Goal: Transaction & Acquisition: Purchase product/service

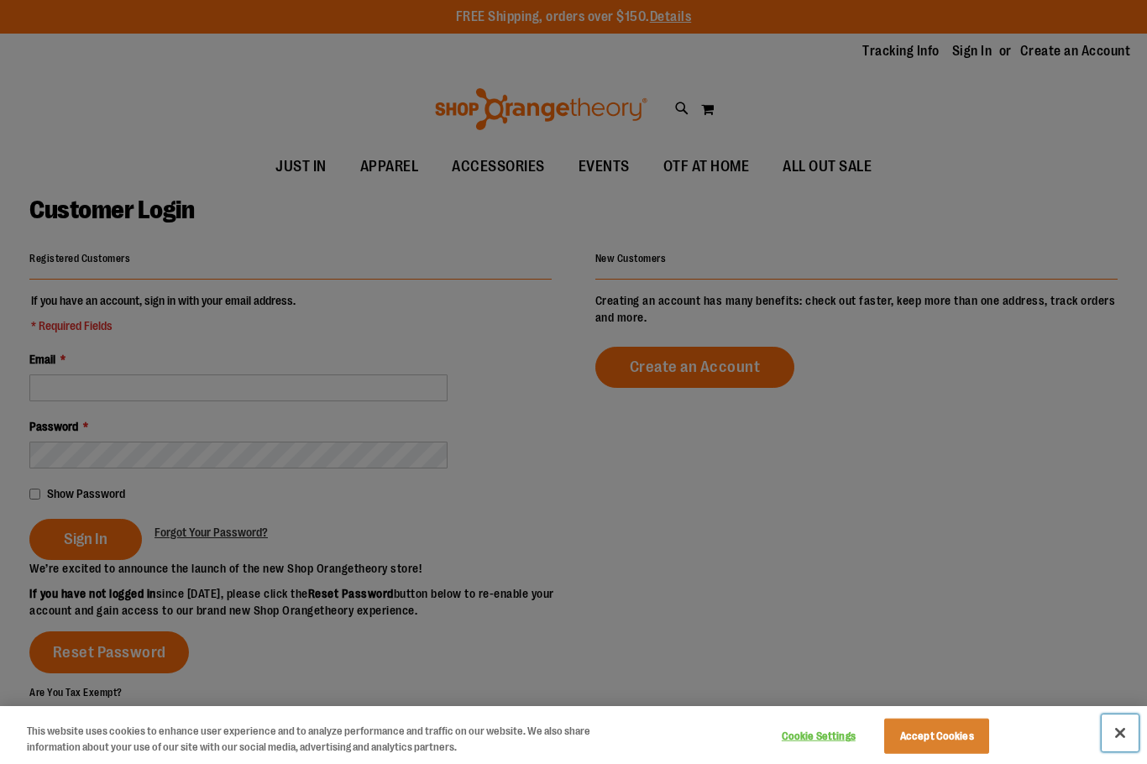
click at [1120, 739] on button "Close" at bounding box center [1120, 733] width 37 height 37
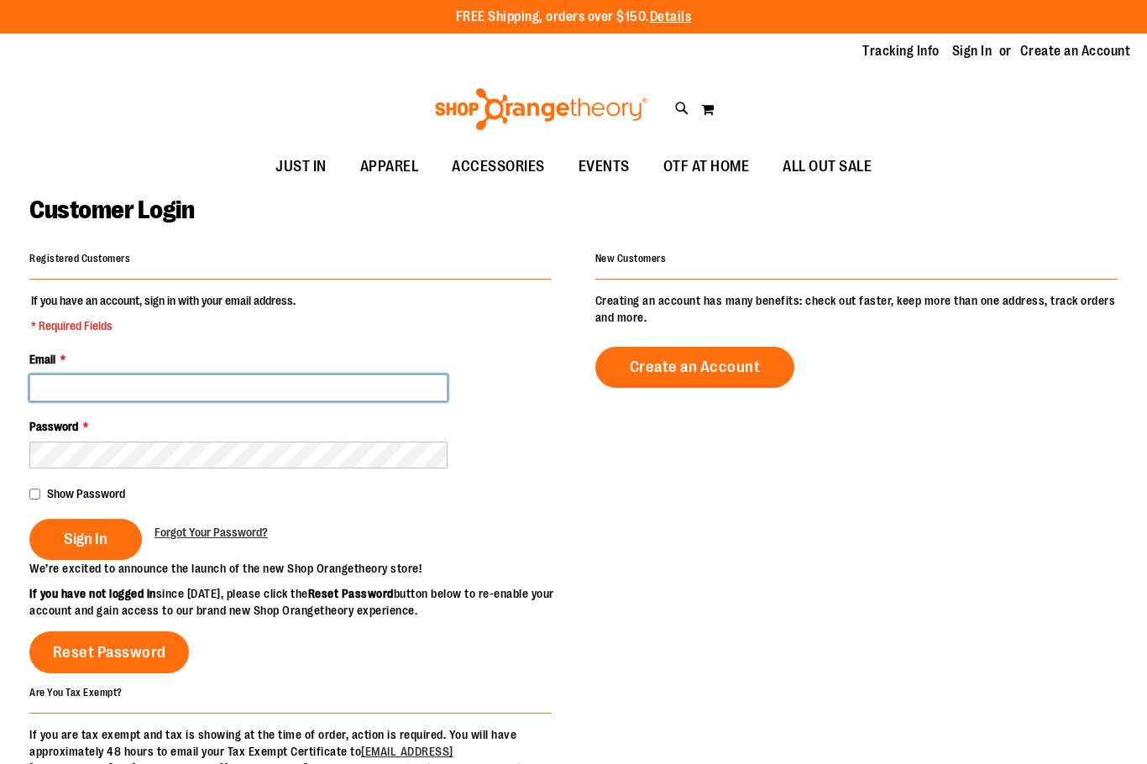
click at [256, 386] on input "Email *" at bounding box center [238, 388] width 418 height 27
type input "**********"
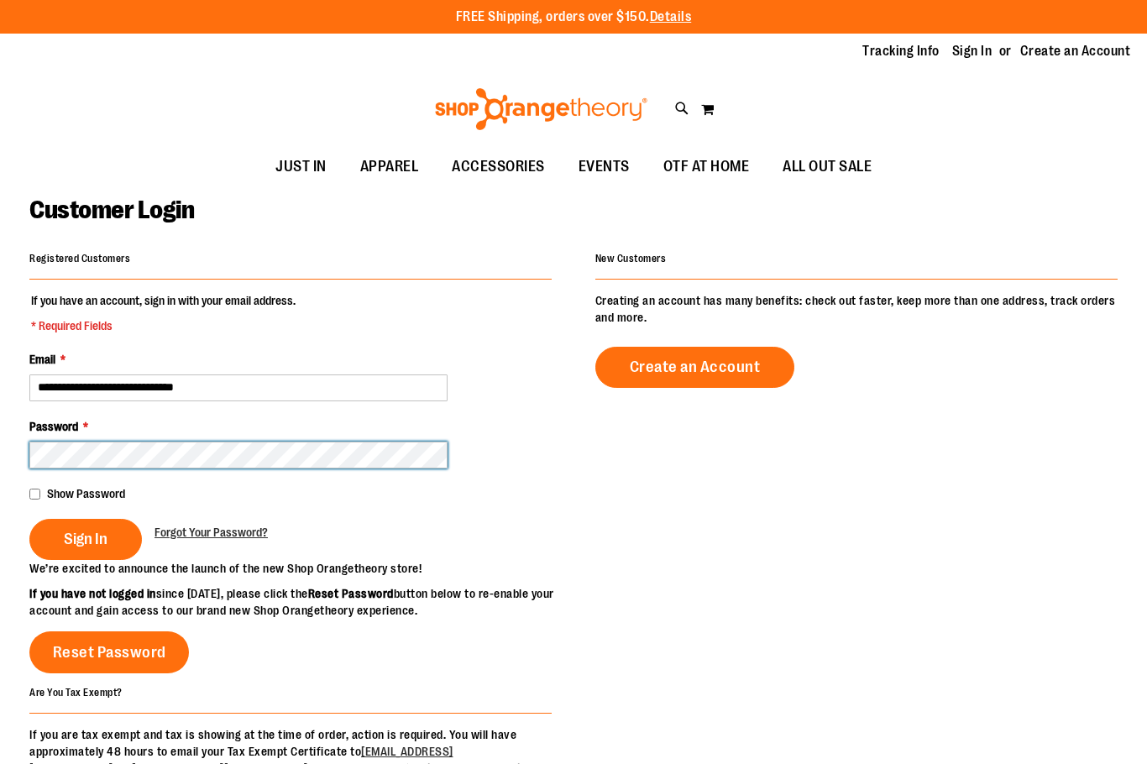
click at [29, 519] on button "Sign In" at bounding box center [85, 539] width 113 height 41
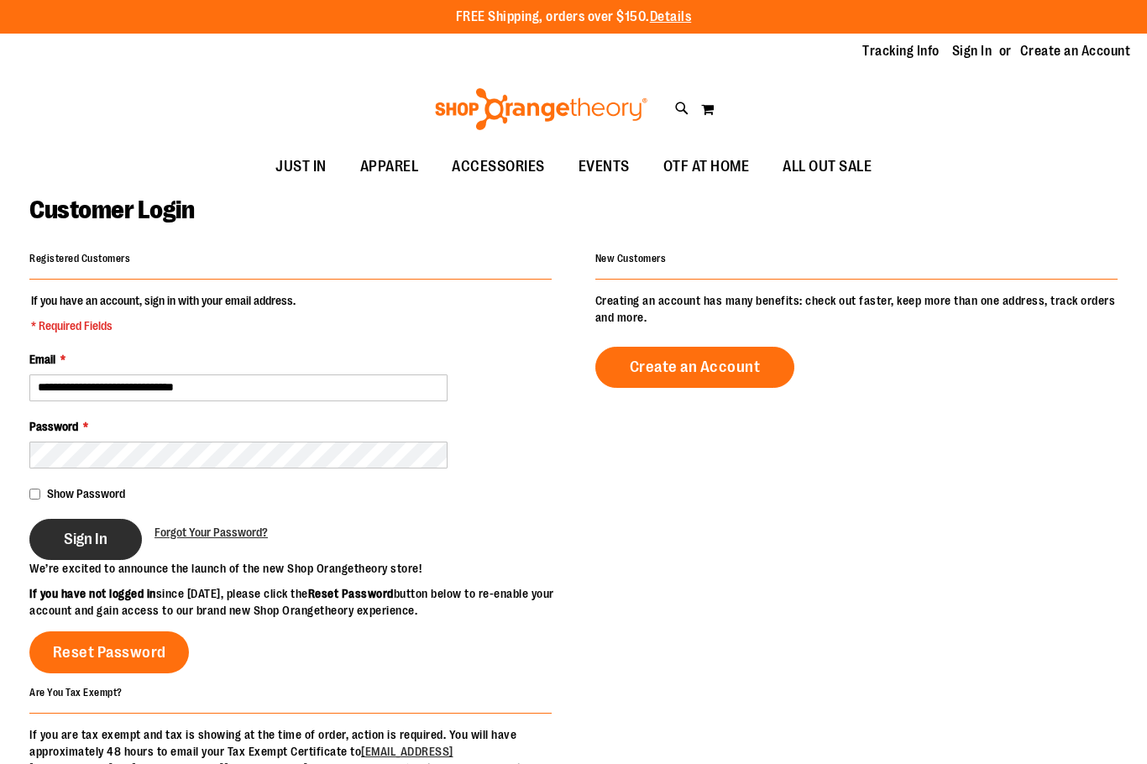
click at [107, 537] on span "Sign In" at bounding box center [86, 539] width 44 height 18
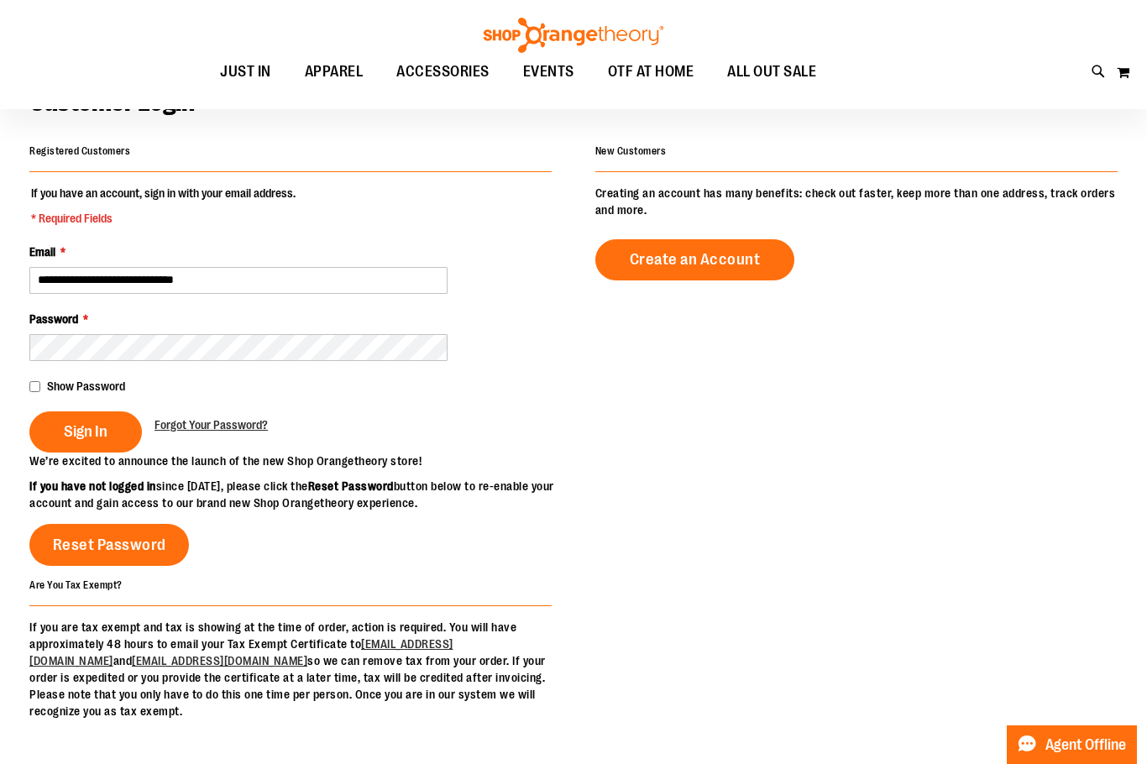
scroll to position [83, 0]
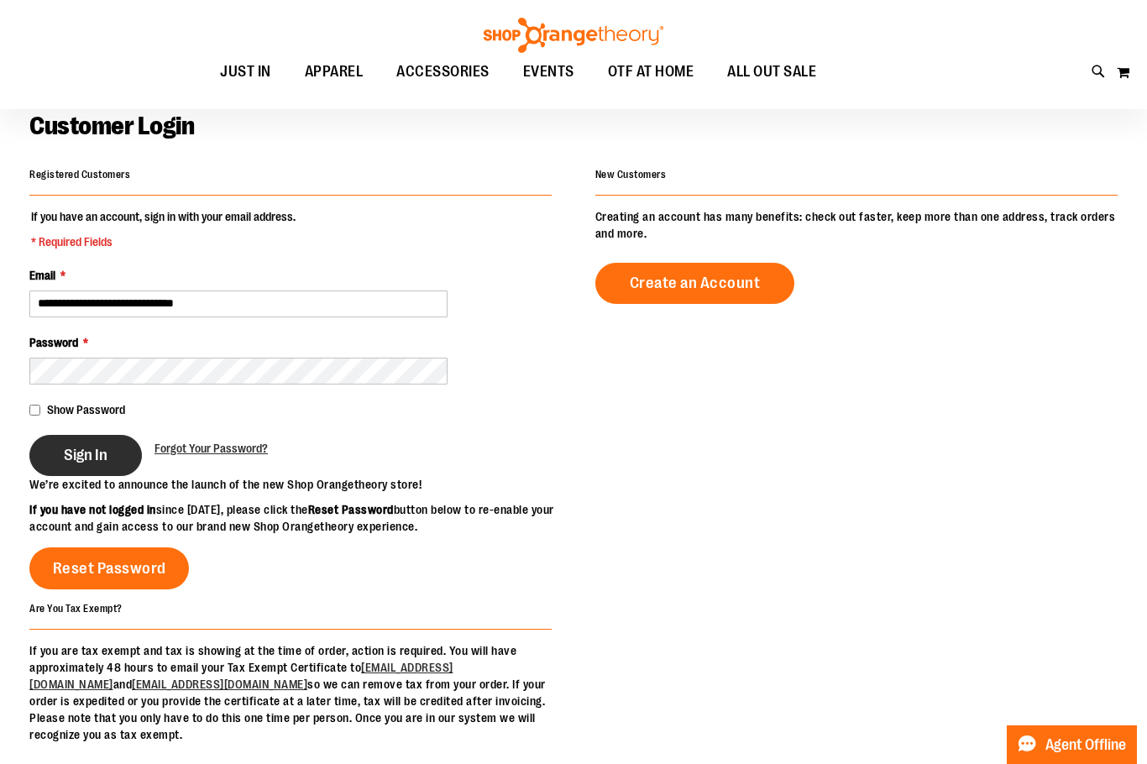
click at [94, 456] on span "Sign In" at bounding box center [86, 455] width 44 height 18
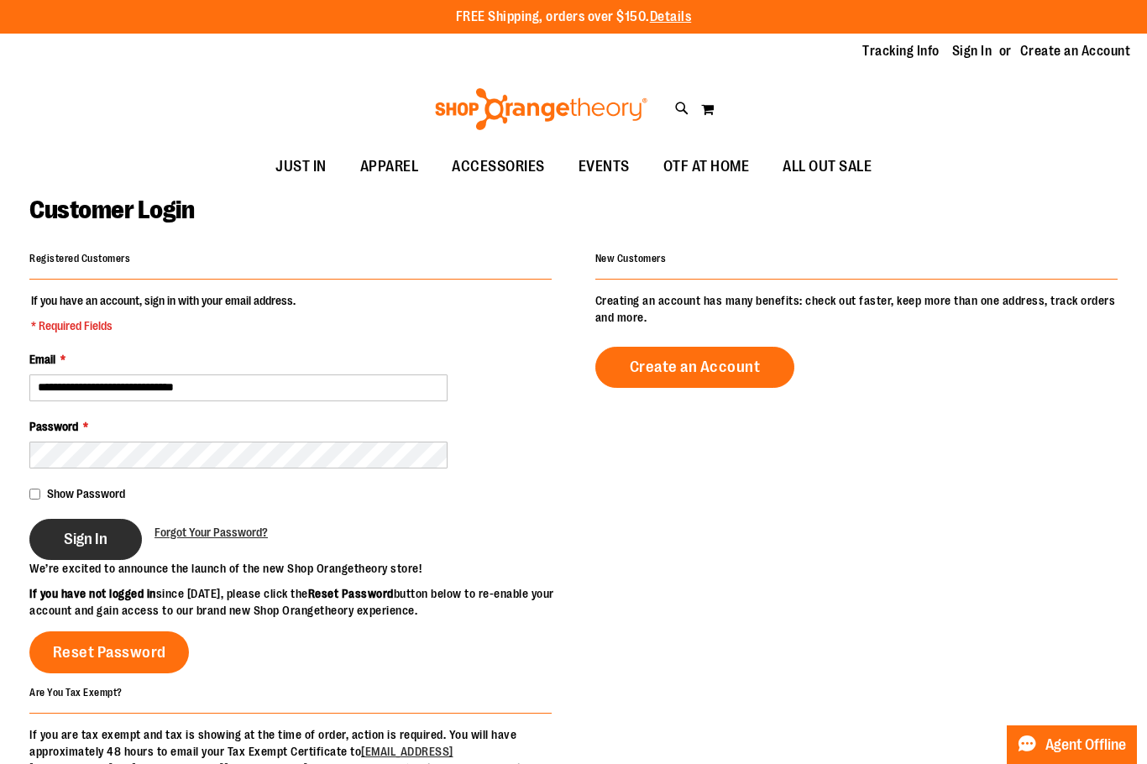
click at [67, 537] on span "Sign In" at bounding box center [86, 539] width 44 height 18
click at [93, 544] on span "Sign In" at bounding box center [86, 539] width 44 height 18
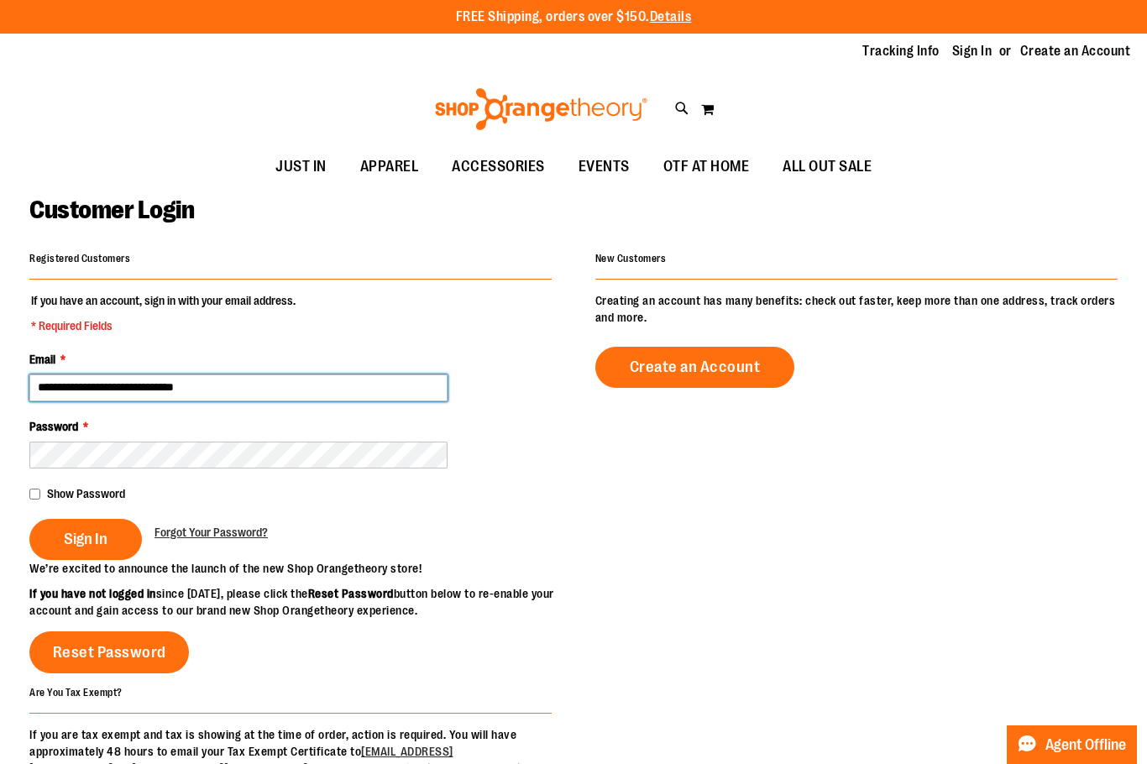
click at [257, 390] on input "**********" at bounding box center [238, 388] width 418 height 27
drag, startPoint x: 256, startPoint y: 385, endPoint x: 15, endPoint y: 388, distance: 241.0
click at [15, 388] on main "**********" at bounding box center [573, 552] width 1147 height 733
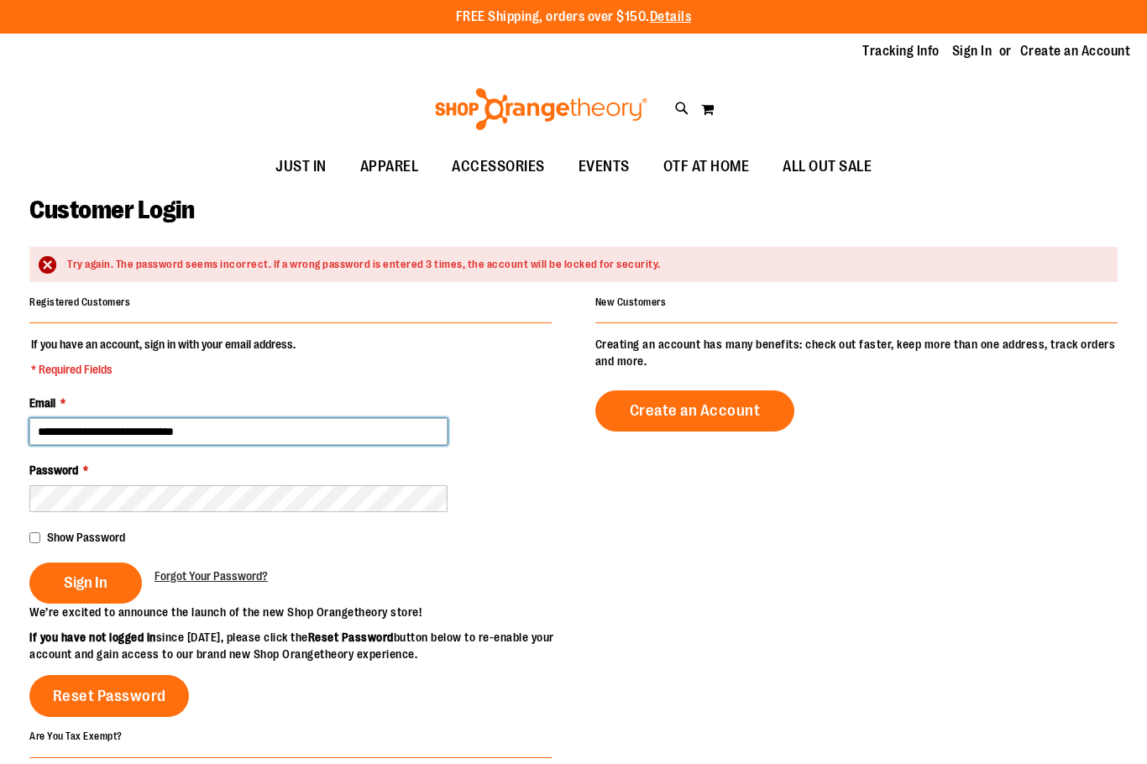
drag, startPoint x: 241, startPoint y: 436, endPoint x: 52, endPoint y: 434, distance: 189.0
click at [52, 434] on input "**********" at bounding box center [238, 431] width 418 height 27
type input "**********"
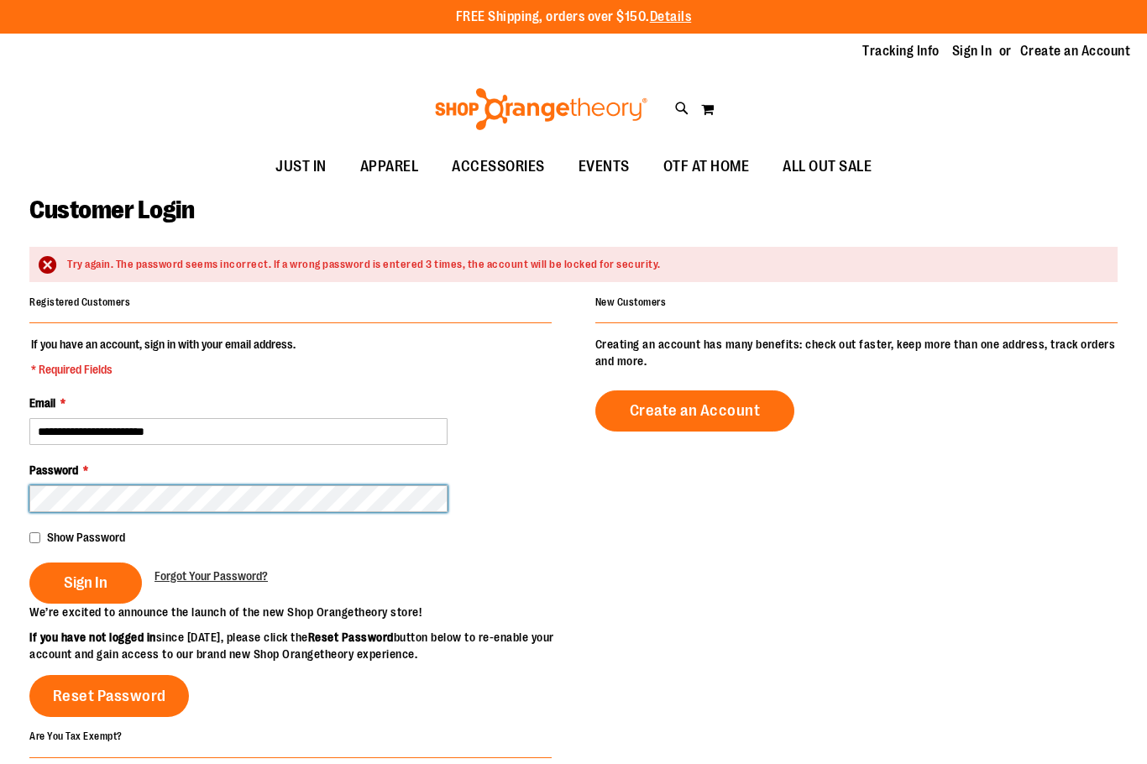
click at [29, 563] on button "Sign In" at bounding box center [85, 583] width 113 height 41
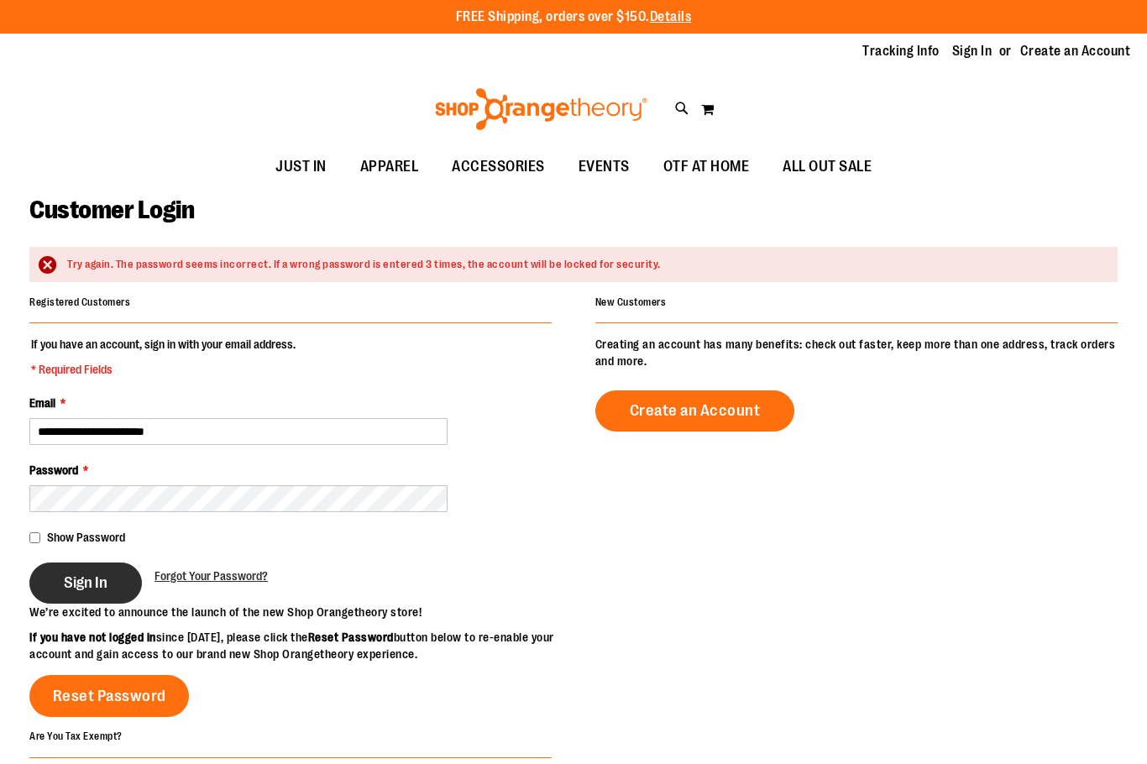
click at [107, 574] on span "Sign In" at bounding box center [86, 583] width 44 height 18
click at [76, 589] on span "Sign In" at bounding box center [86, 583] width 44 height 18
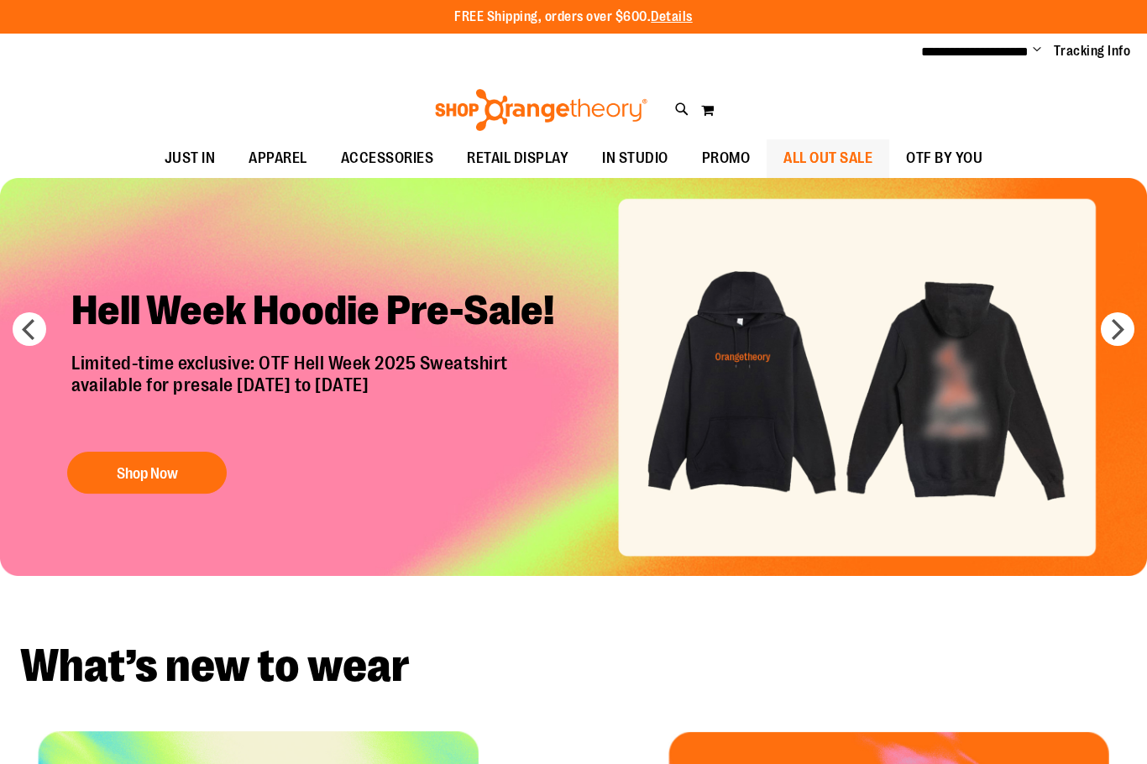
click at [860, 152] on span "ALL OUT SALE" at bounding box center [827, 158] width 89 height 38
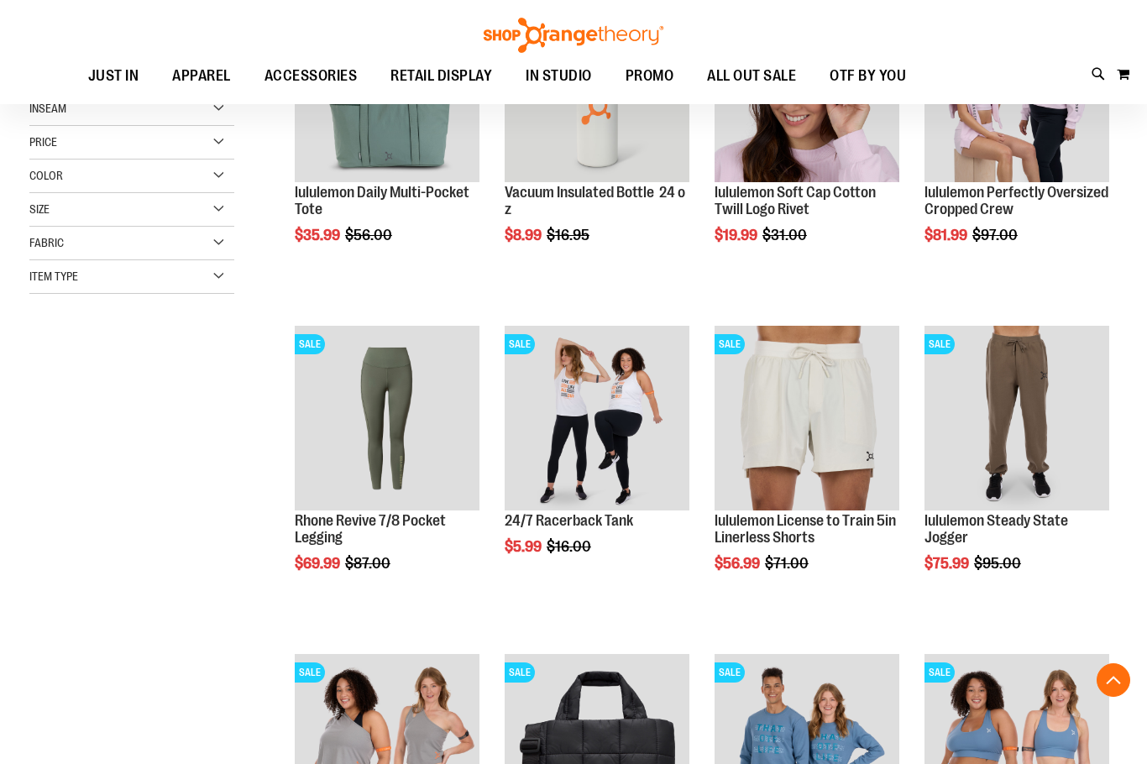
scroll to position [335, 0]
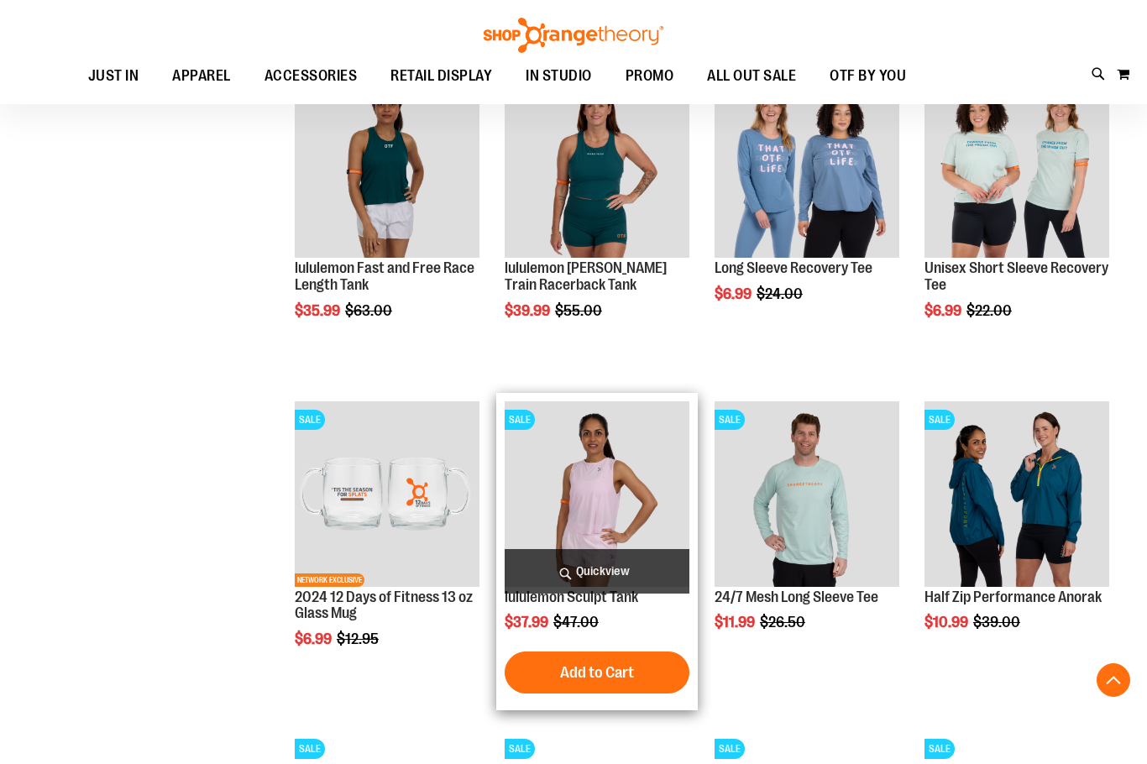
scroll to position [1259, 0]
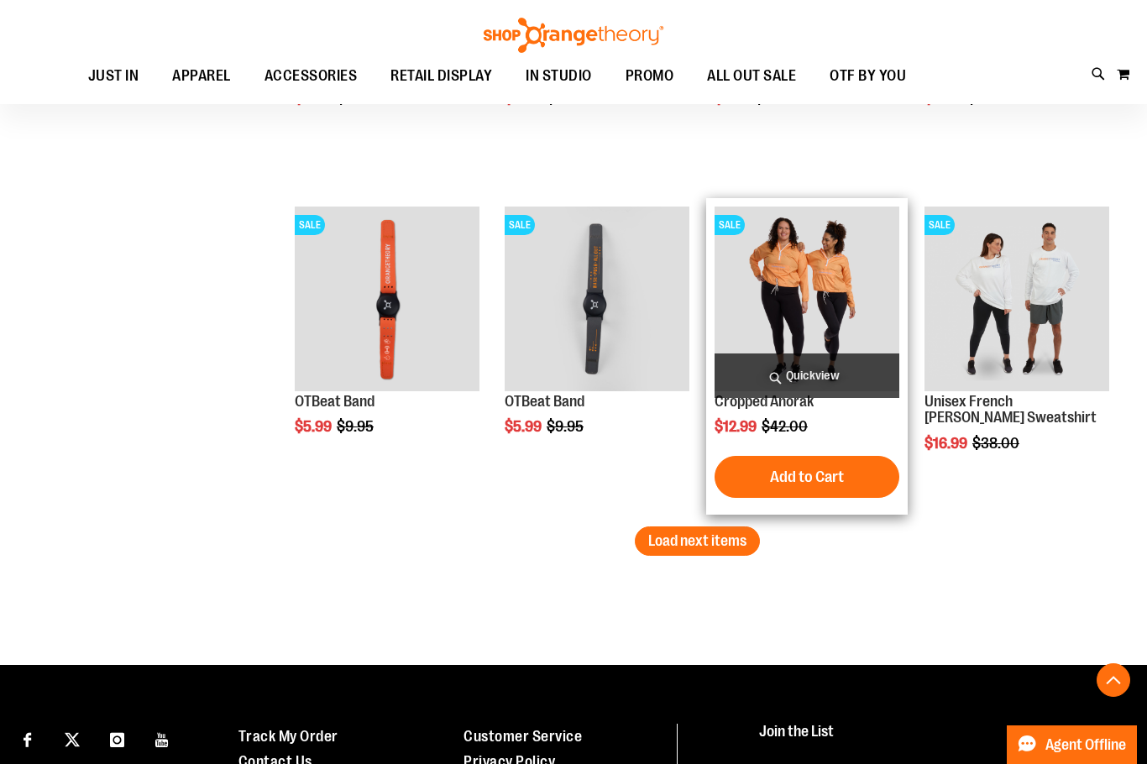
scroll to position [2770, 0]
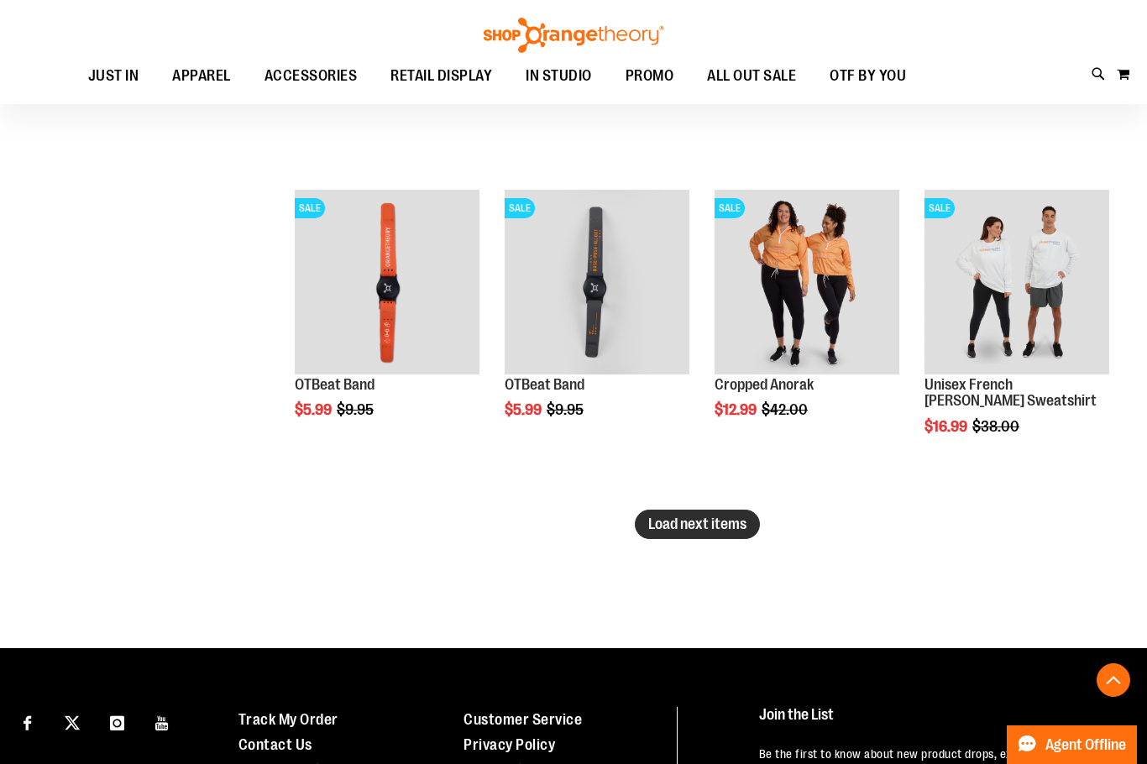
click at [735, 526] on span "Load next items" at bounding box center [697, 524] width 98 height 17
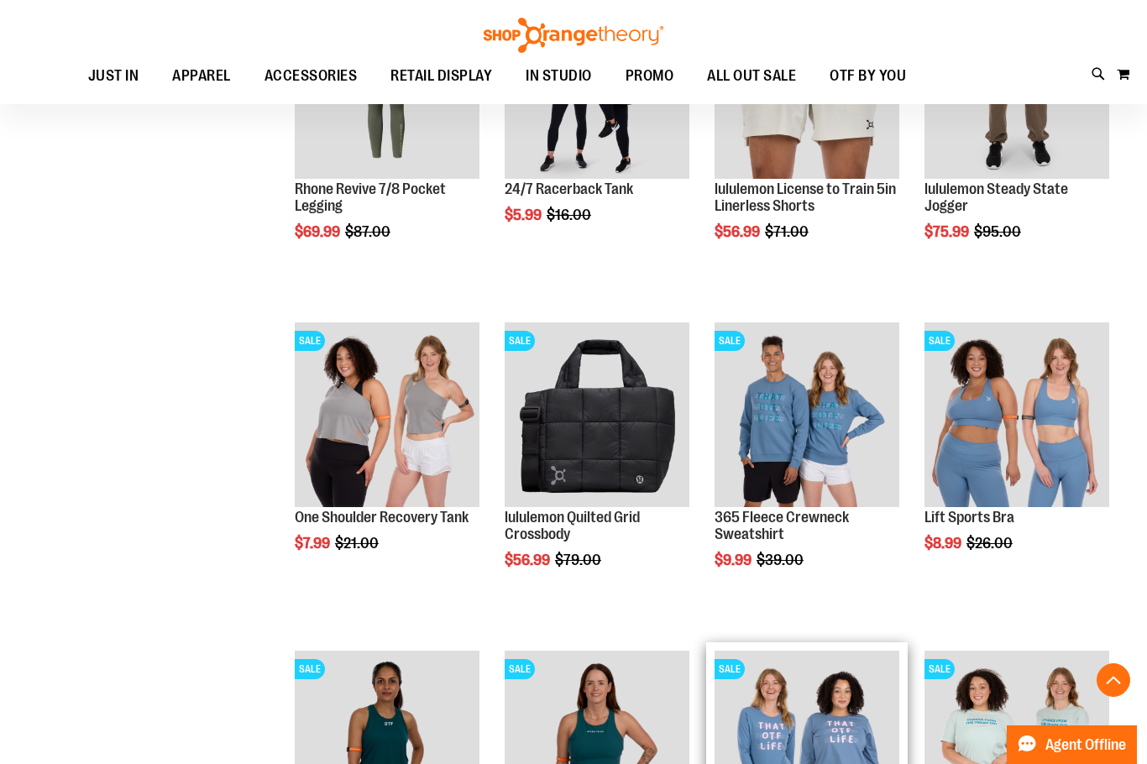
scroll to position [587, 0]
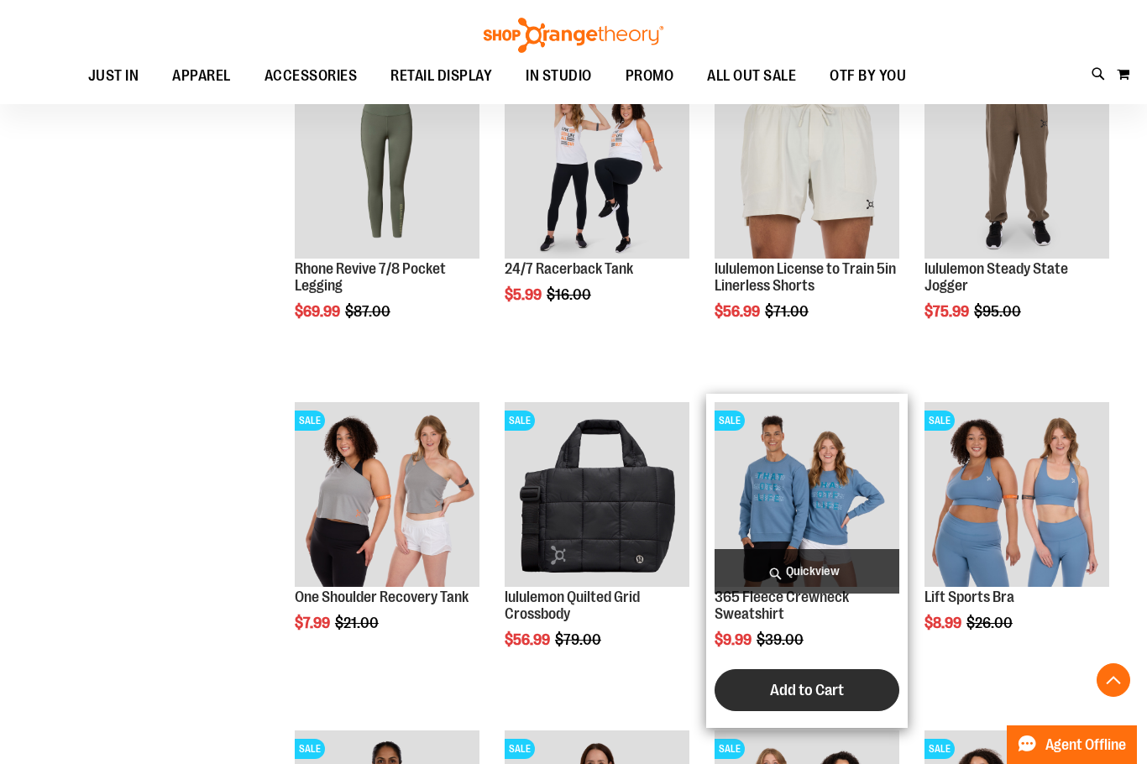
click at [841, 695] on span "Add to Cart" at bounding box center [807, 690] width 74 height 18
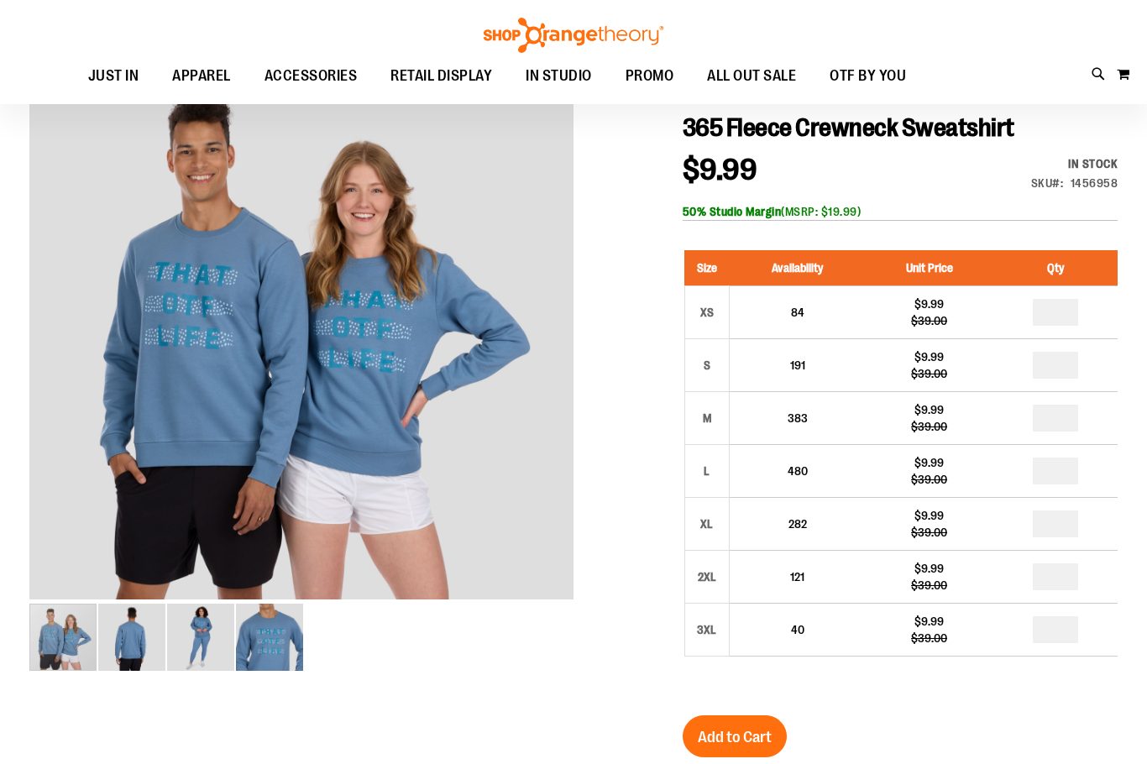
scroll to position [83, 0]
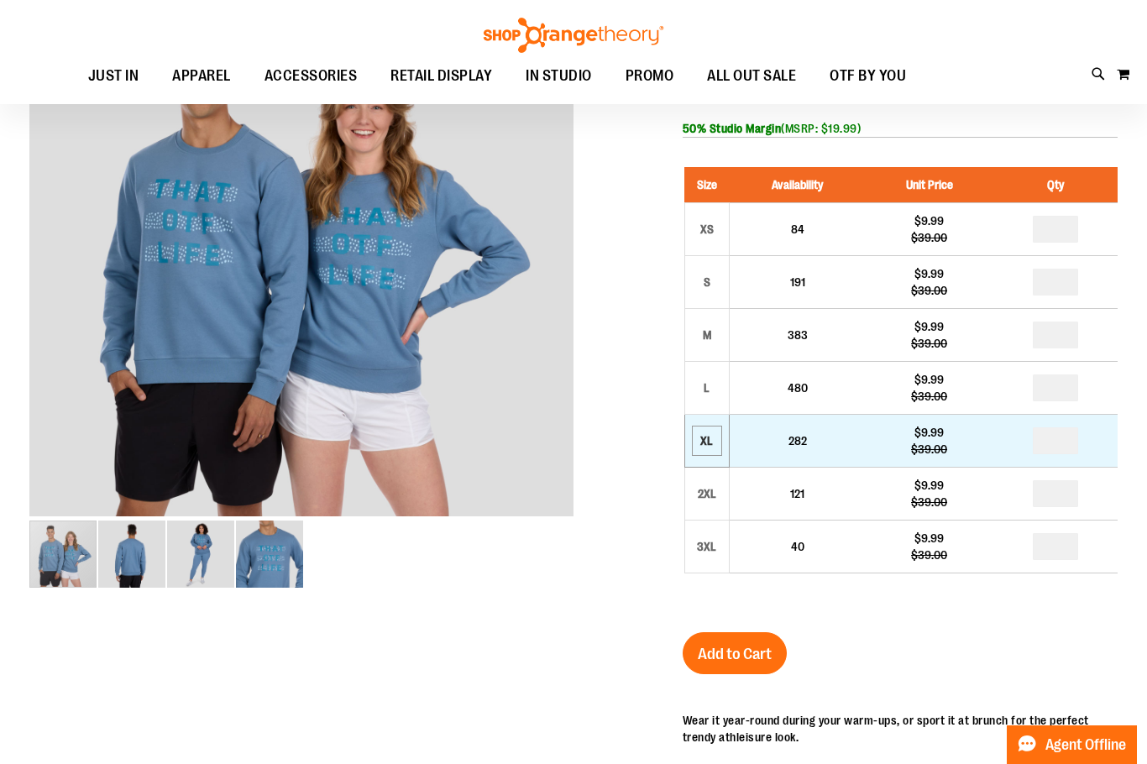
click at [715, 440] on div "XL" at bounding box center [706, 440] width 25 height 25
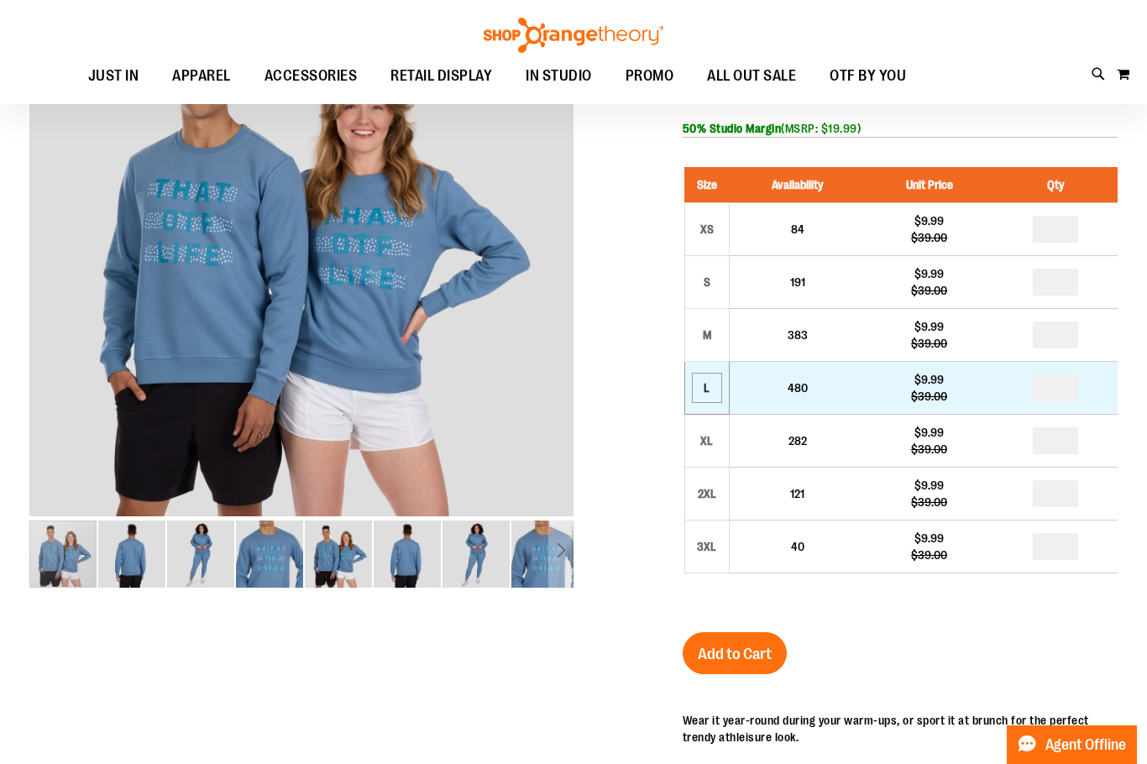
click at [701, 385] on div "L" at bounding box center [706, 387] width 25 height 25
click at [782, 387] on td "480" at bounding box center [797, 387] width 136 height 53
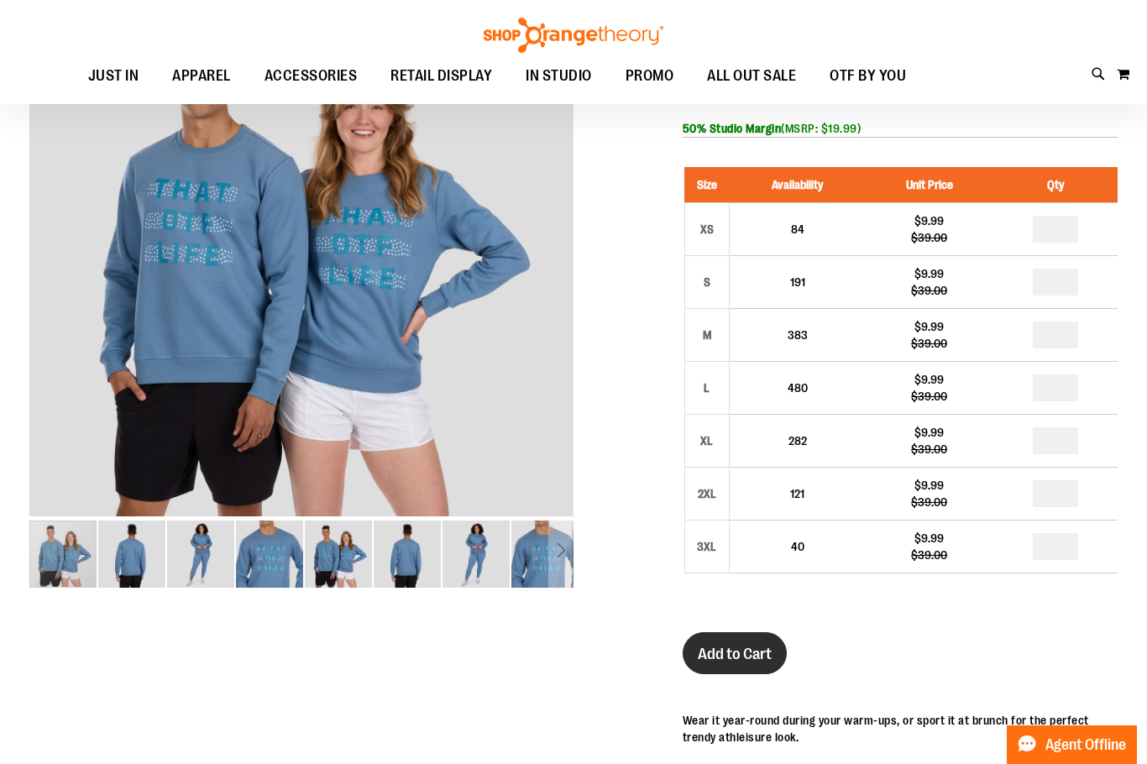
click at [780, 655] on button "Add to Cart" at bounding box center [735, 653] width 104 height 42
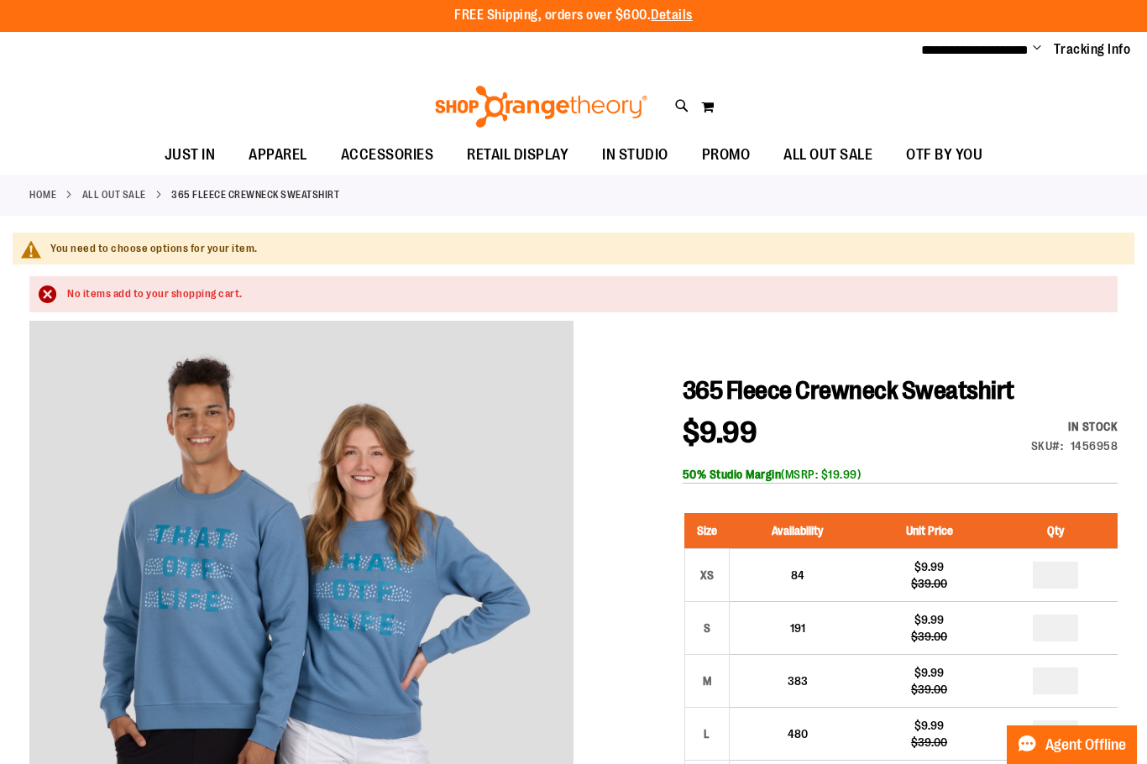
scroll to position [0, 0]
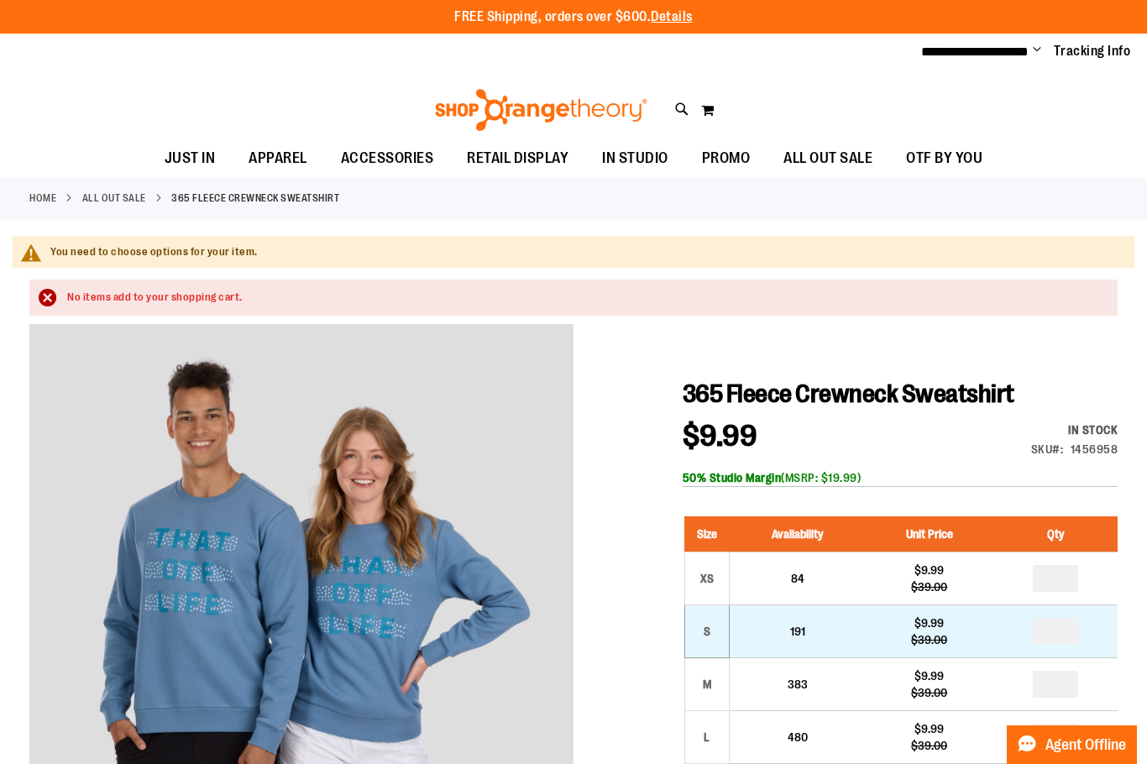
click at [705, 616] on td "S" at bounding box center [706, 631] width 45 height 53
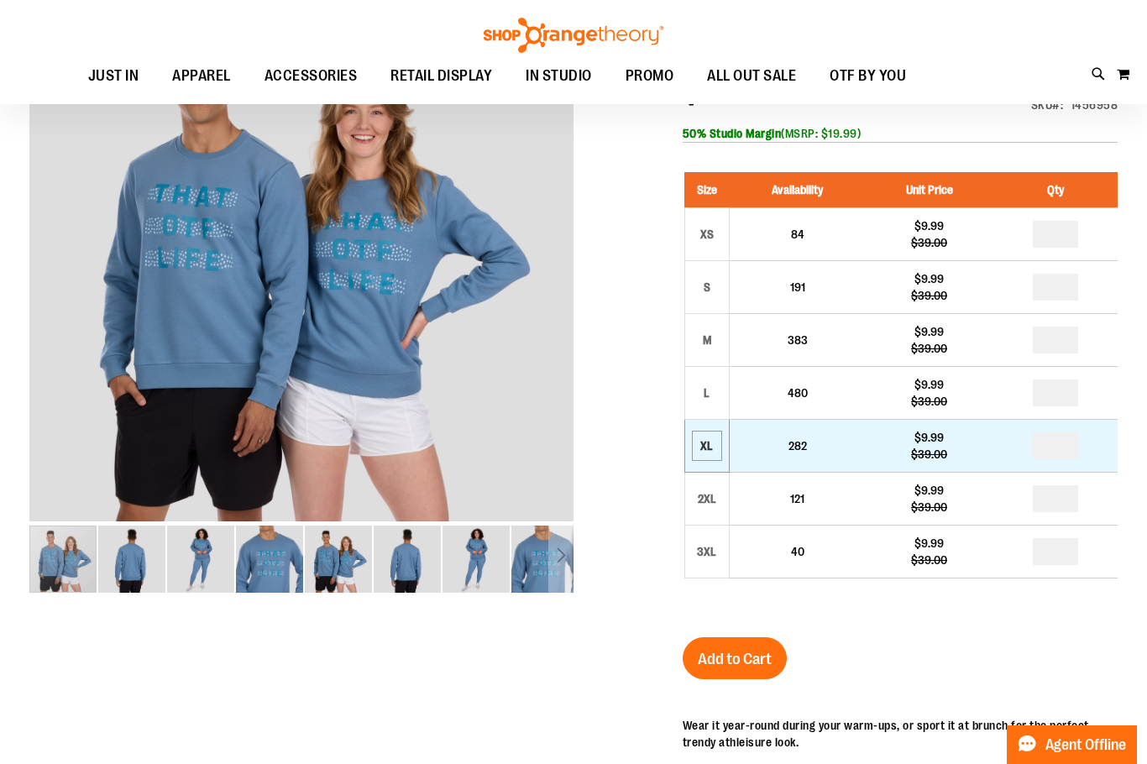
click at [709, 433] on div "XL" at bounding box center [706, 445] width 25 height 25
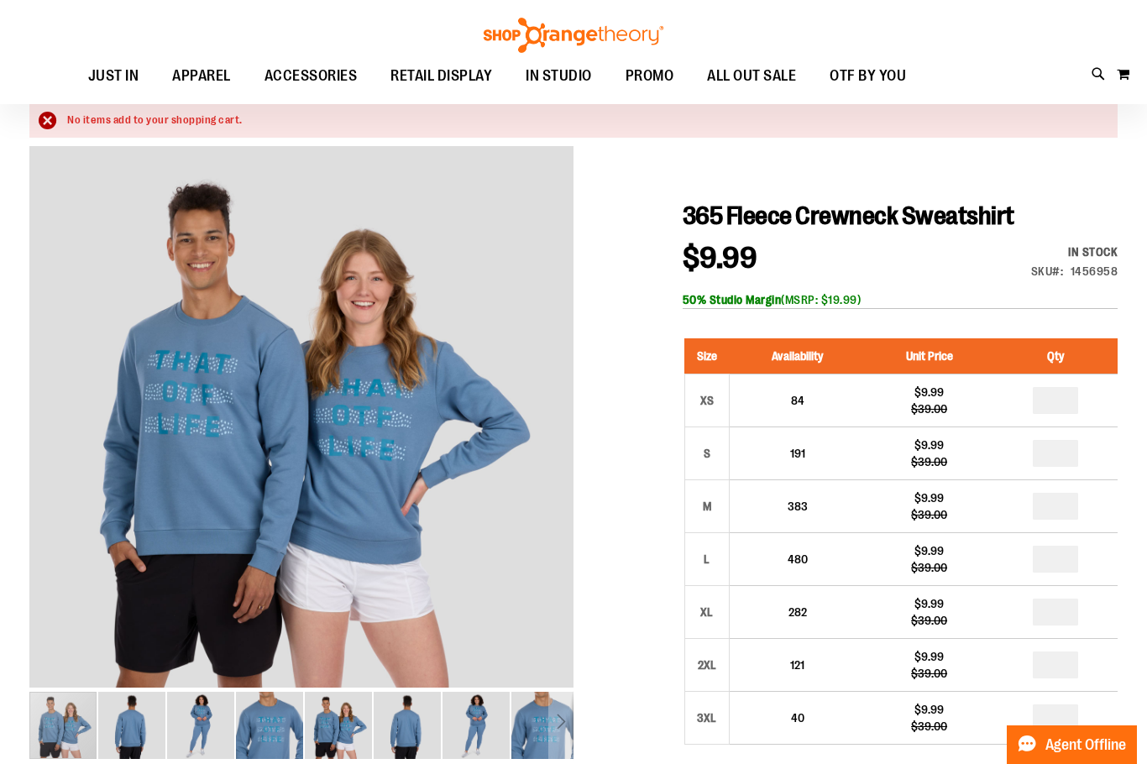
scroll to position [167, 0]
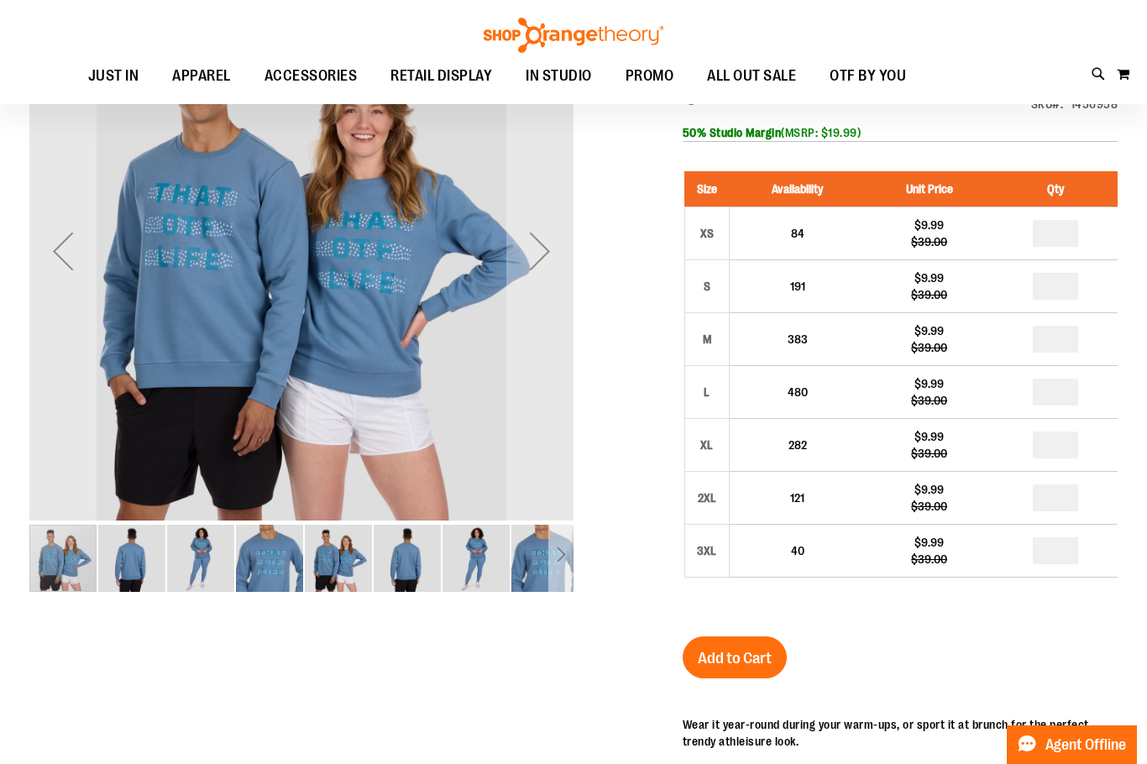
click at [549, 555] on div "Next" at bounding box center [560, 558] width 25 height 25
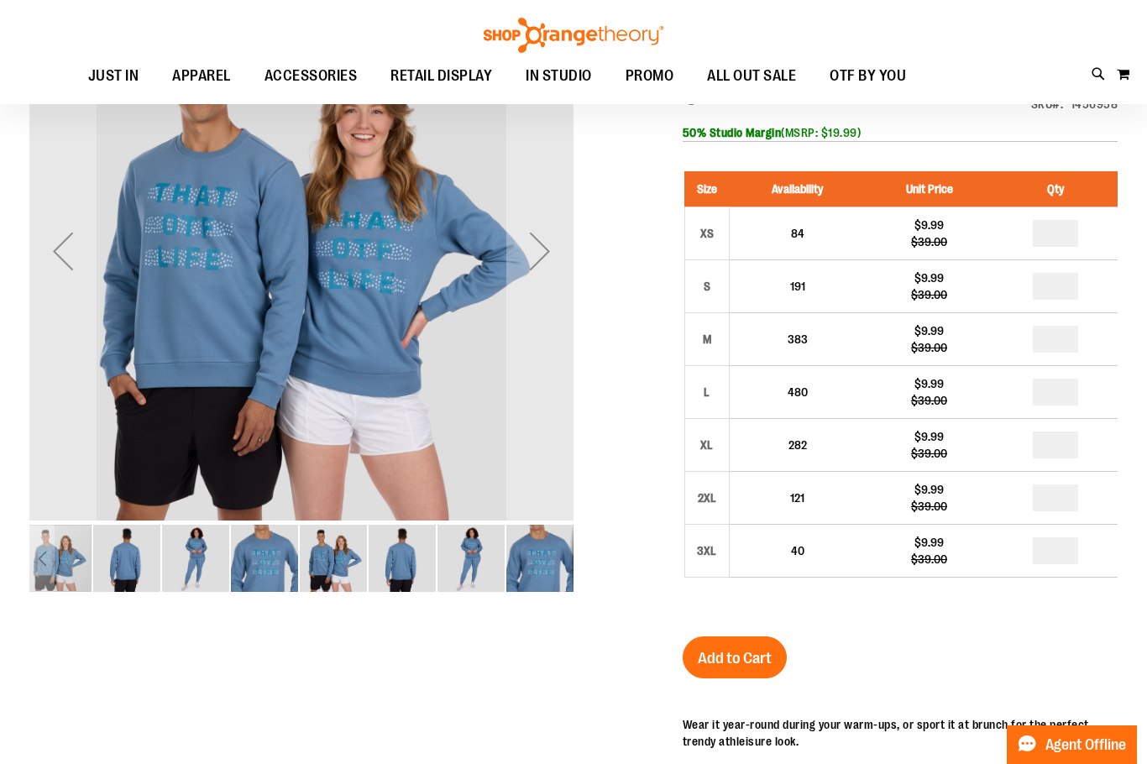
click at [554, 555] on img "image 8 of 8" at bounding box center [539, 558] width 67 height 67
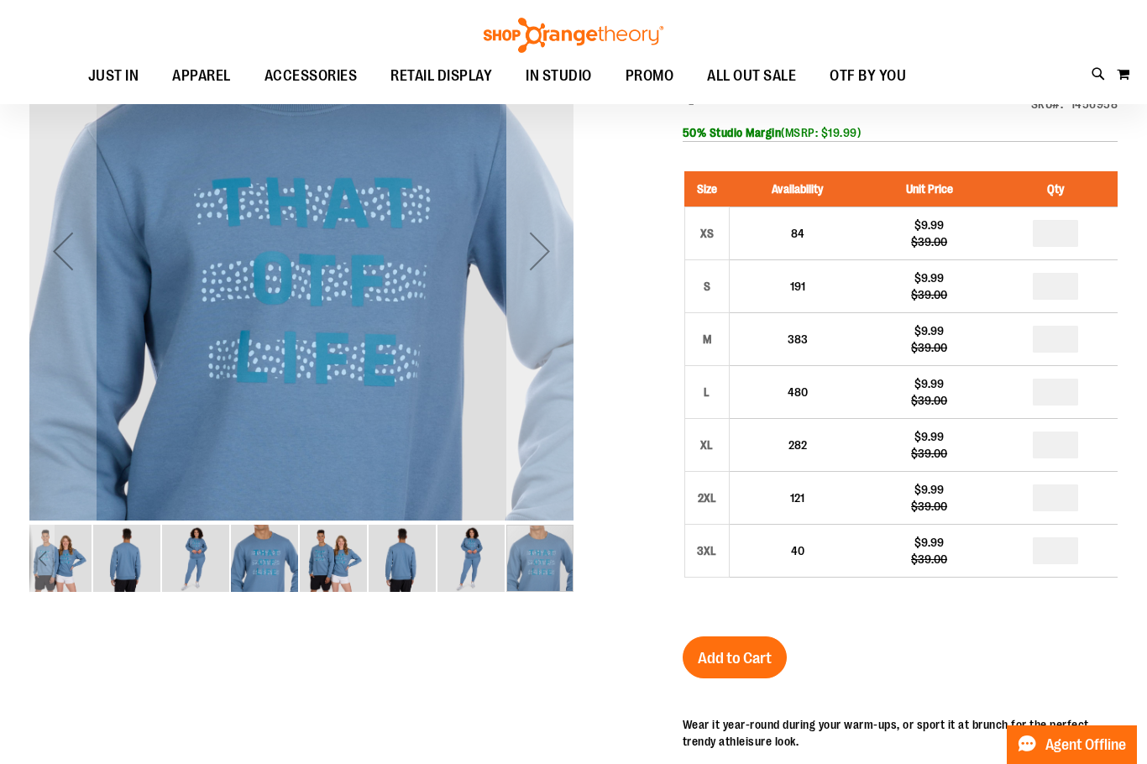
click at [548, 246] on div "Next" at bounding box center [539, 250] width 67 height 67
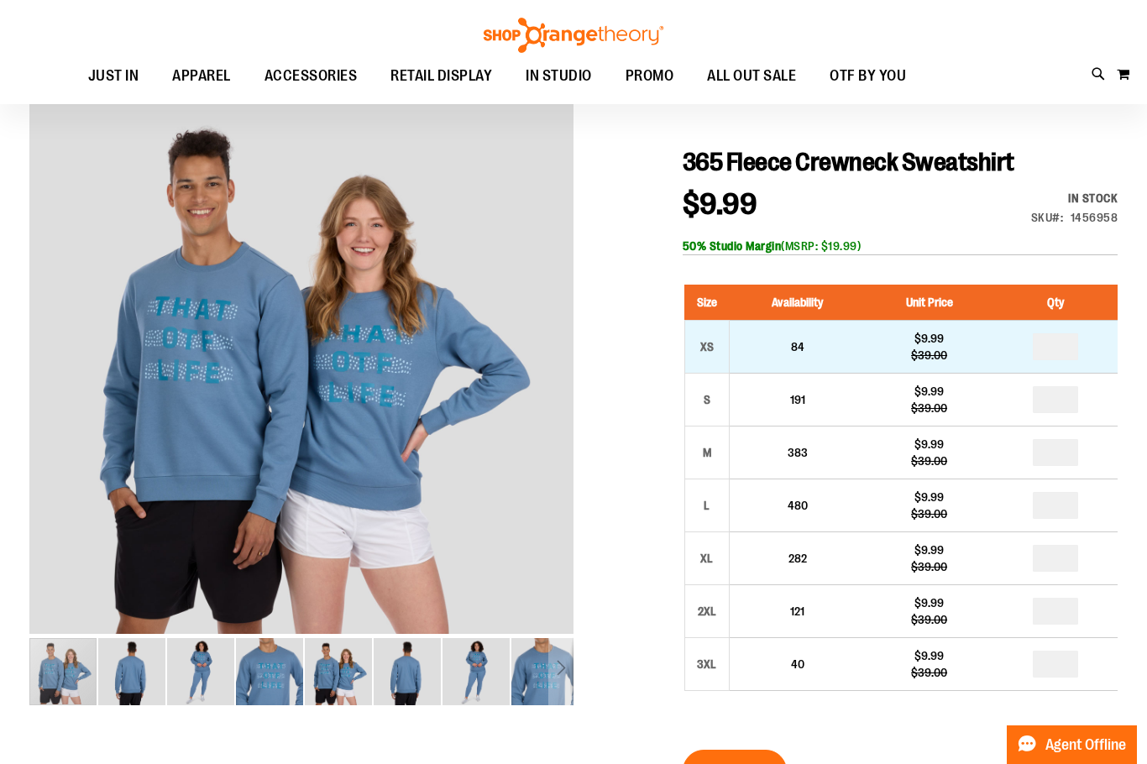
scroll to position [83, 0]
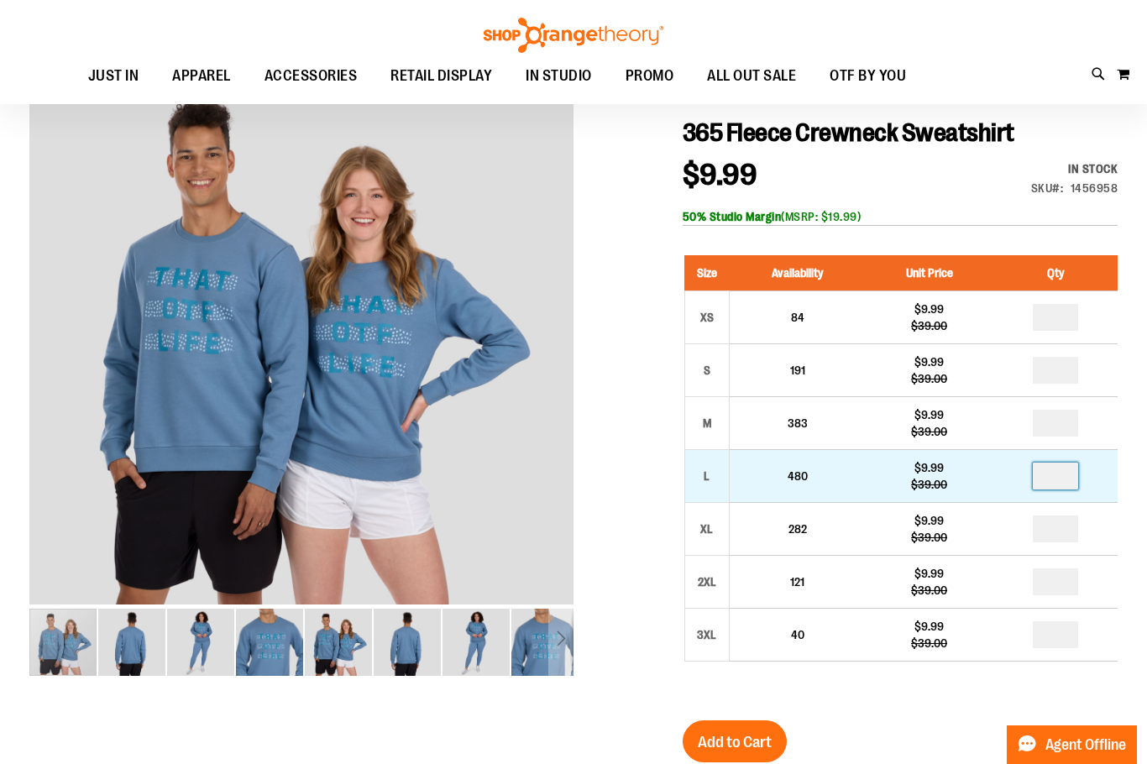
click at [1067, 477] on input "number" at bounding box center [1055, 476] width 45 height 27
type input "*"
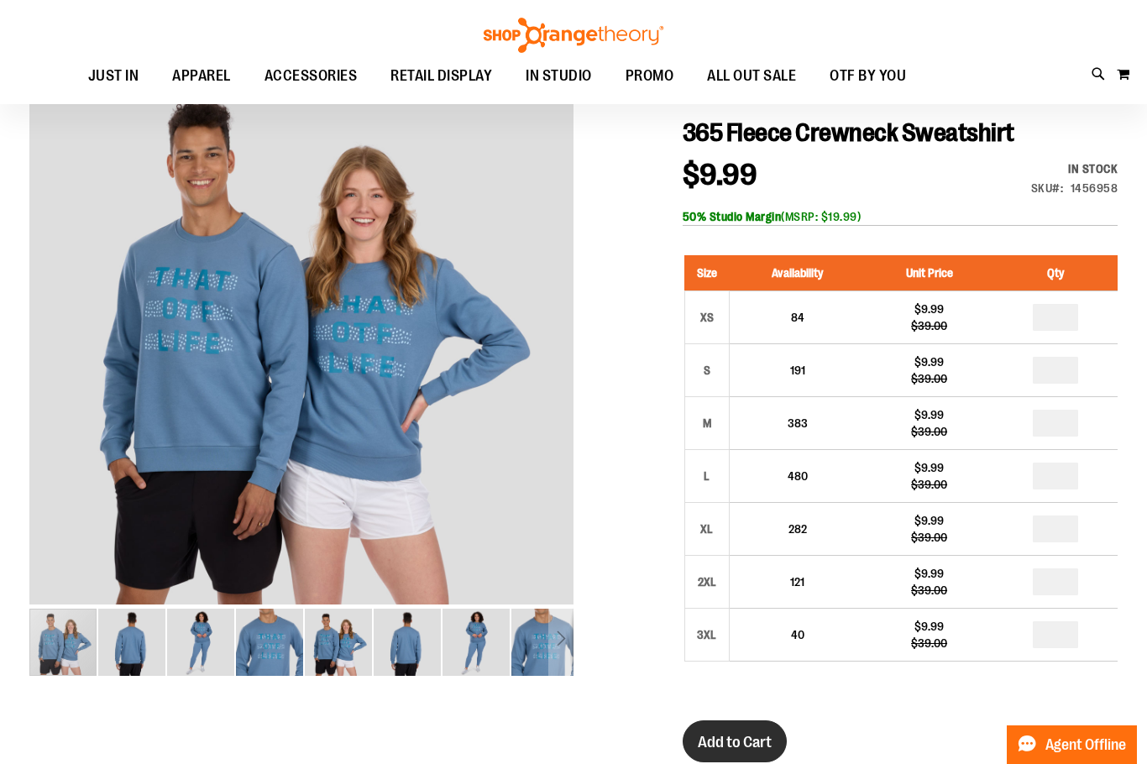
click at [768, 727] on button "Add to Cart" at bounding box center [735, 742] width 104 height 42
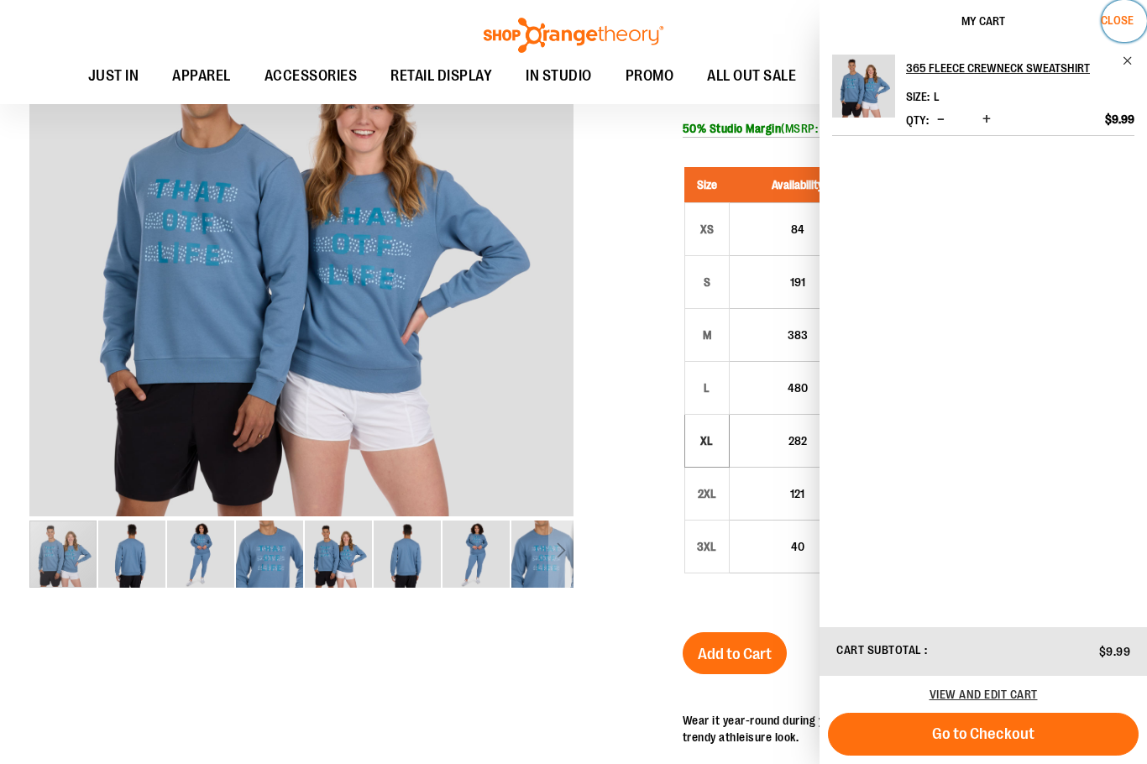
click at [1134, 15] on span "Close" at bounding box center [1117, 19] width 33 height 13
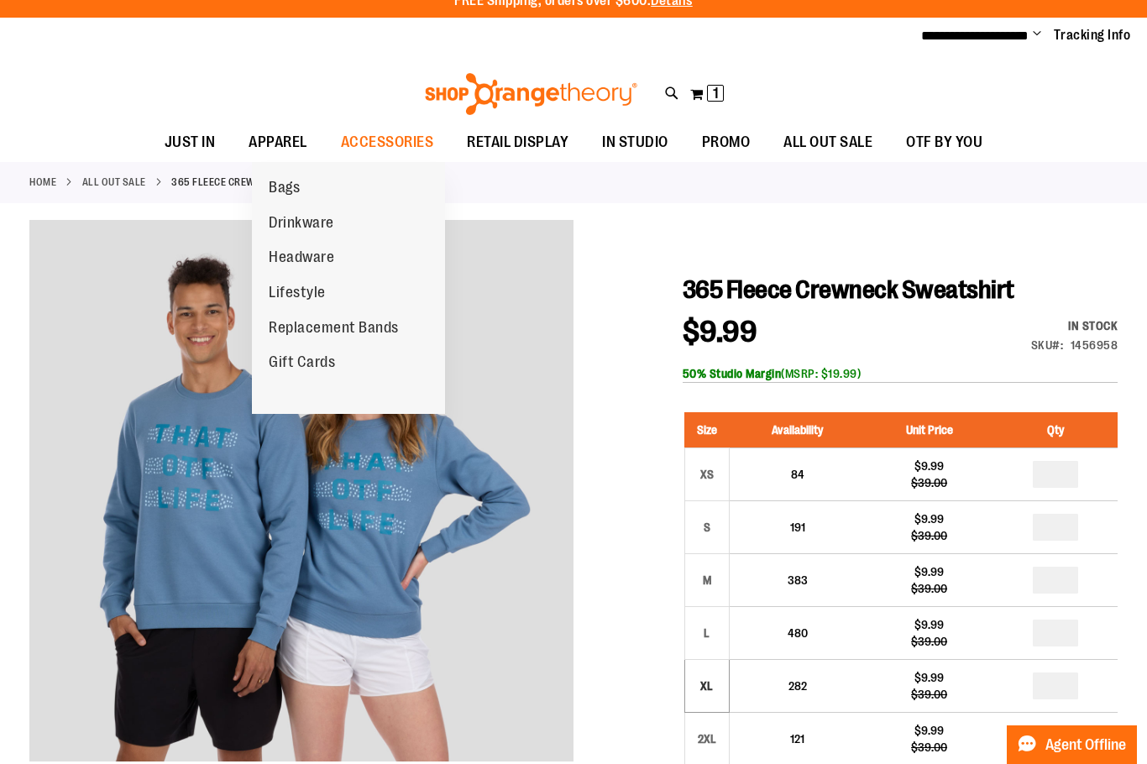
scroll to position [0, 0]
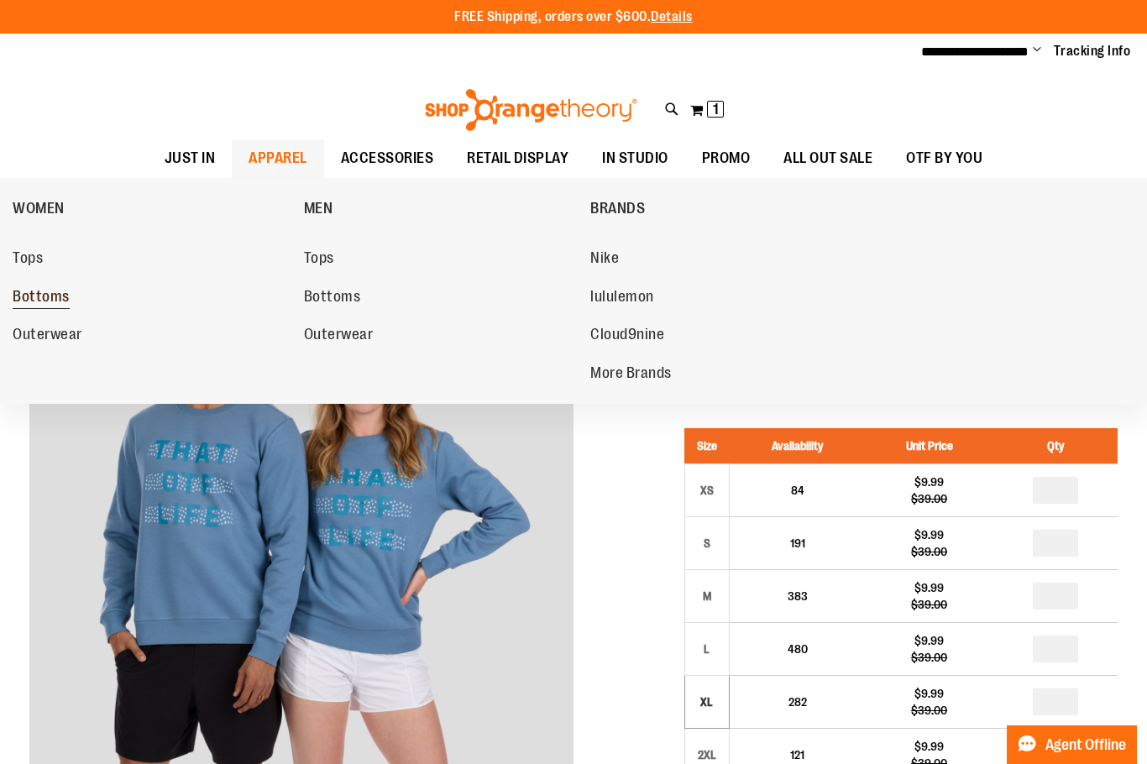
click at [48, 291] on span "Bottoms" at bounding box center [41, 298] width 57 height 21
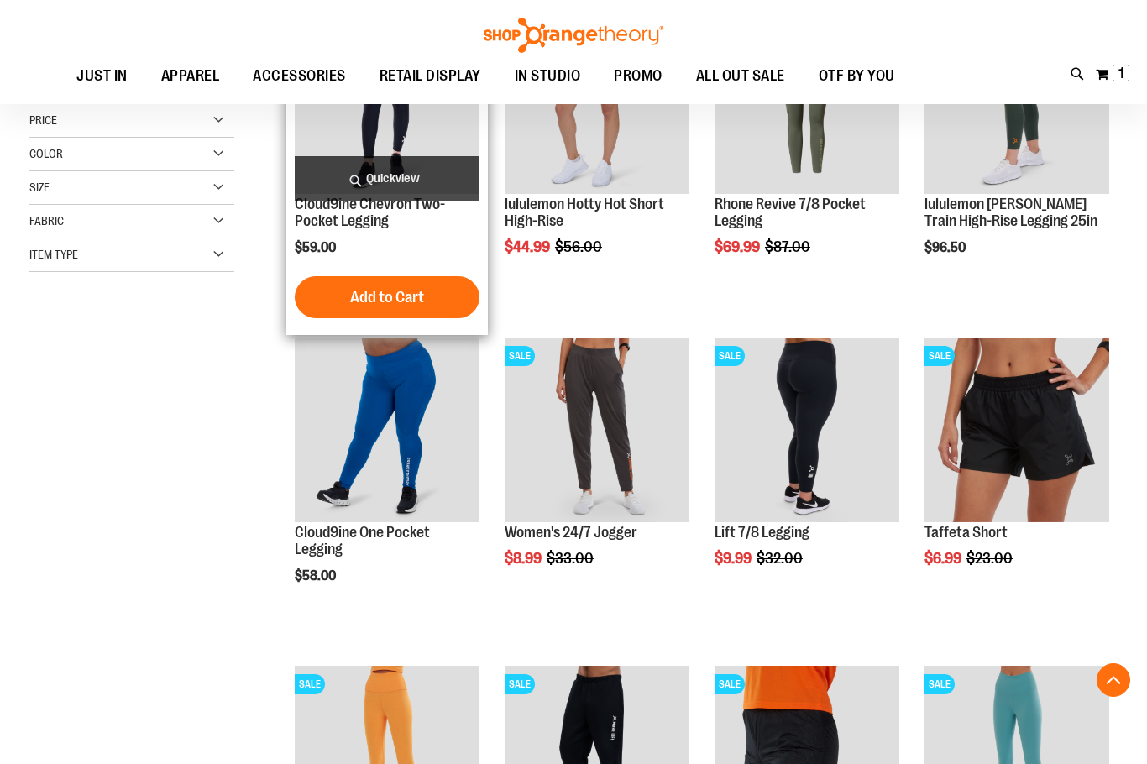
scroll to position [335, 0]
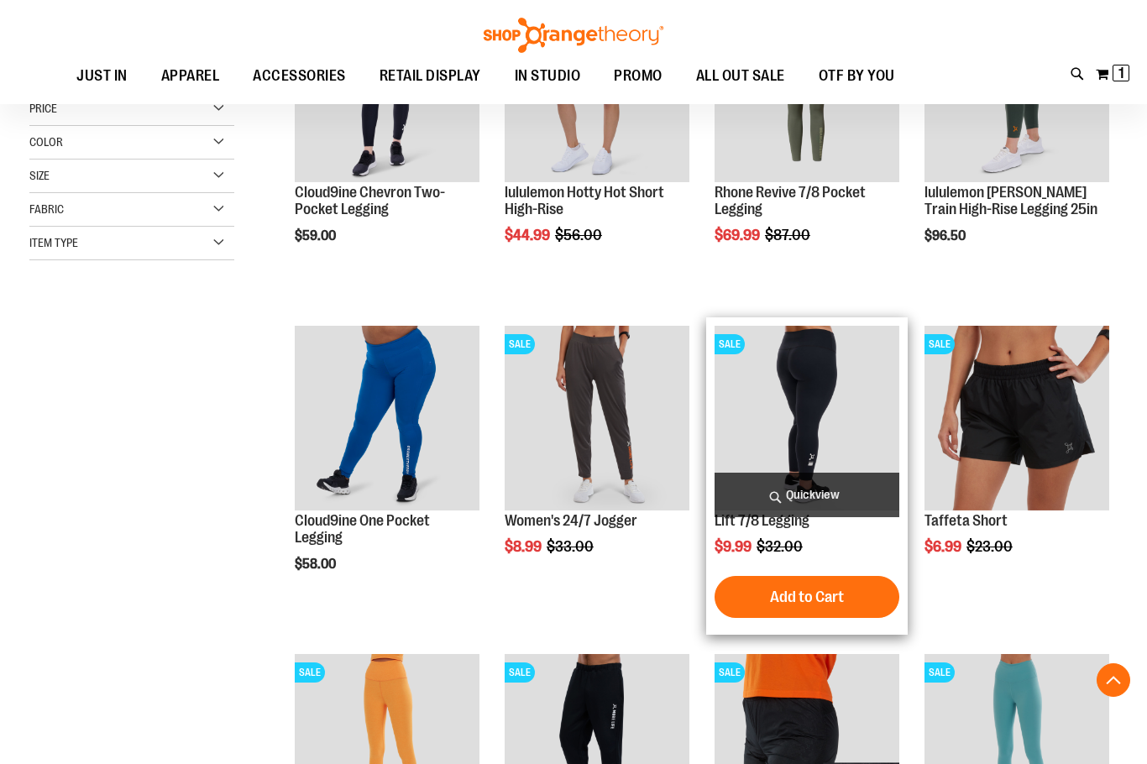
click at [801, 423] on img "product" at bounding box center [807, 418] width 185 height 185
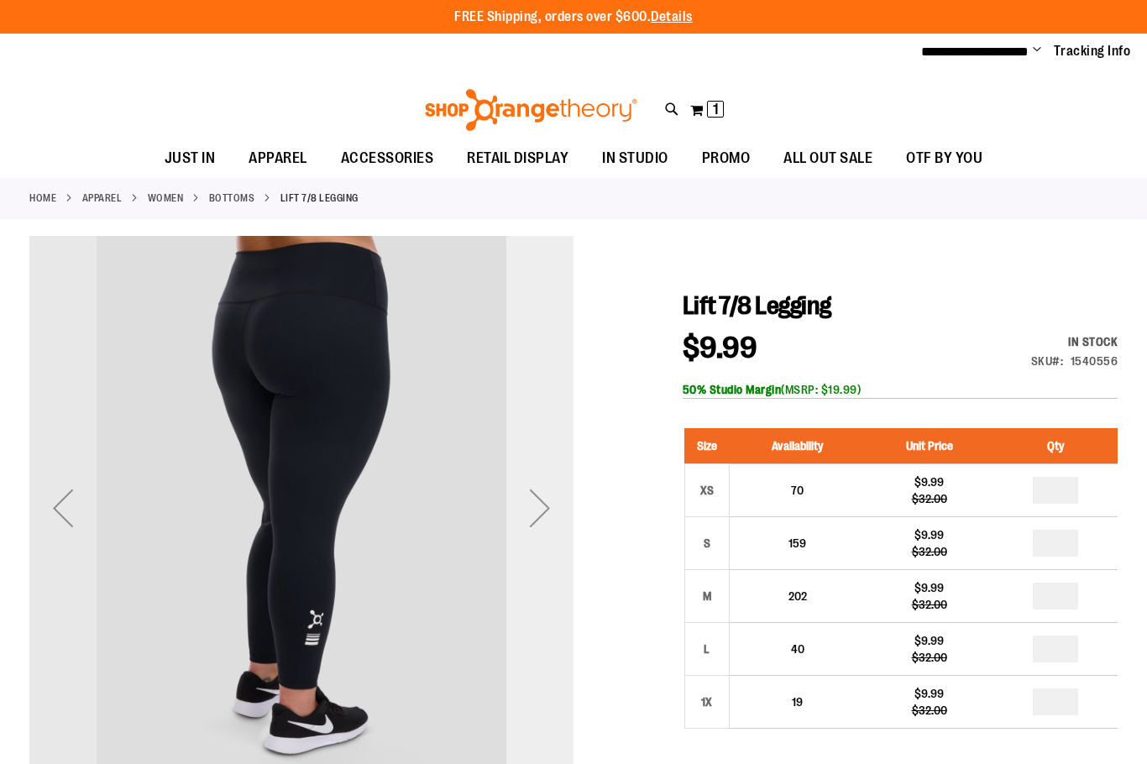
click at [538, 506] on div "Next" at bounding box center [539, 507] width 67 height 67
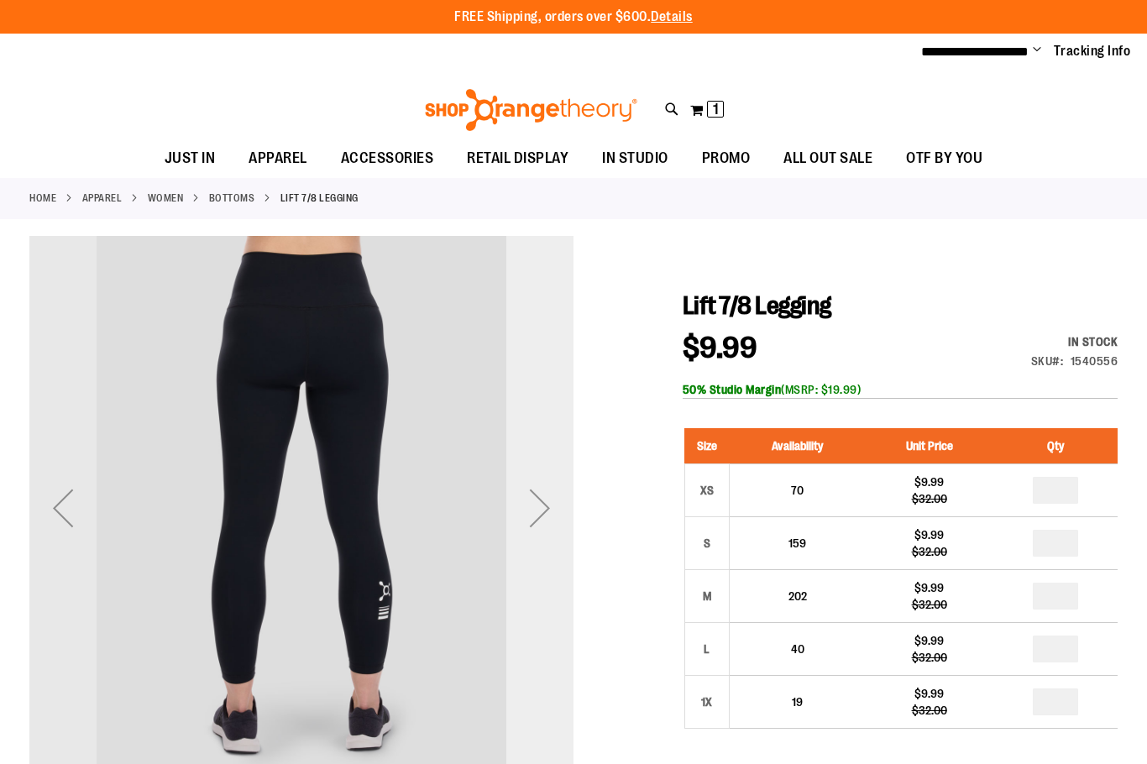
click at [537, 506] on div "Next" at bounding box center [539, 507] width 67 height 67
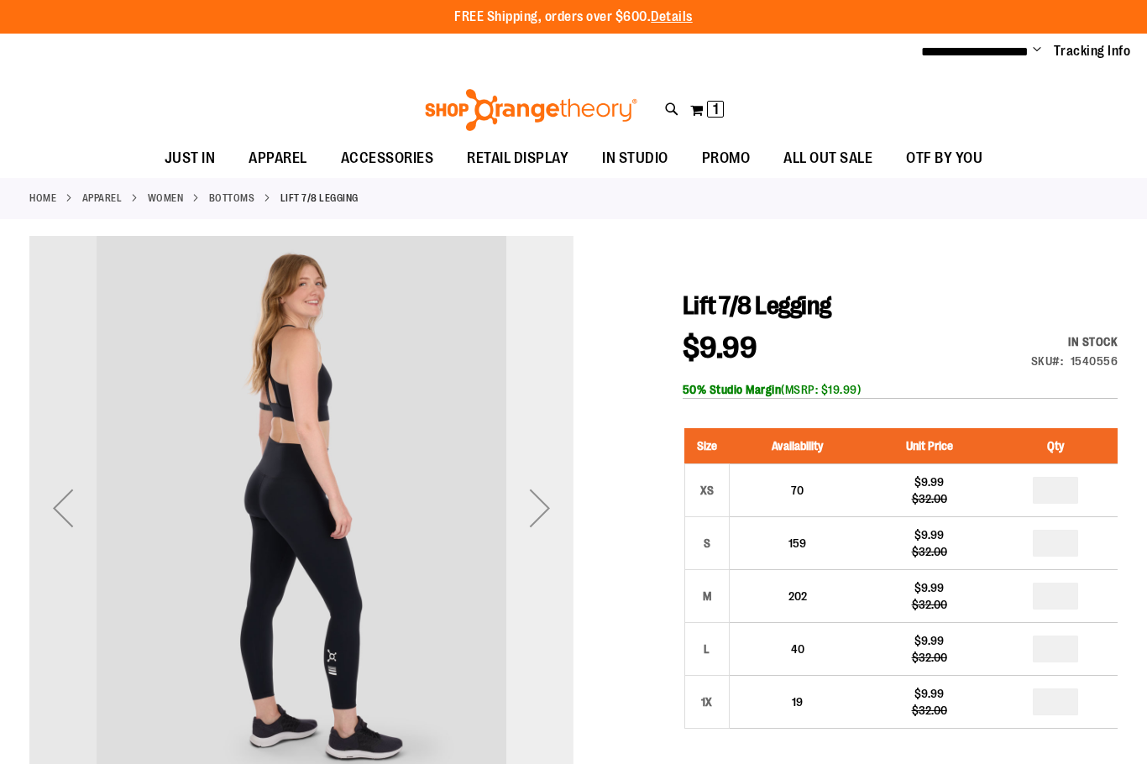
click at [537, 506] on div "Next" at bounding box center [539, 507] width 67 height 67
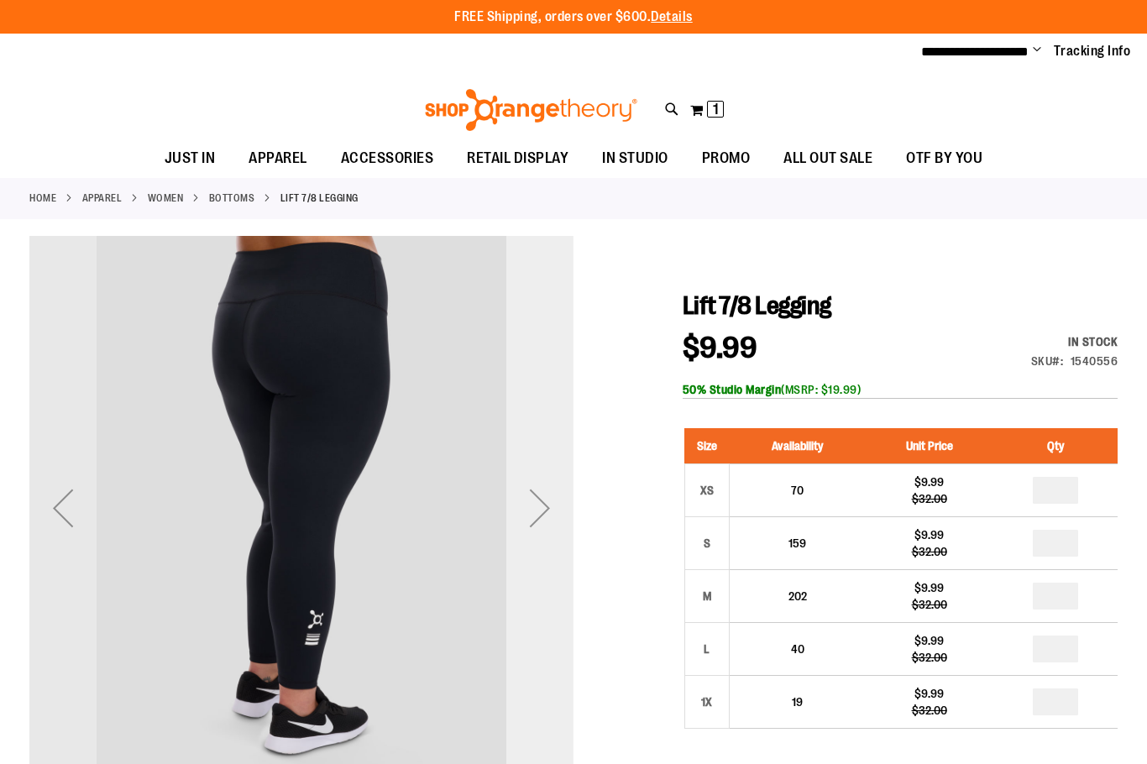
click at [537, 506] on div "Next" at bounding box center [539, 507] width 67 height 67
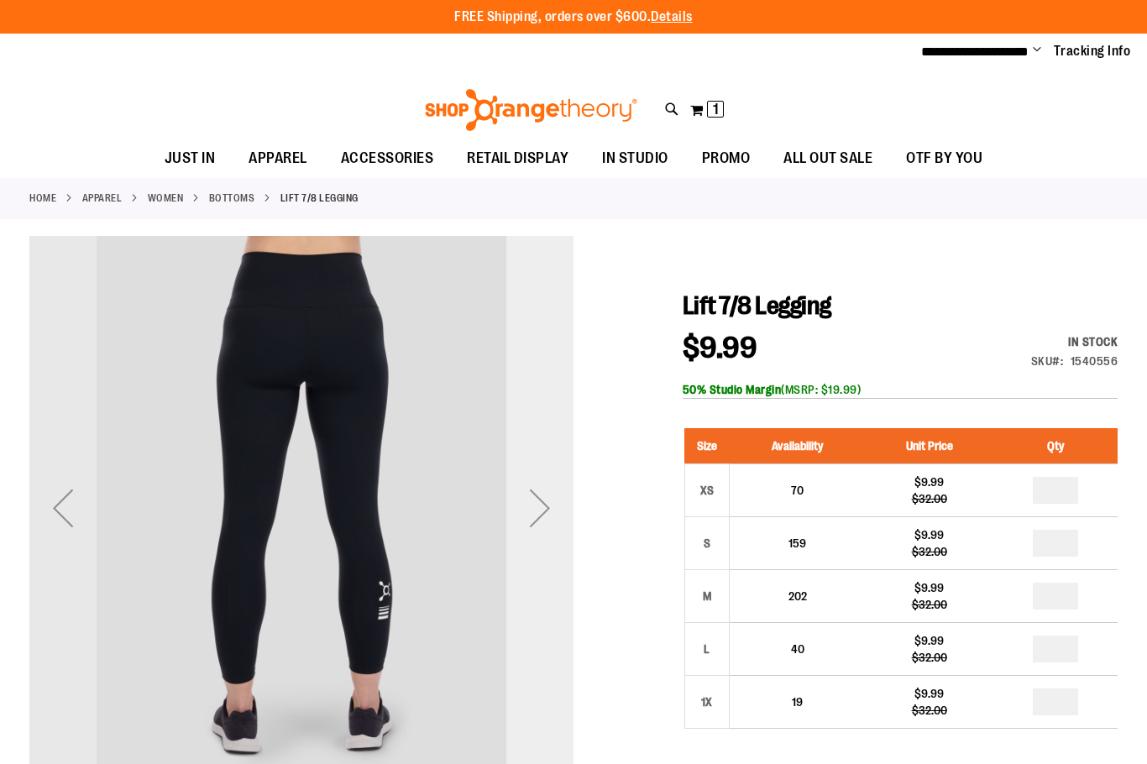
click at [537, 506] on div "Next" at bounding box center [539, 507] width 67 height 67
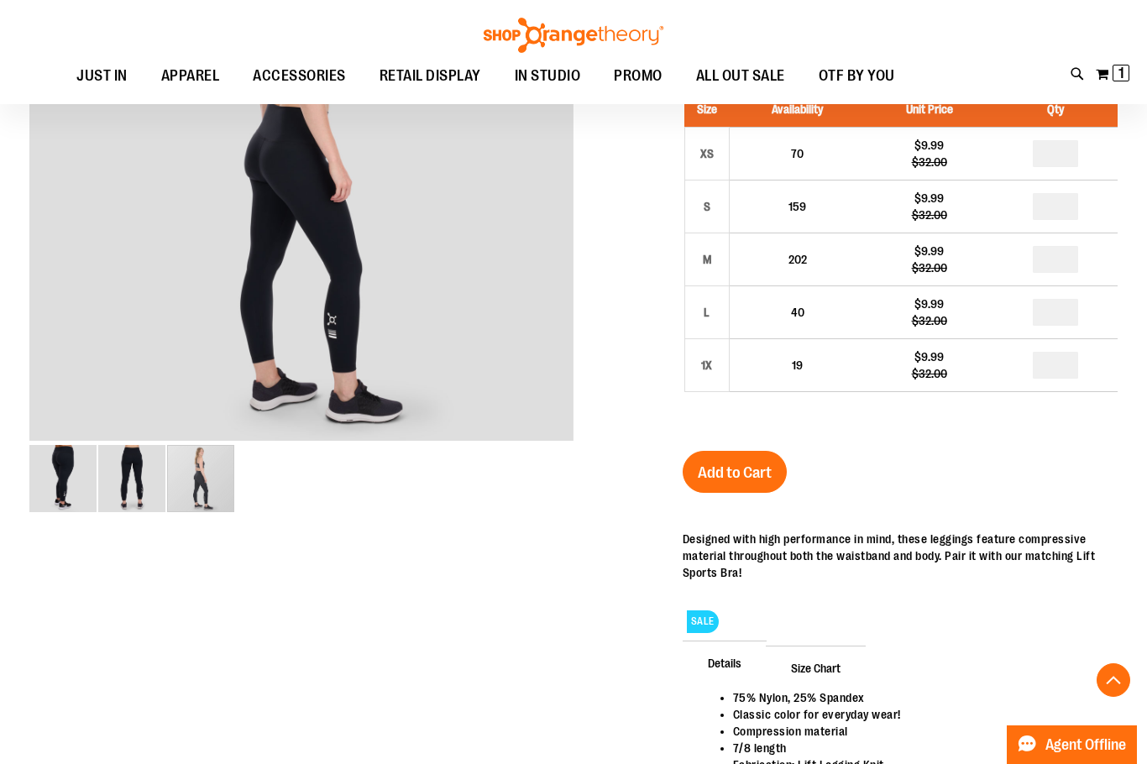
scroll to position [587, 0]
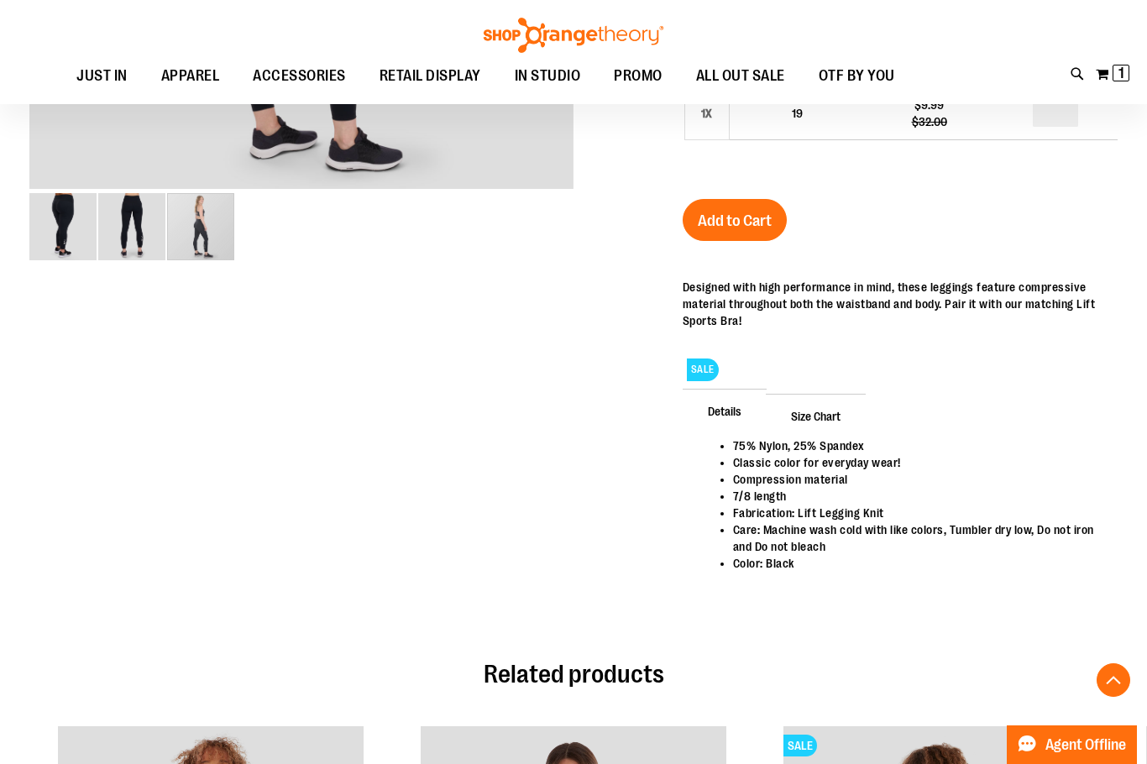
click at [825, 417] on span "Size Chart" at bounding box center [816, 416] width 100 height 44
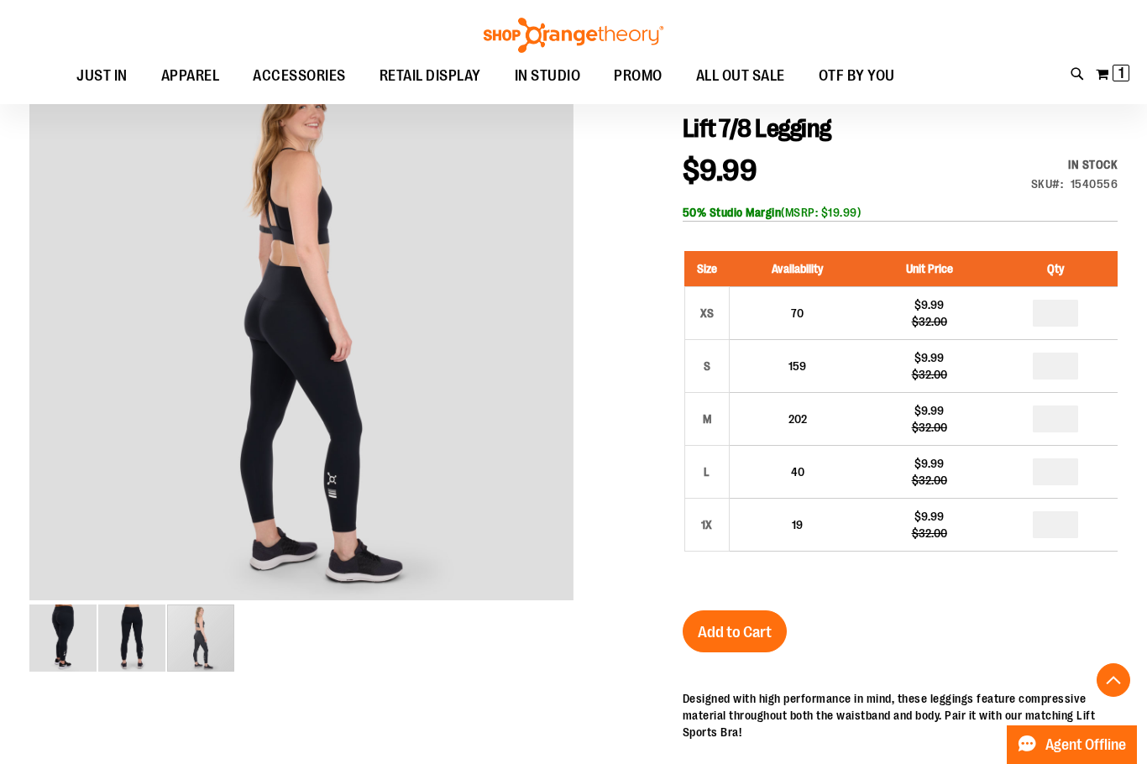
scroll to position [83, 0]
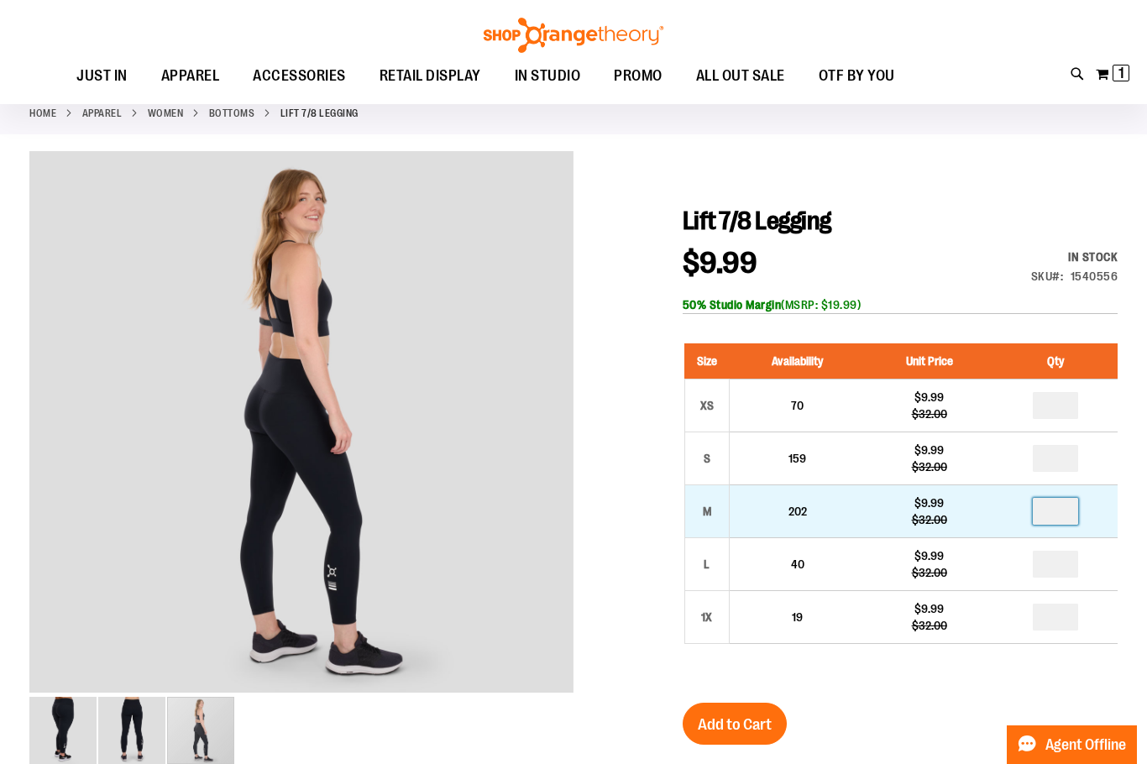
click at [1071, 513] on input "number" at bounding box center [1055, 511] width 45 height 27
type input "*"
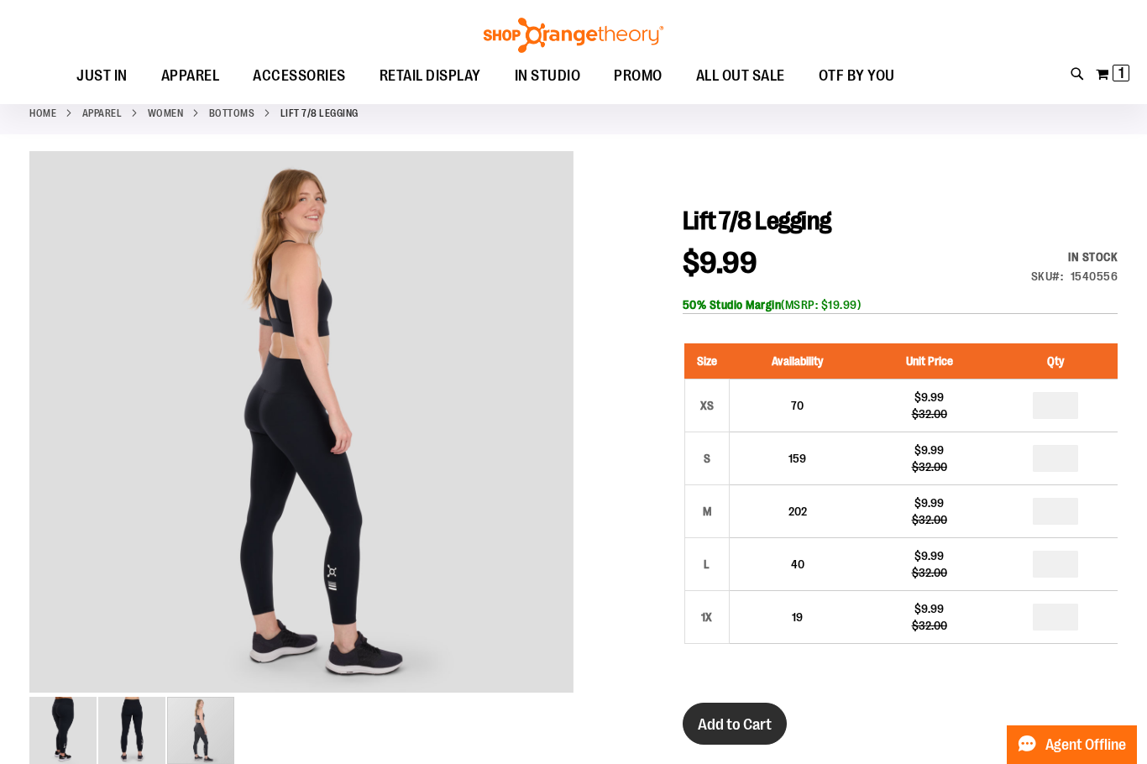
click at [745, 718] on span "Add to Cart" at bounding box center [735, 724] width 74 height 18
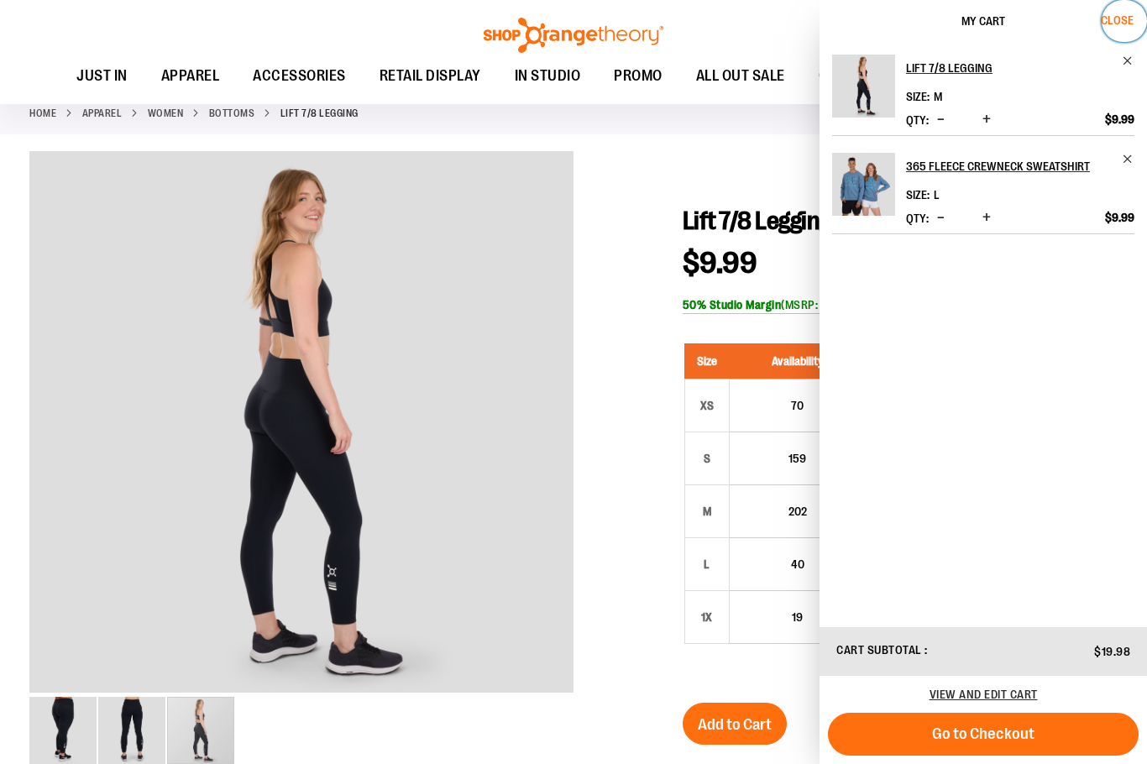
click at [1126, 23] on span "Close" at bounding box center [1117, 19] width 33 height 13
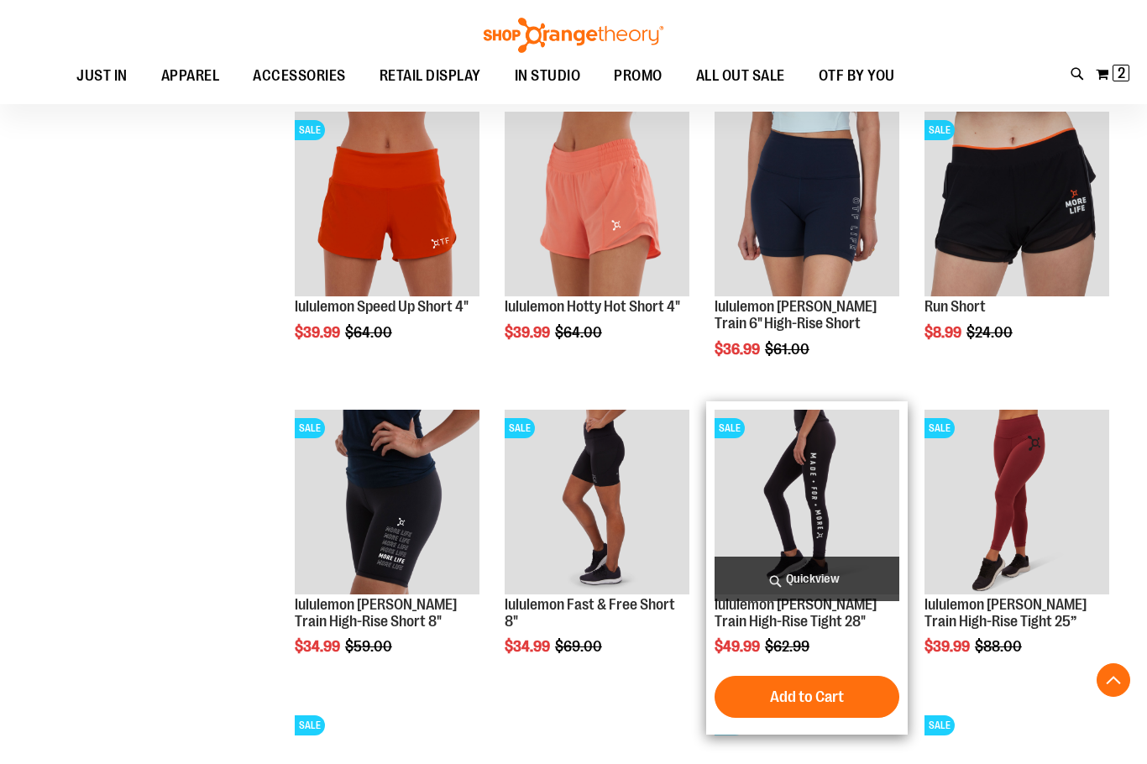
scroll to position [998, 0]
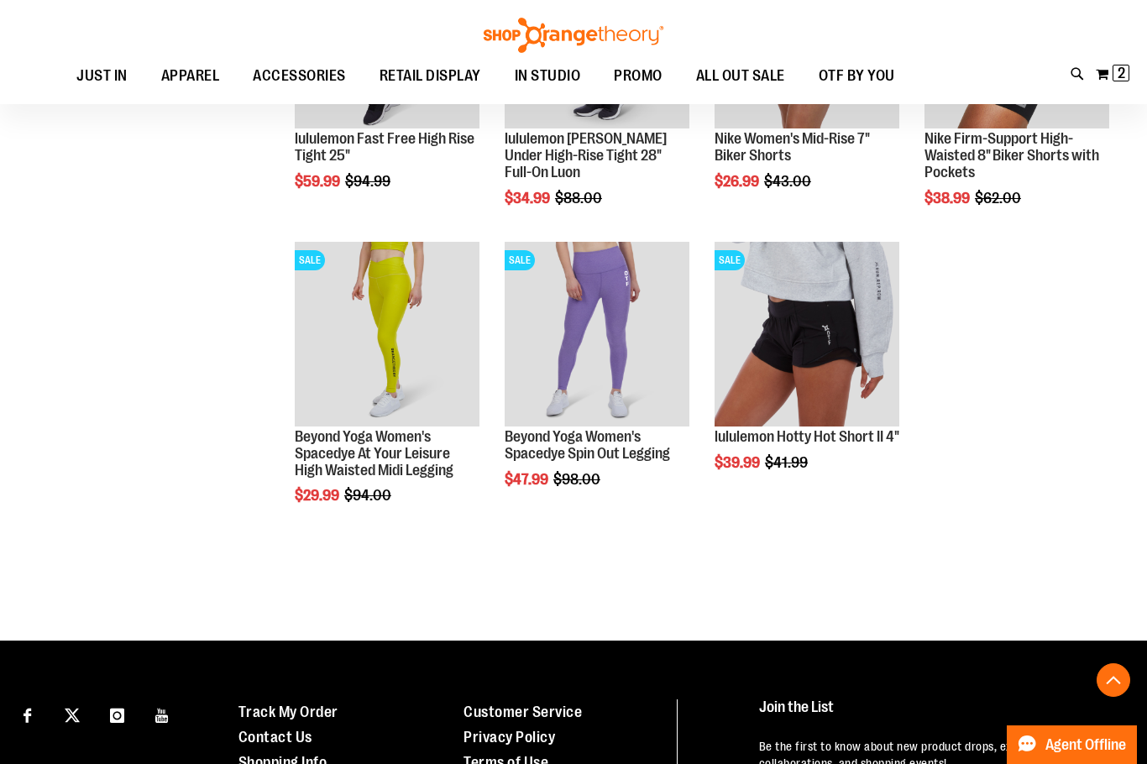
scroll to position [1838, 0]
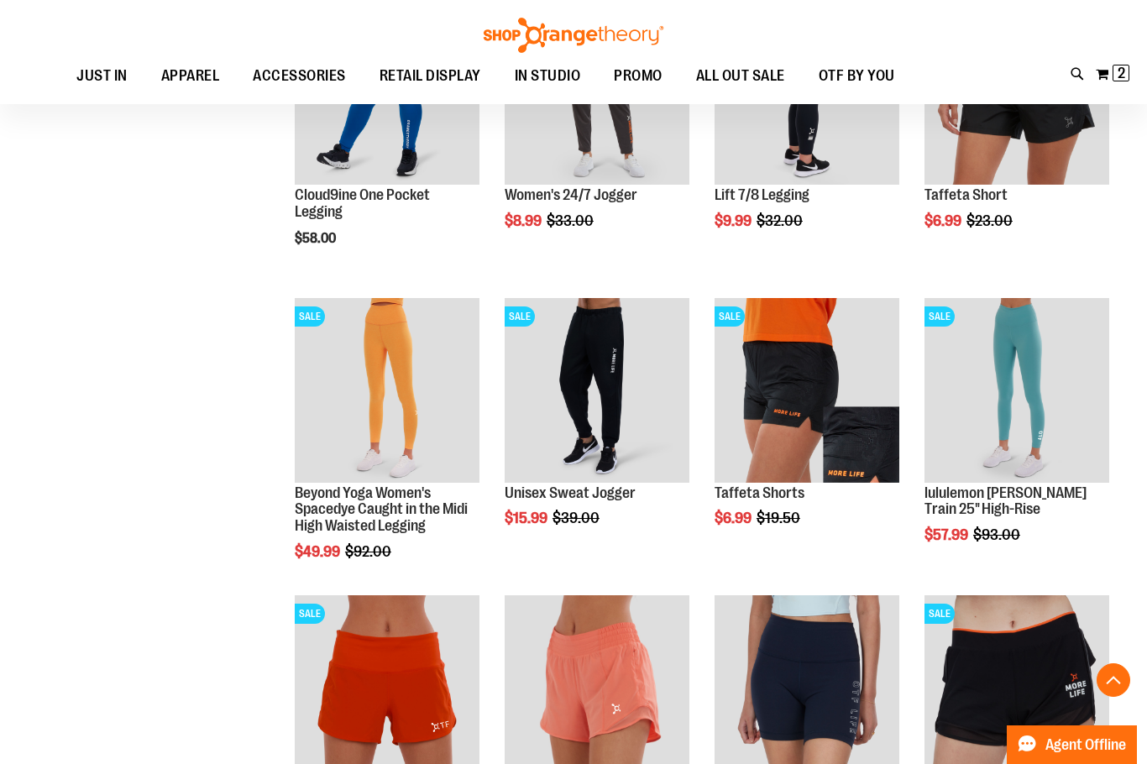
scroll to position [411, 0]
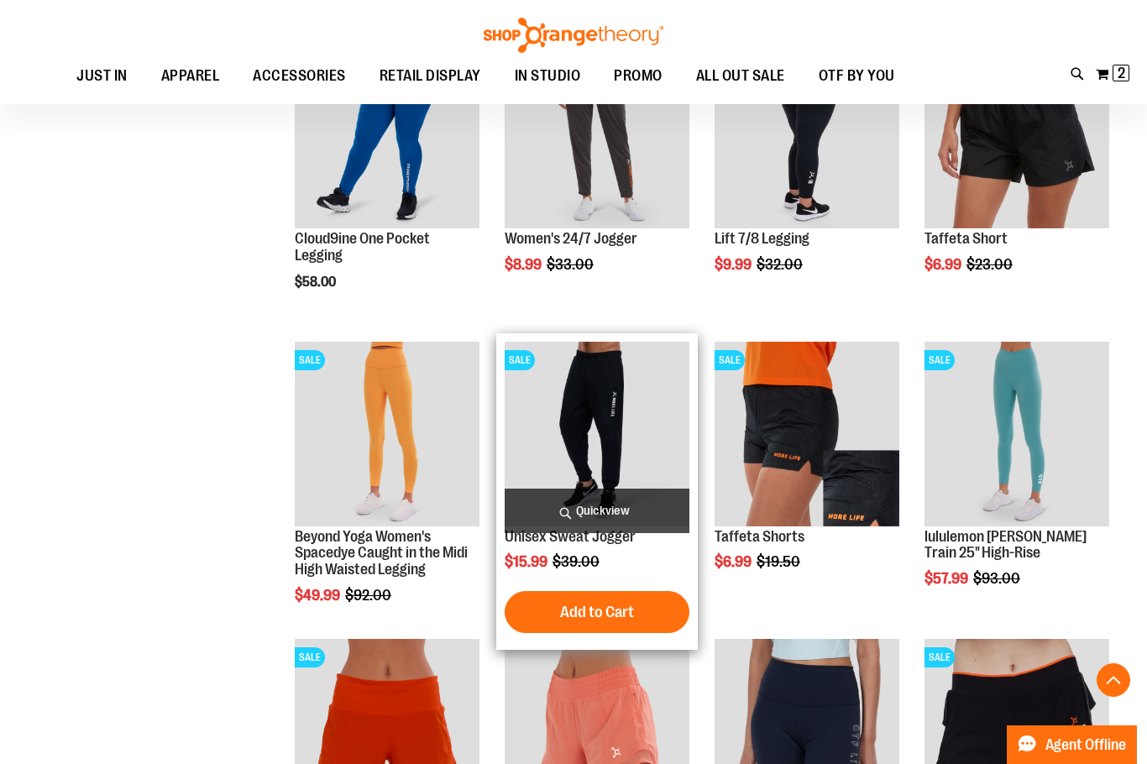
click at [609, 455] on img "product" at bounding box center [597, 434] width 185 height 185
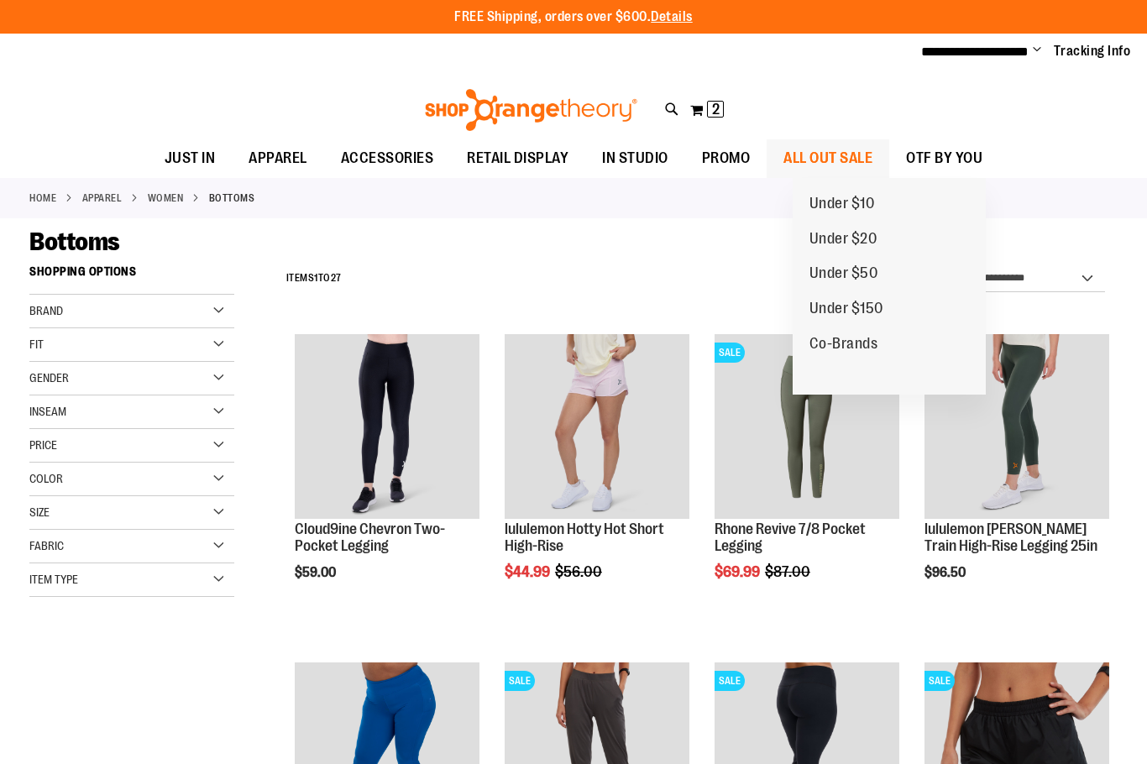
click at [873, 156] on span "ALL OUT SALE" at bounding box center [827, 158] width 89 height 38
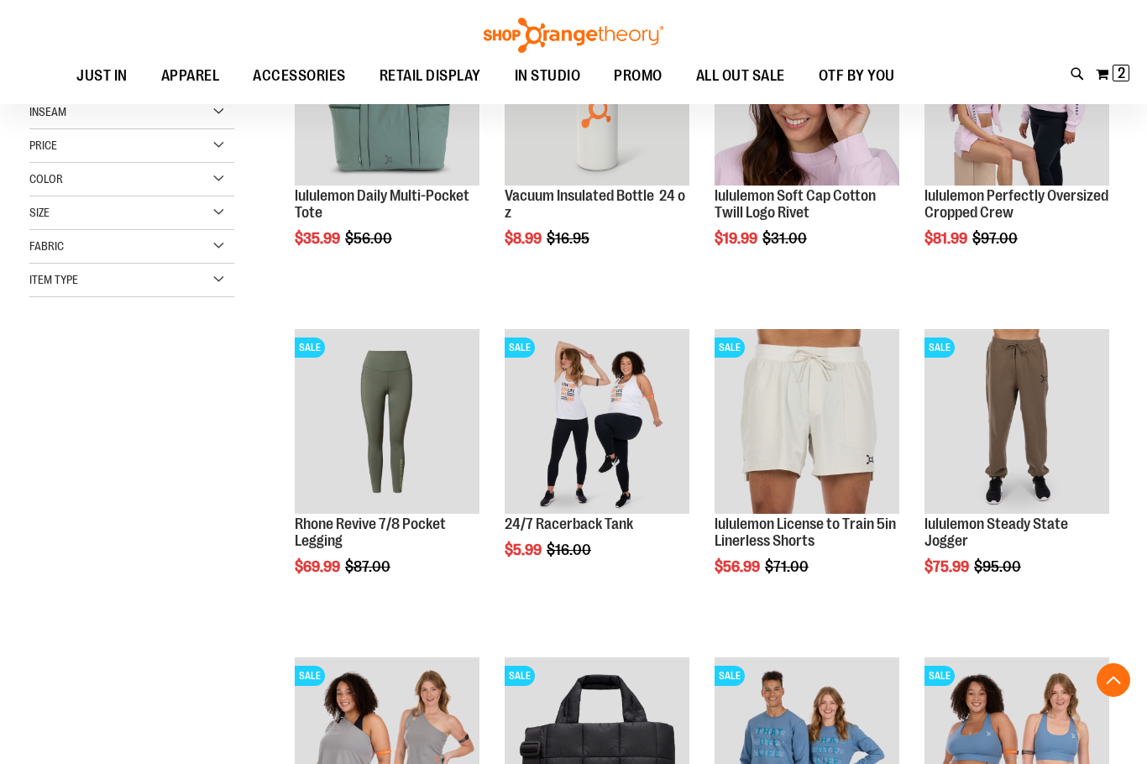
scroll to position [335, 0]
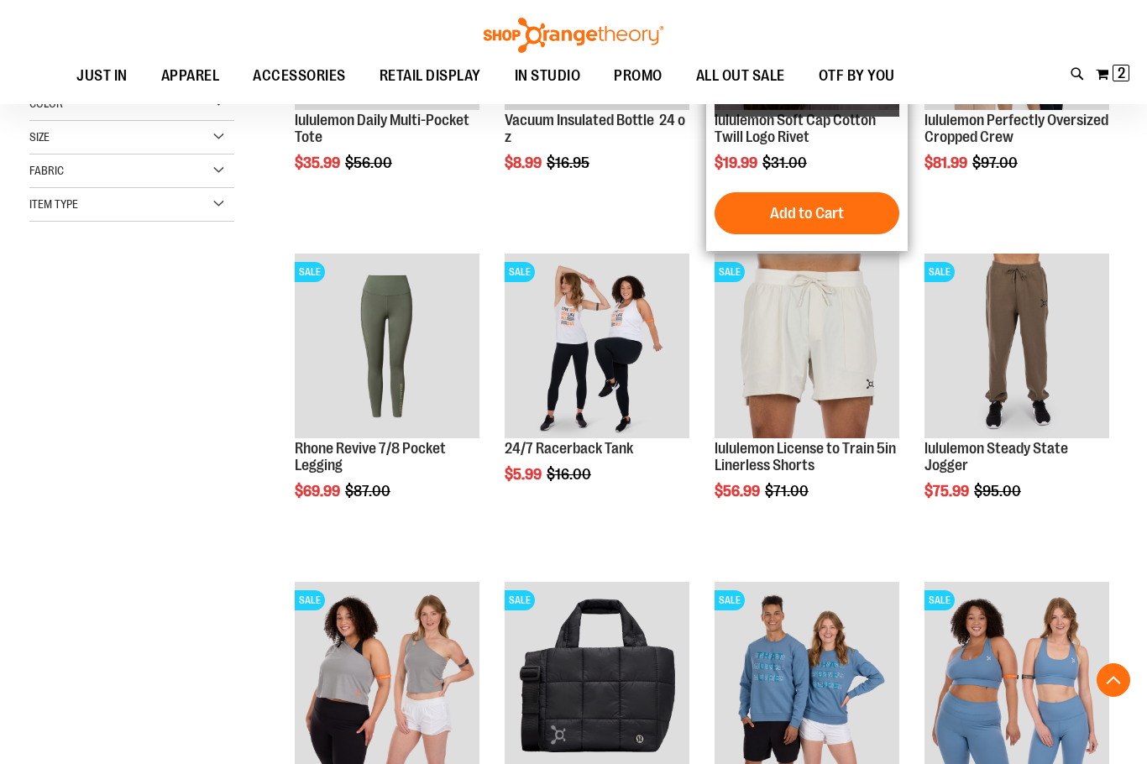
scroll to position [587, 0]
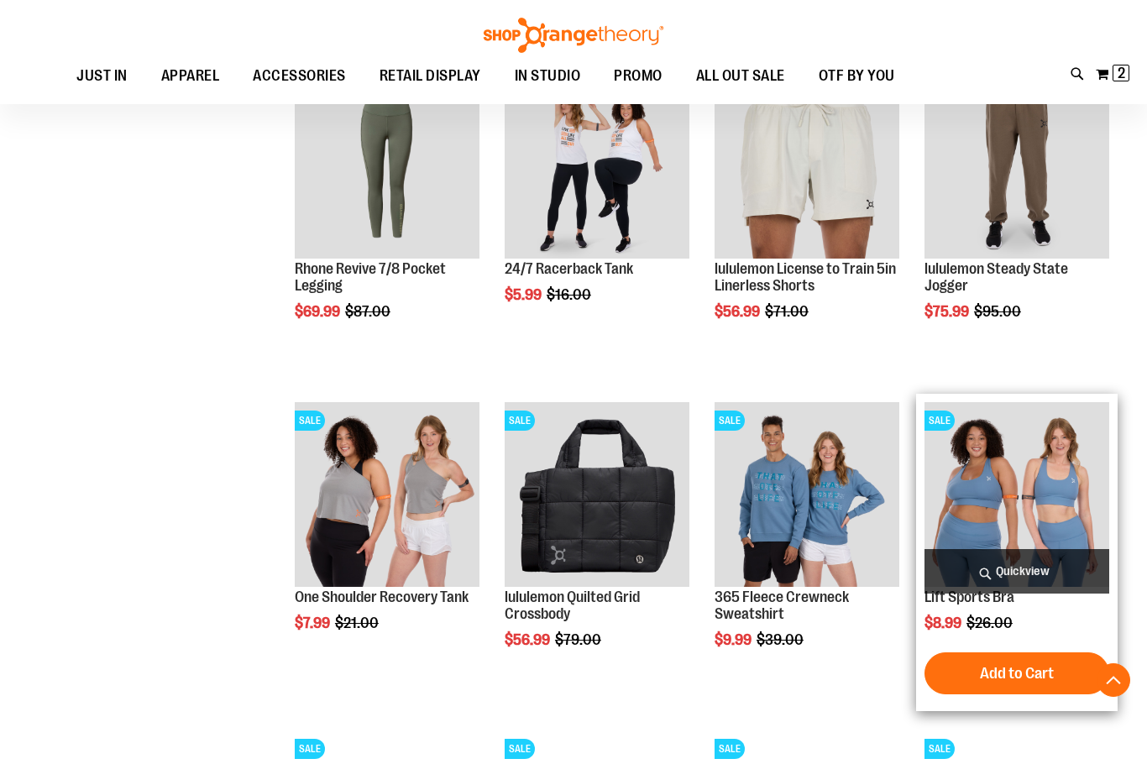
click at [998, 501] on img "product" at bounding box center [1017, 494] width 185 height 185
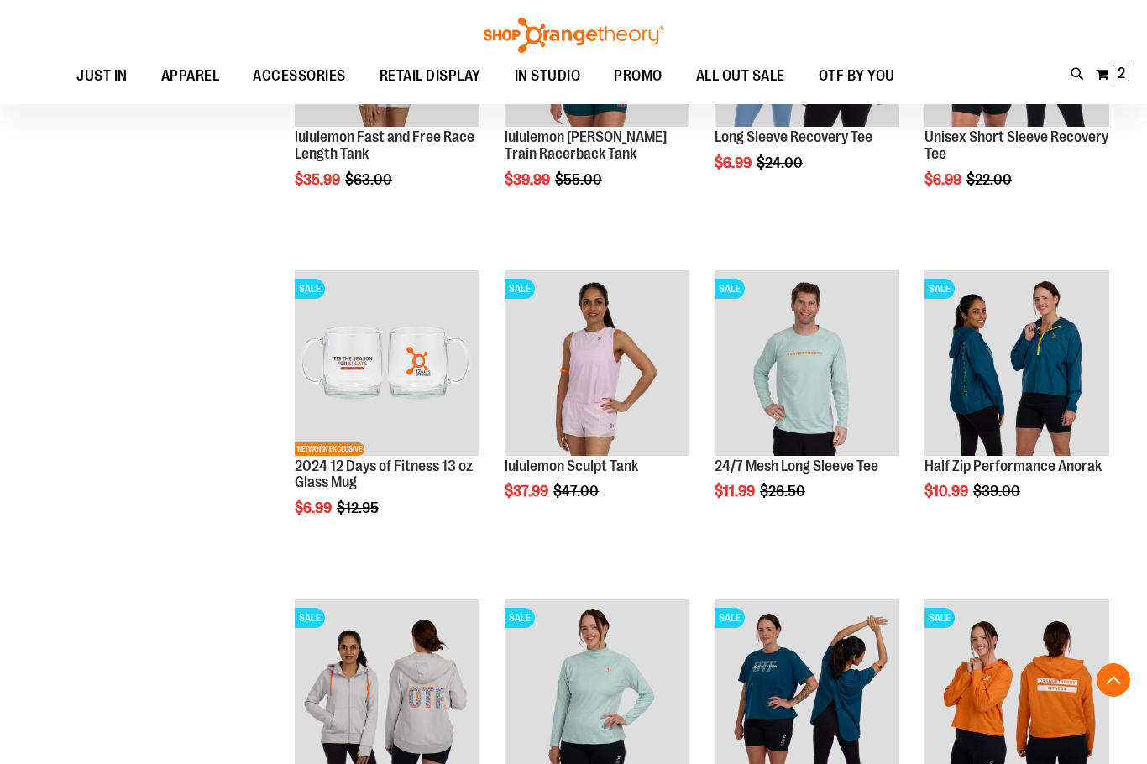
scroll to position [1400, 0]
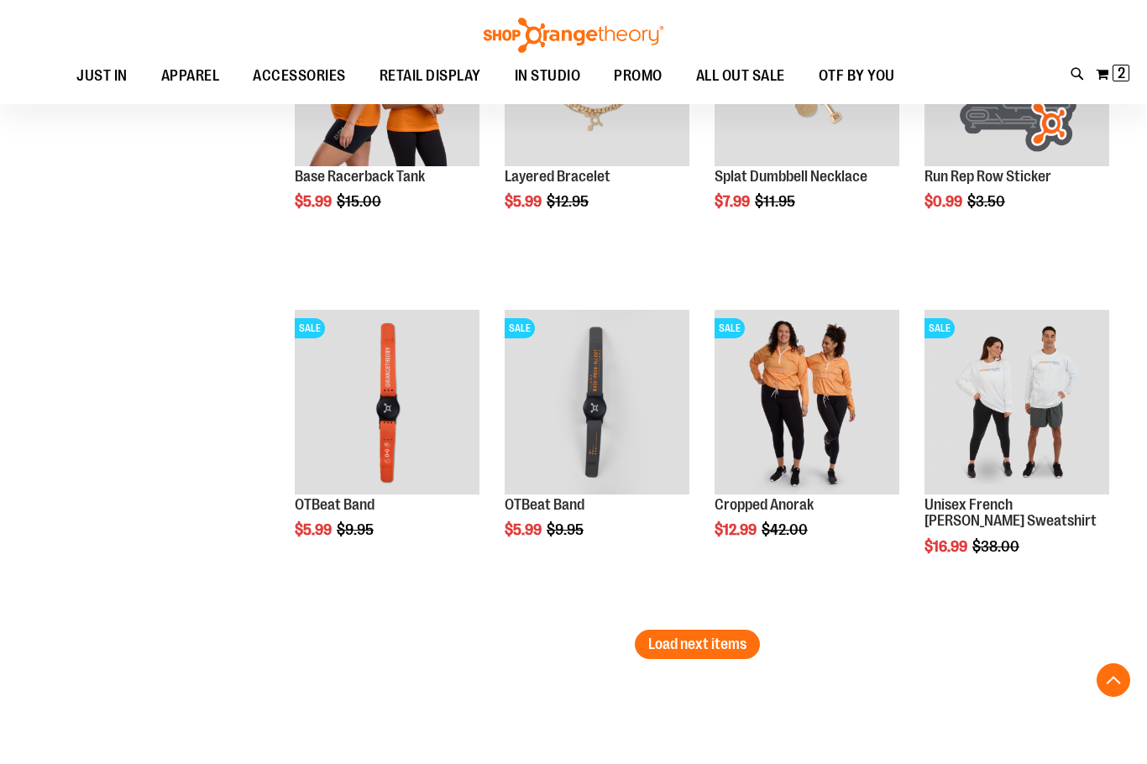
scroll to position [2827, 0]
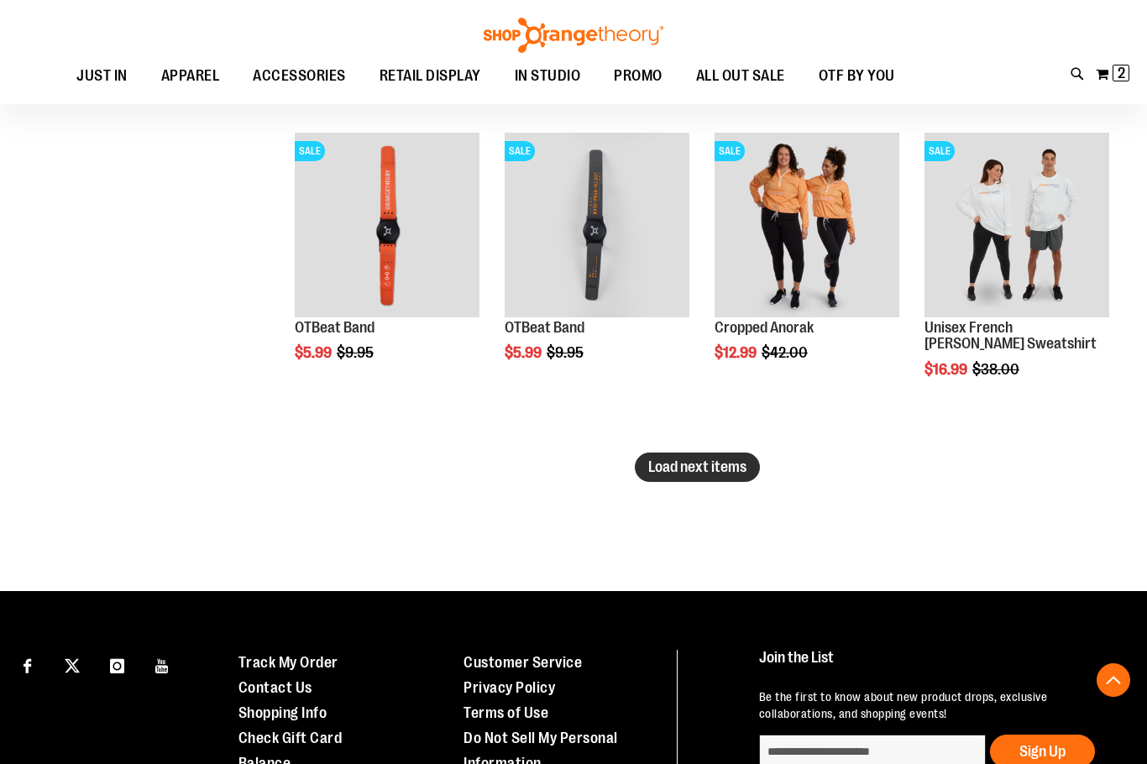
click at [746, 456] on button "Load next items" at bounding box center [697, 467] width 125 height 29
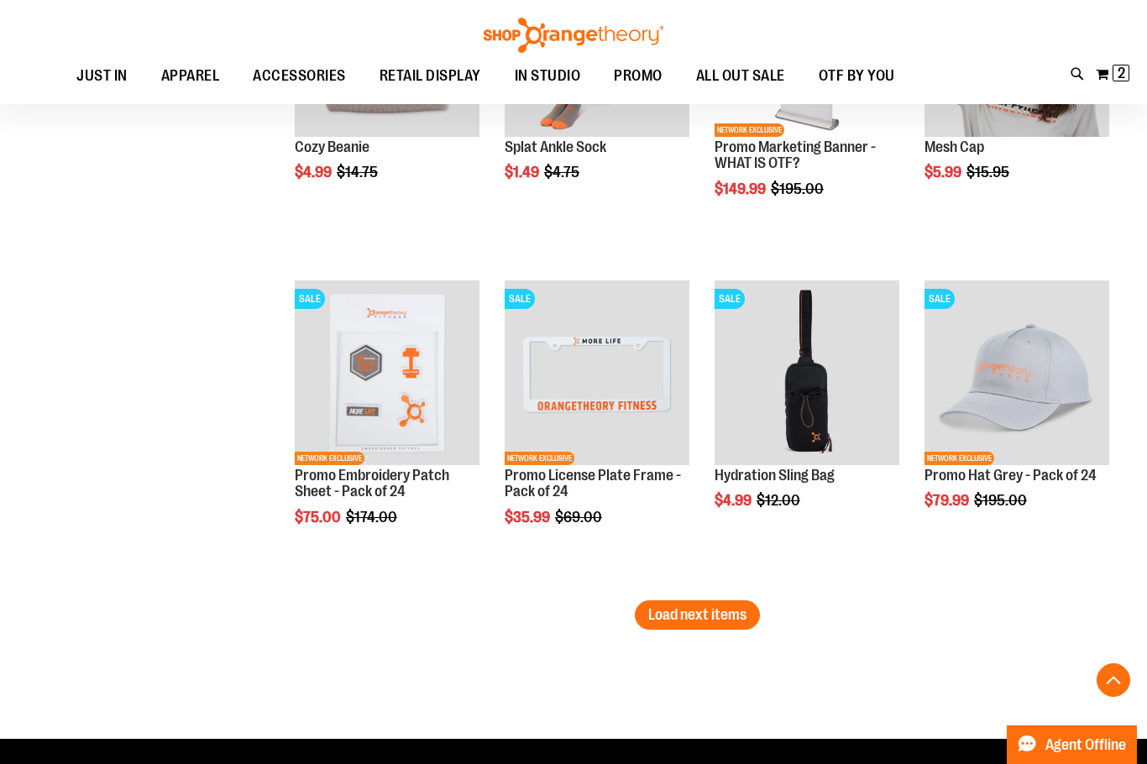
scroll to position [3667, 0]
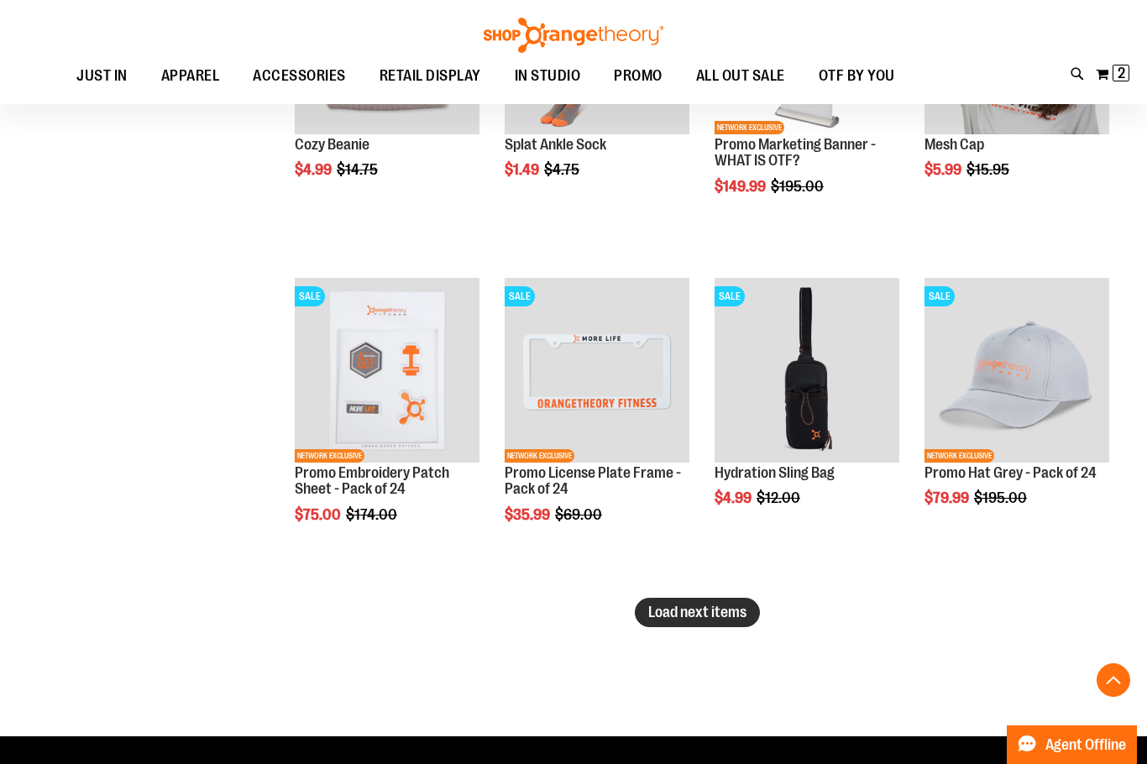
click at [740, 612] on span "Load next items" at bounding box center [697, 612] width 98 height 17
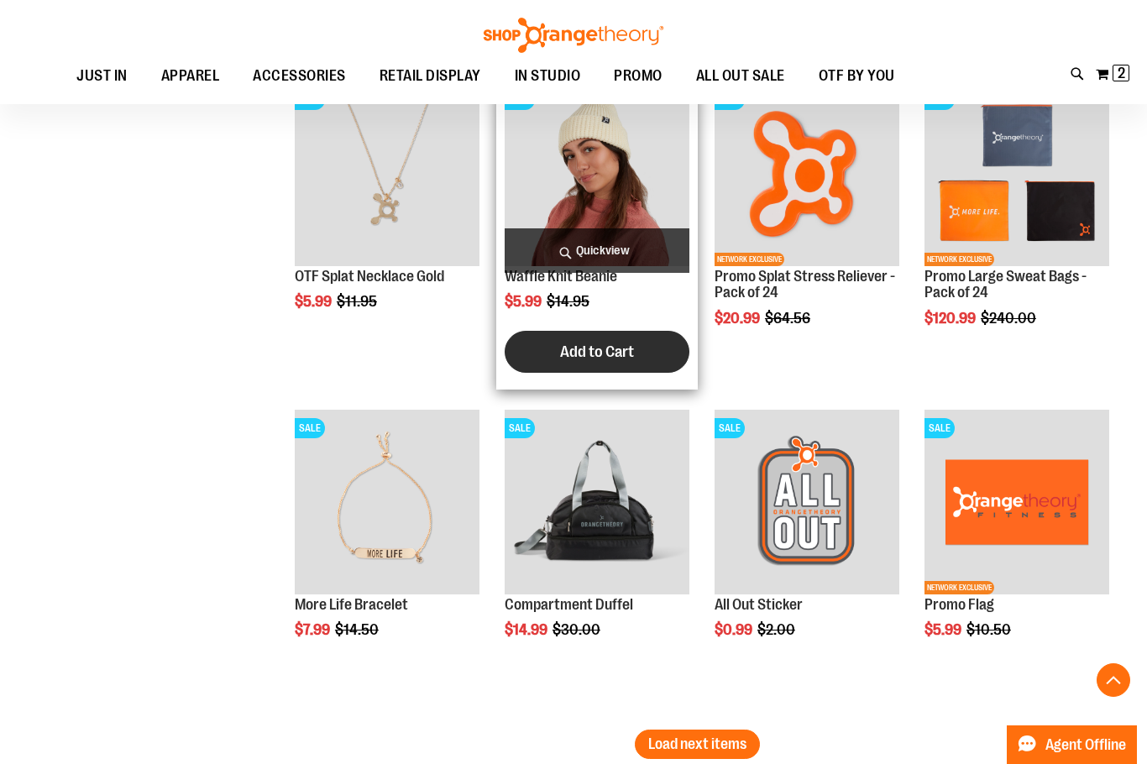
scroll to position [4675, 0]
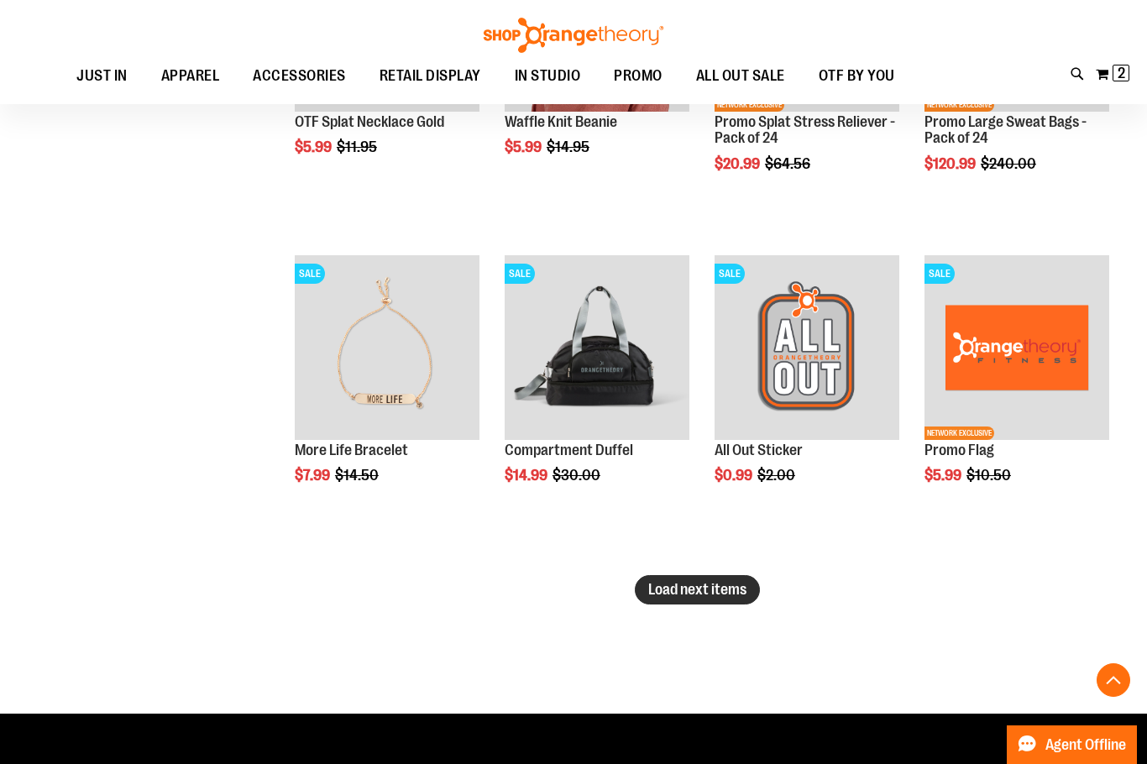
click at [707, 585] on span "Load next items" at bounding box center [697, 589] width 98 height 17
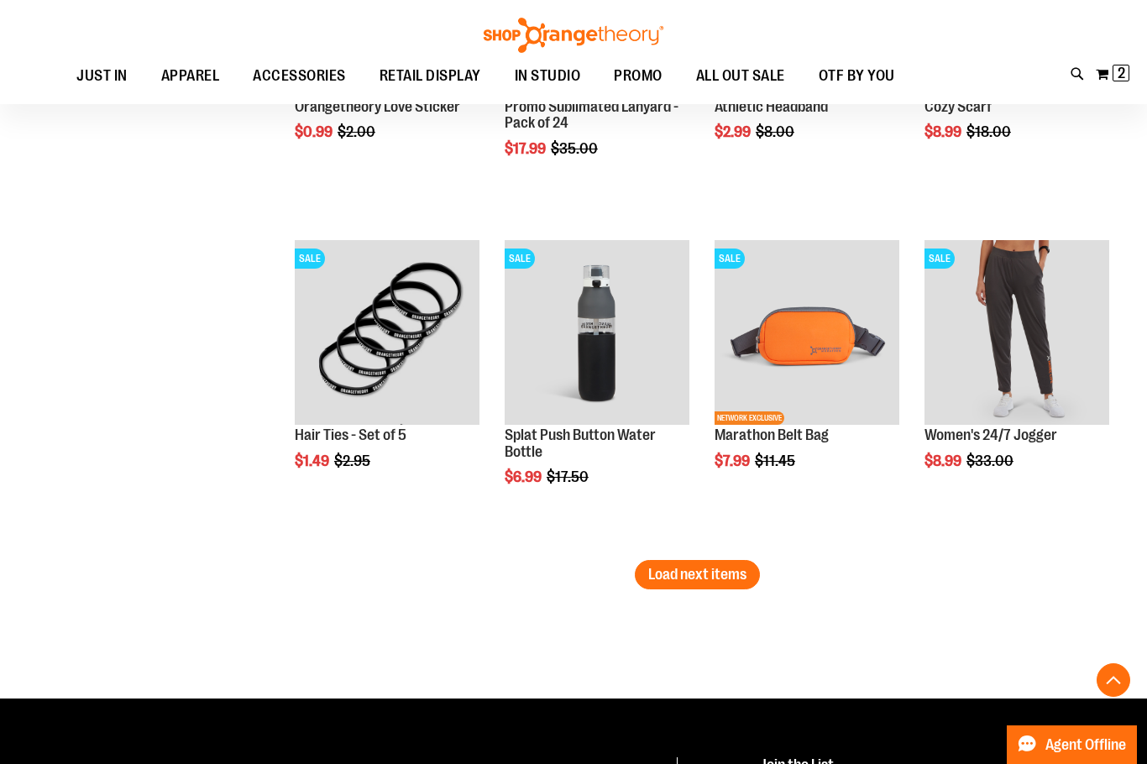
scroll to position [5683, 0]
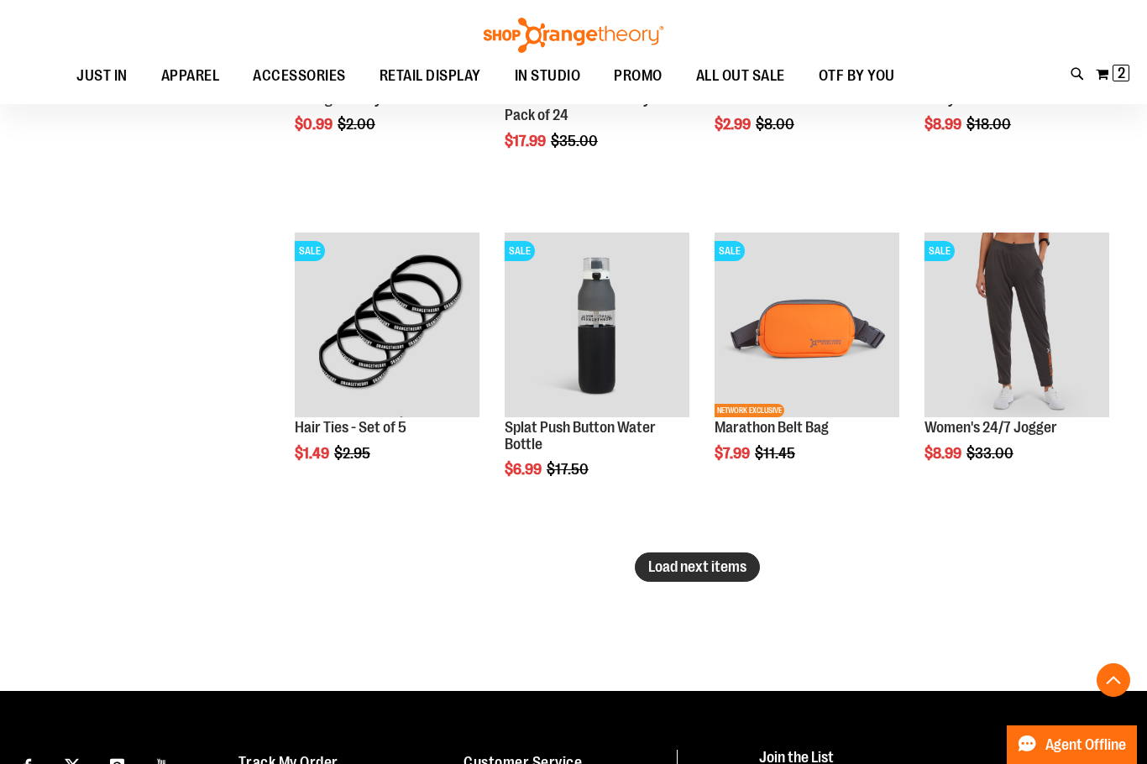
click at [736, 570] on span "Load next items" at bounding box center [697, 566] width 98 height 17
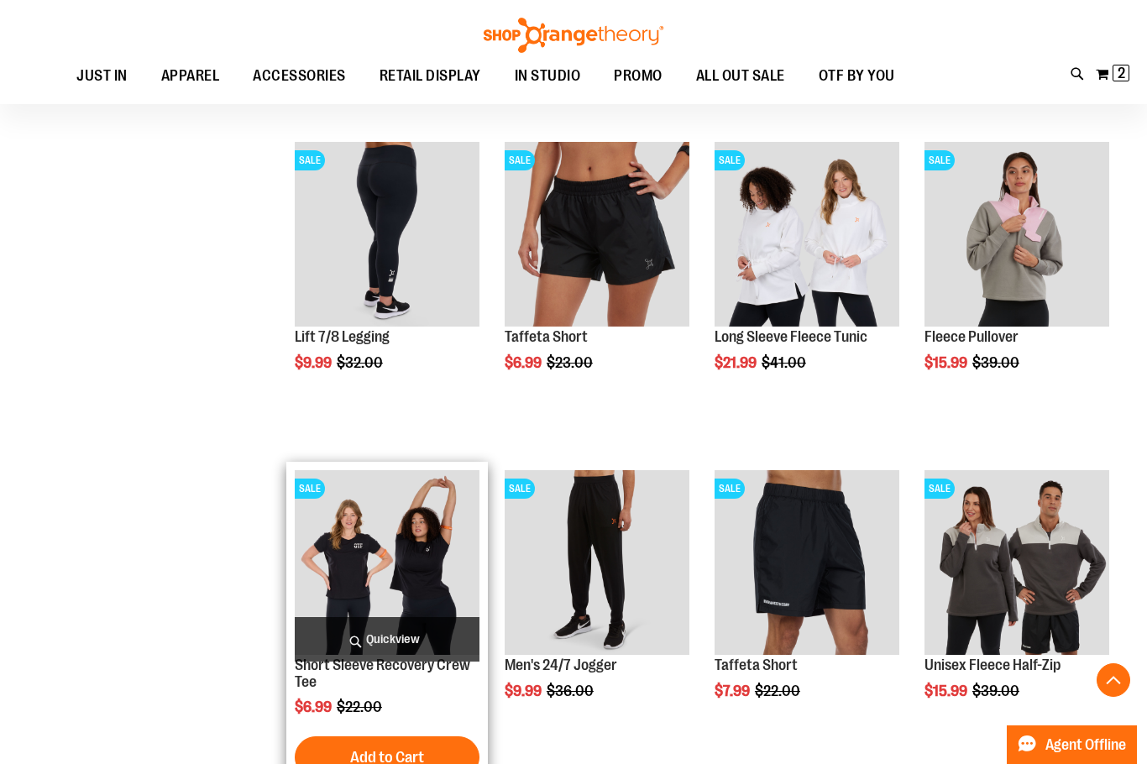
scroll to position [6102, 0]
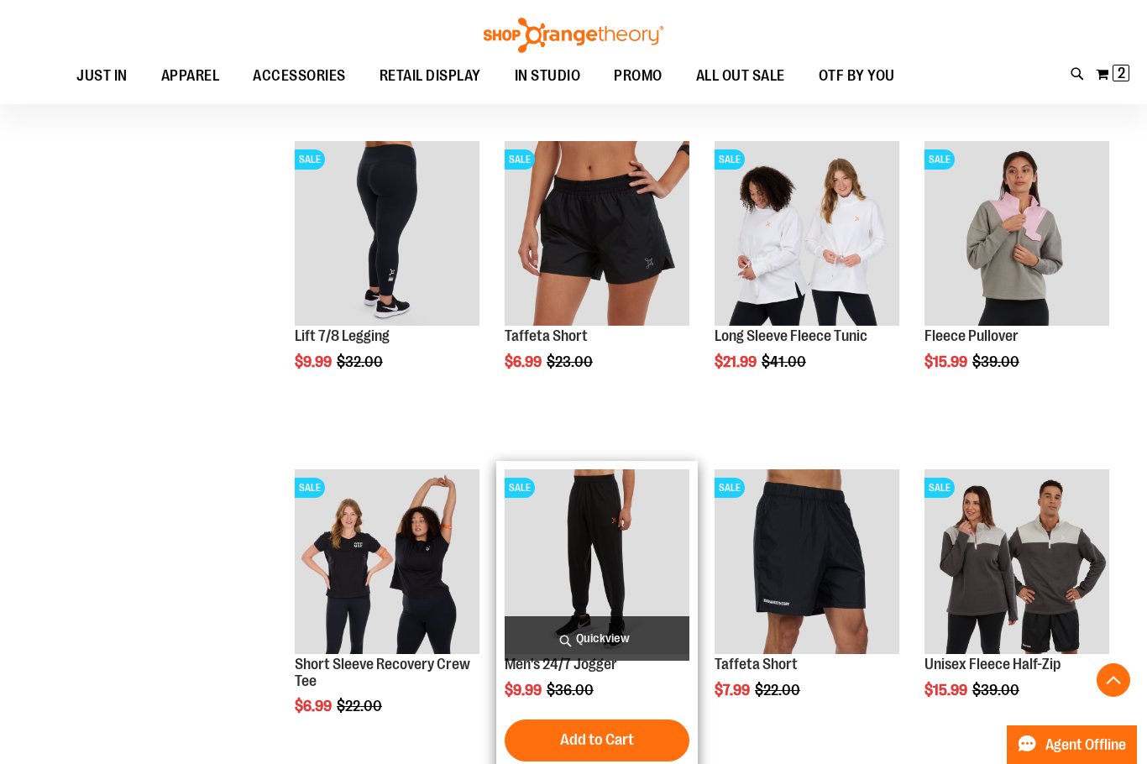
click at [633, 591] on img "product" at bounding box center [597, 561] width 185 height 185
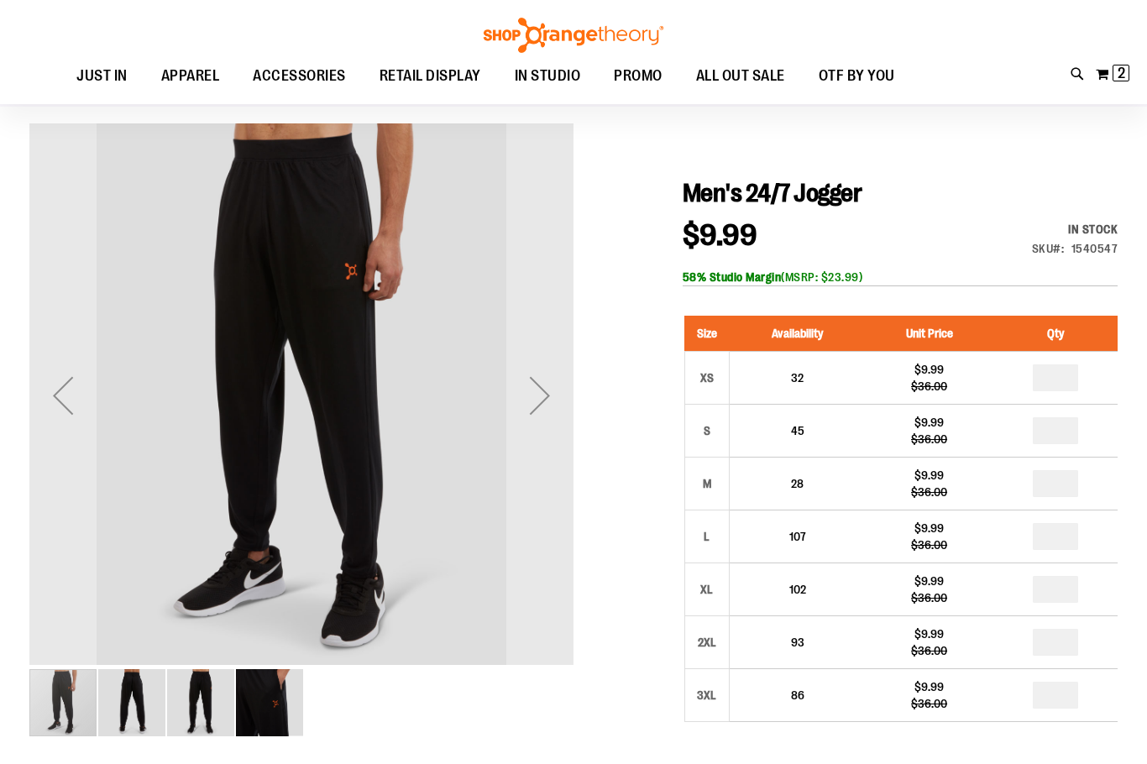
scroll to position [83, 0]
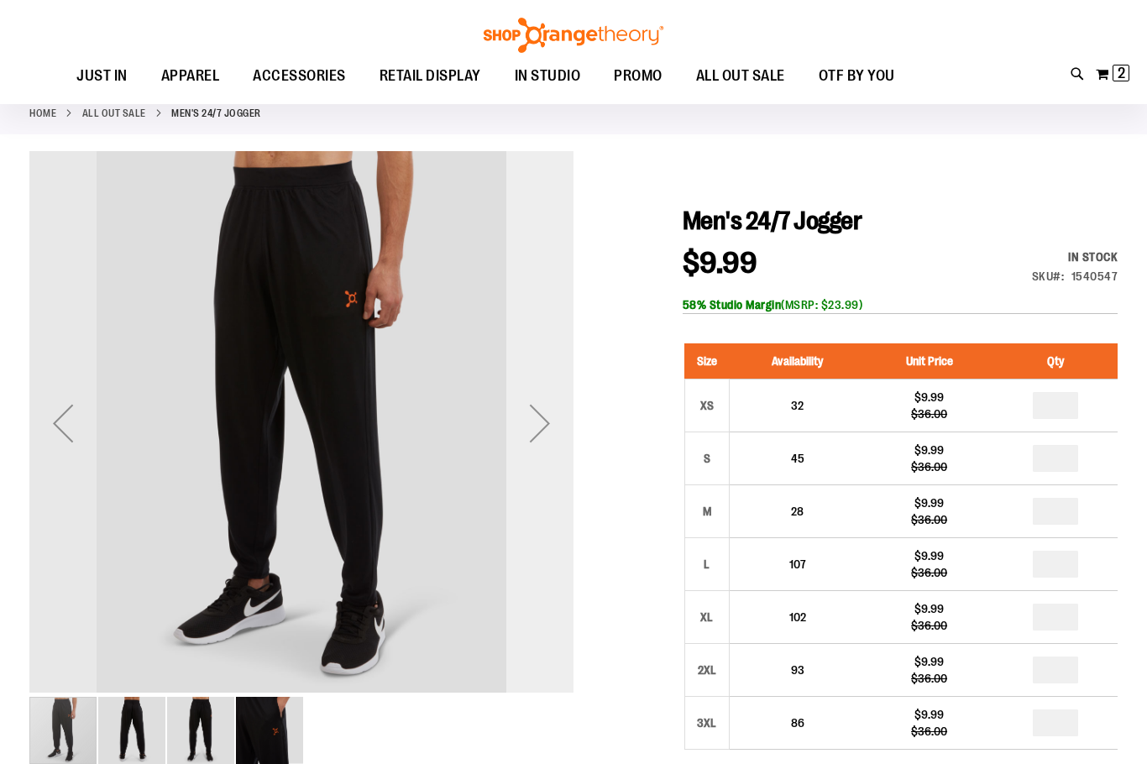
click at [553, 431] on div "Next" at bounding box center [539, 423] width 67 height 67
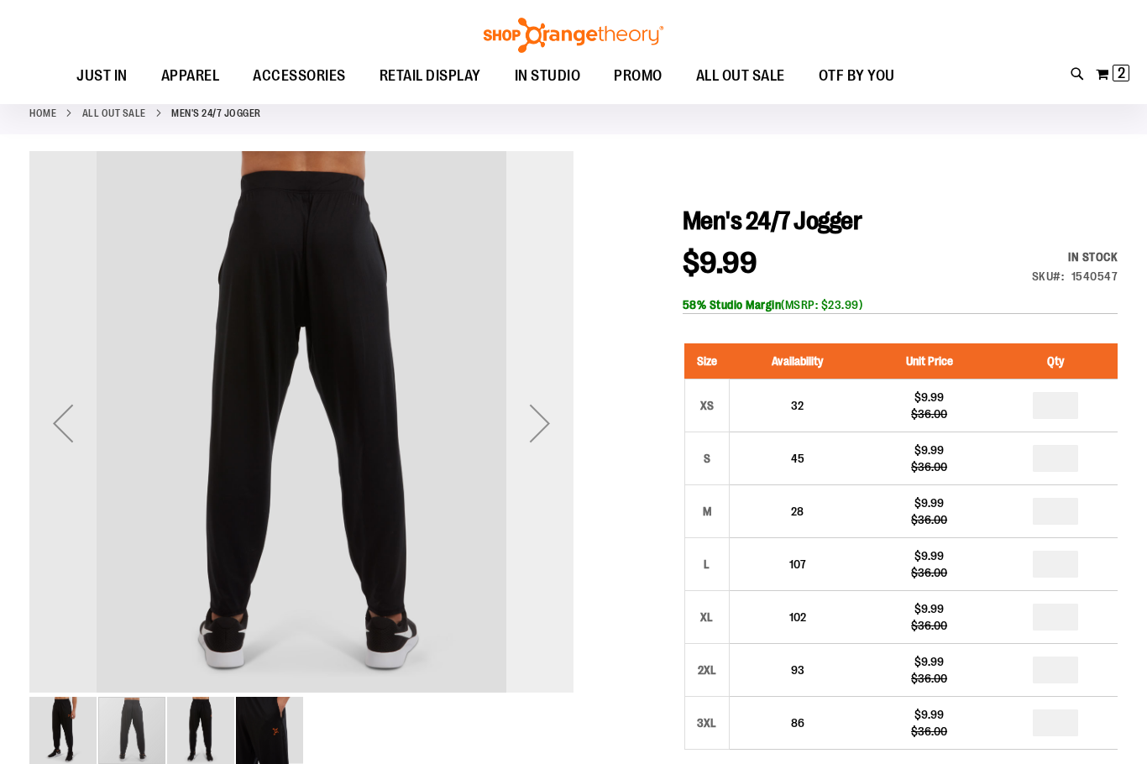
click at [543, 428] on div "Next" at bounding box center [539, 423] width 67 height 67
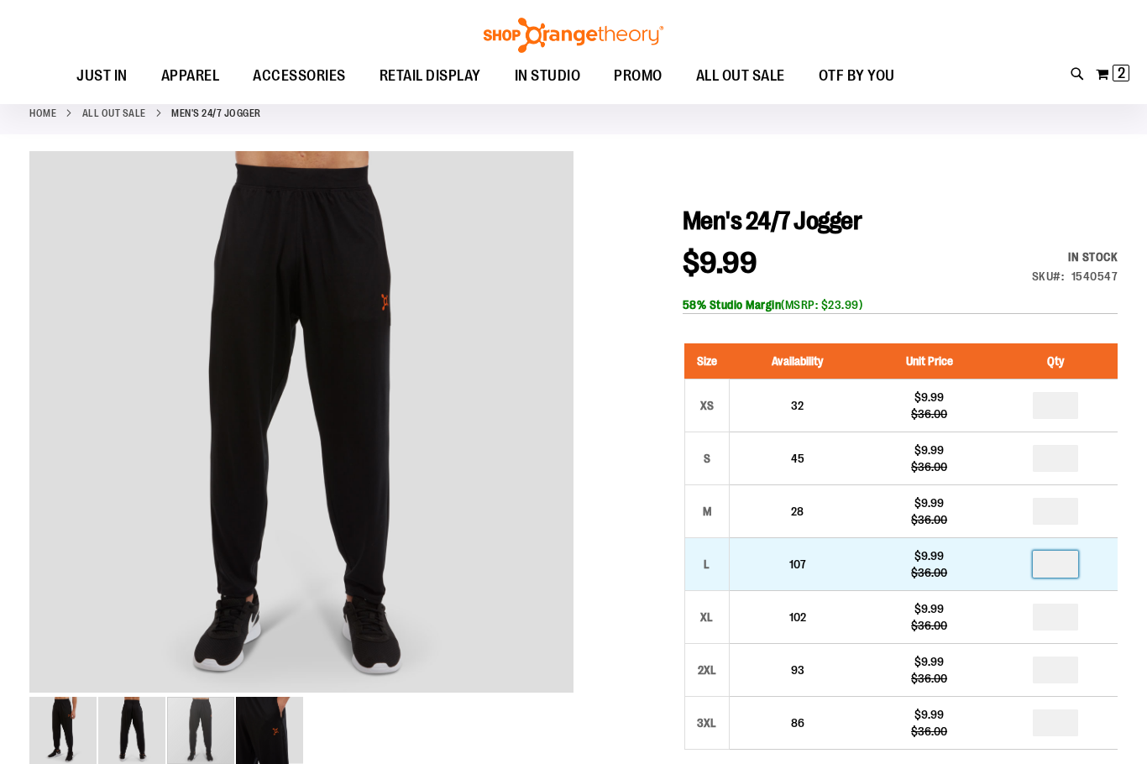
click at [1077, 567] on input "number" at bounding box center [1055, 564] width 45 height 27
type input "*"
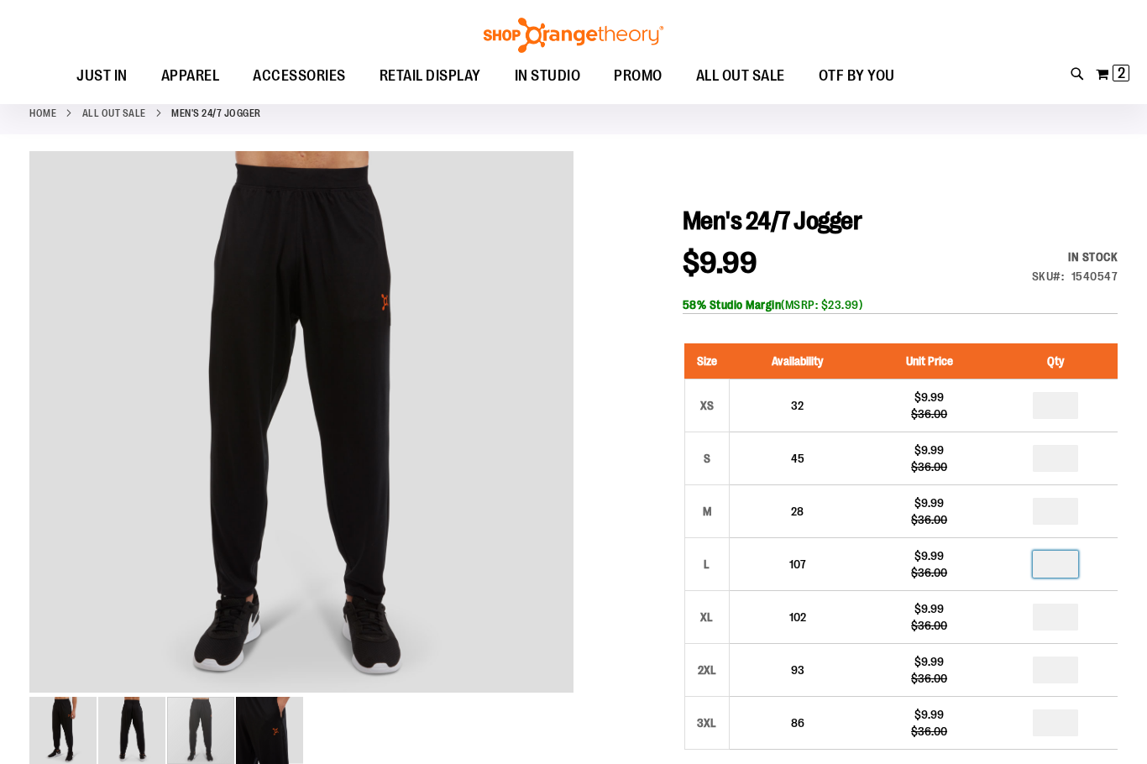
click at [636, 478] on div at bounding box center [573, 708] width 1088 height 1115
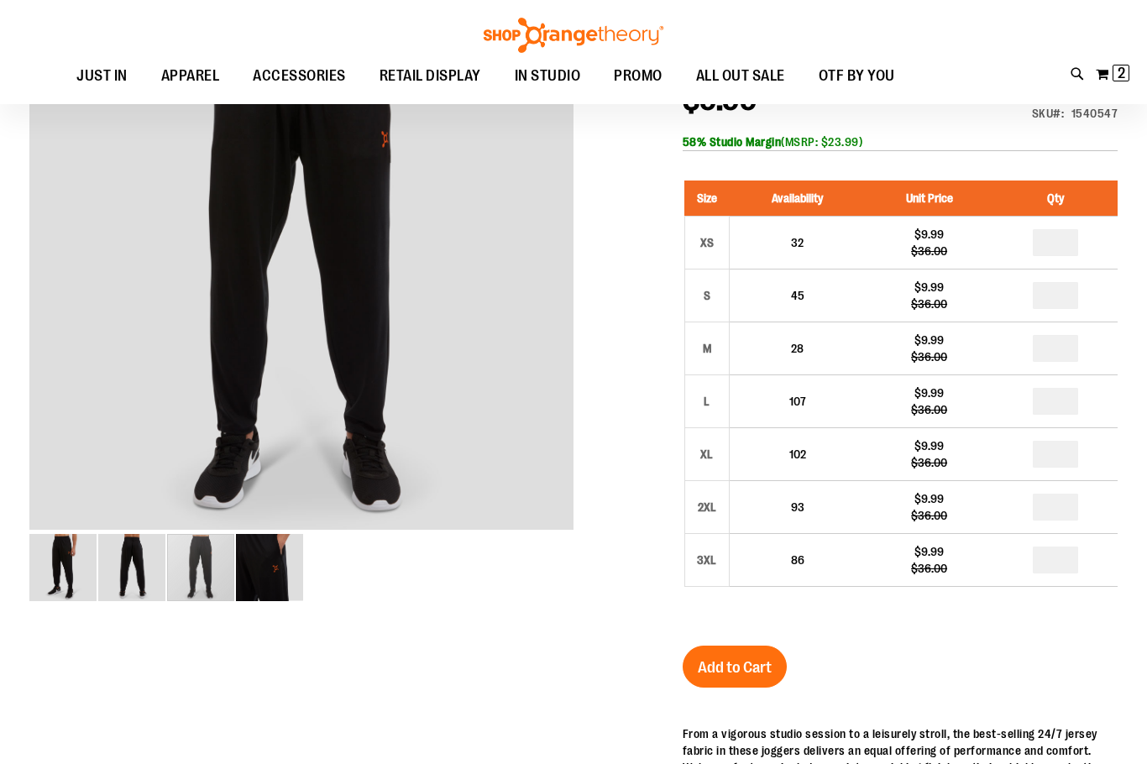
scroll to position [251, 0]
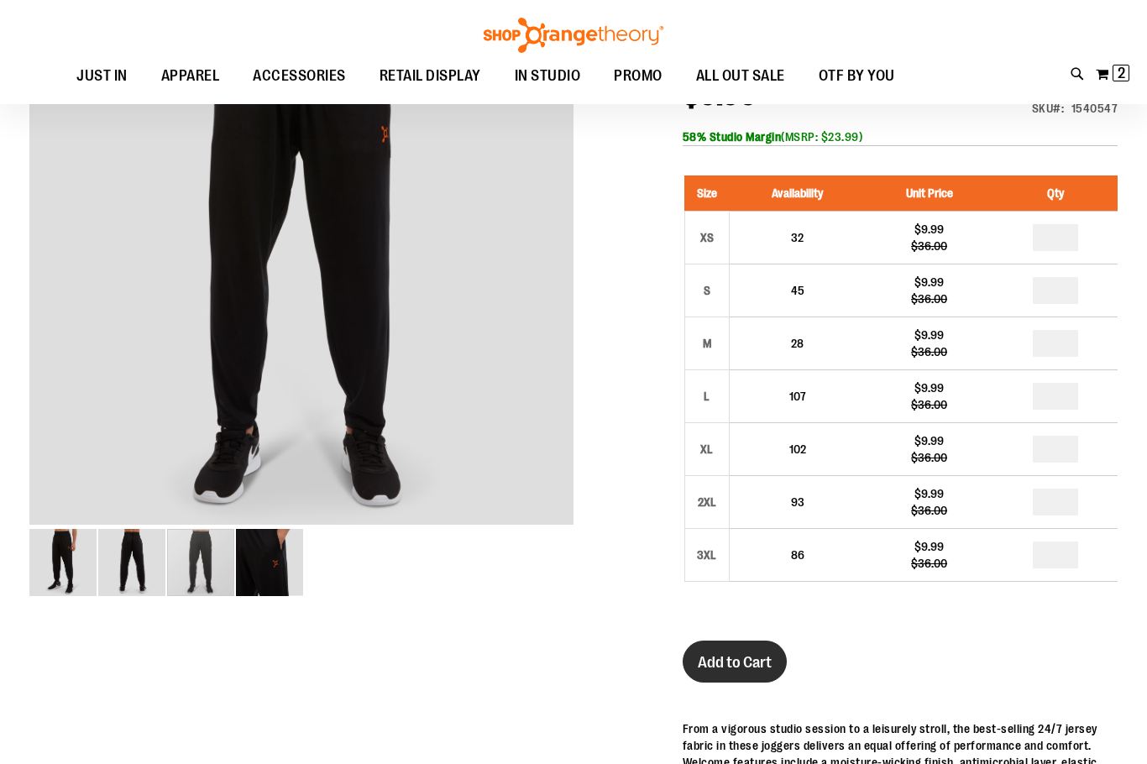
click at [759, 653] on span "Add to Cart" at bounding box center [735, 662] width 74 height 18
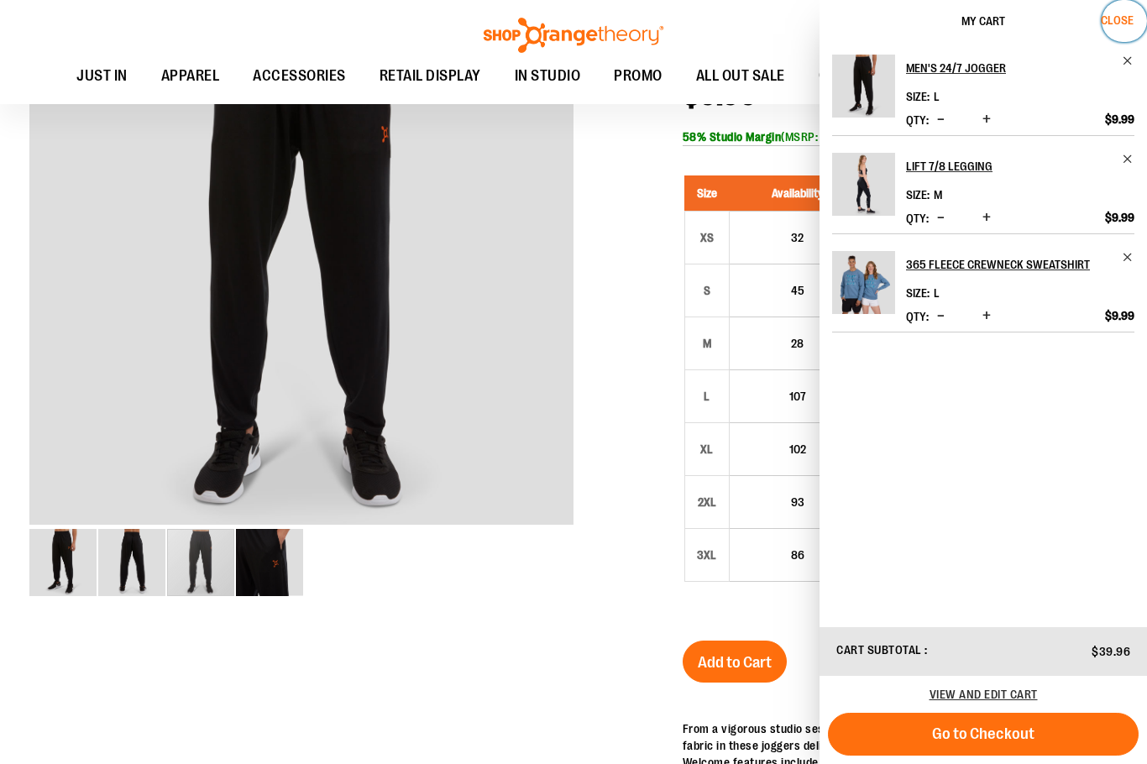
click at [1104, 18] on span "Close" at bounding box center [1117, 19] width 33 height 13
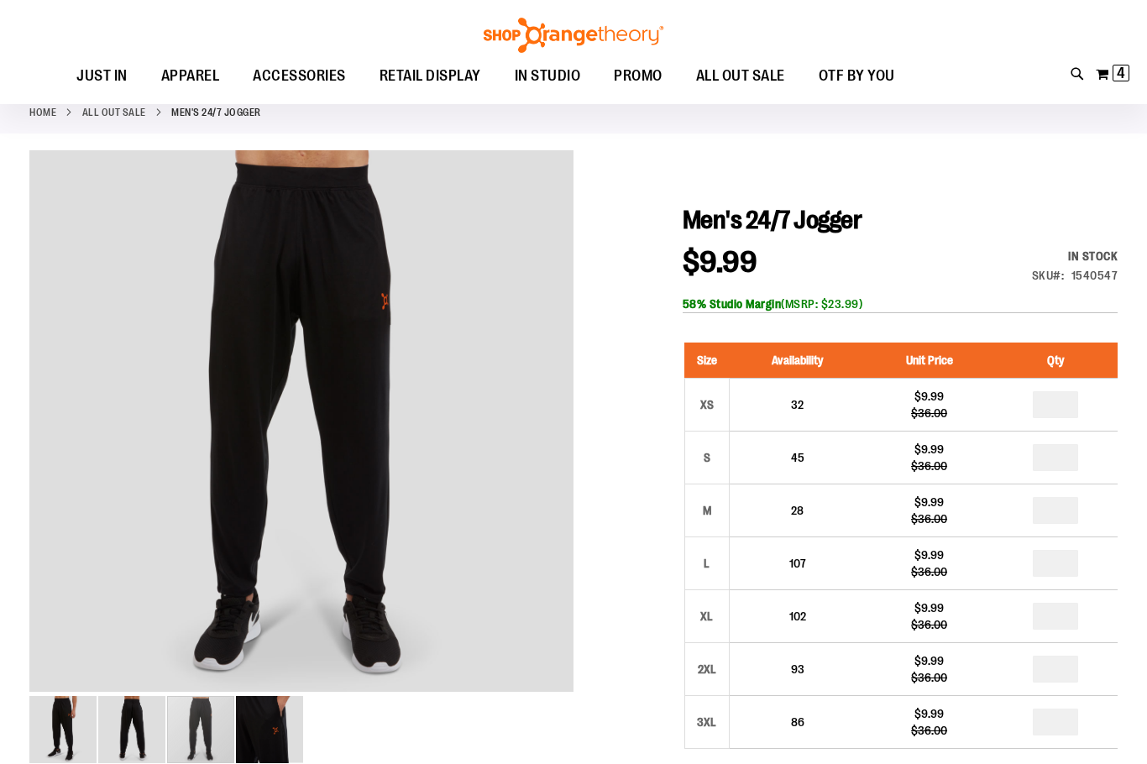
scroll to position [0, 0]
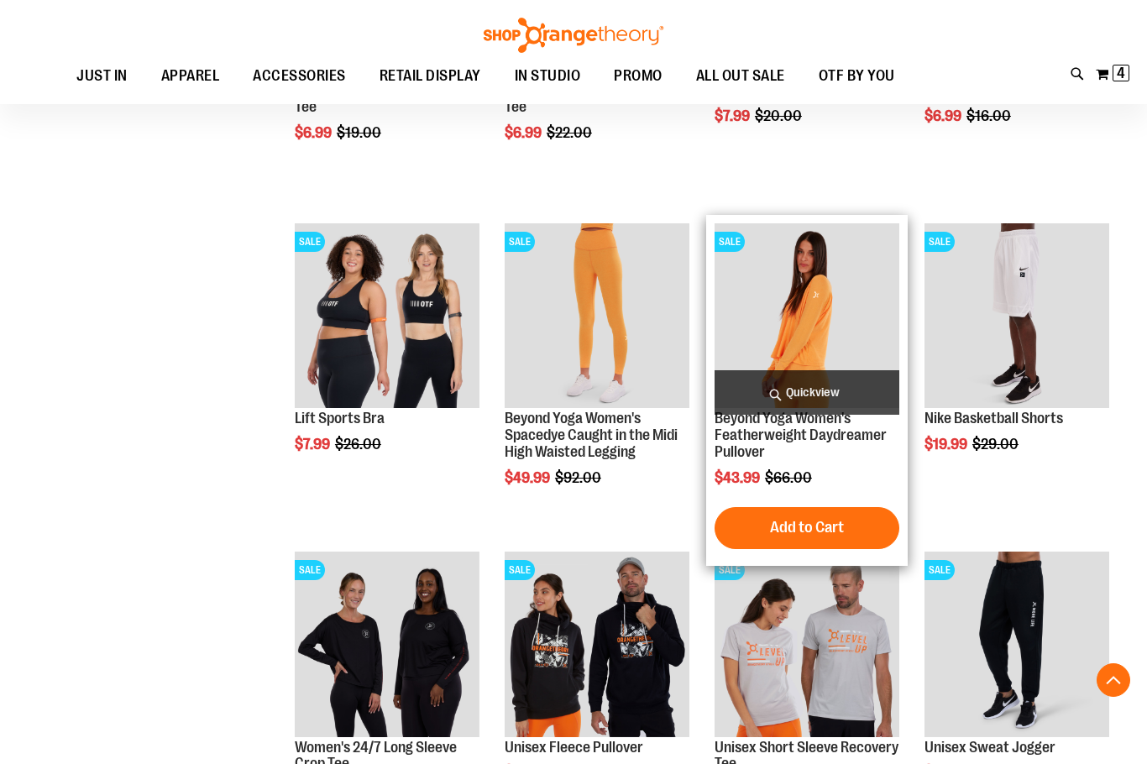
scroll to position [1175, 0]
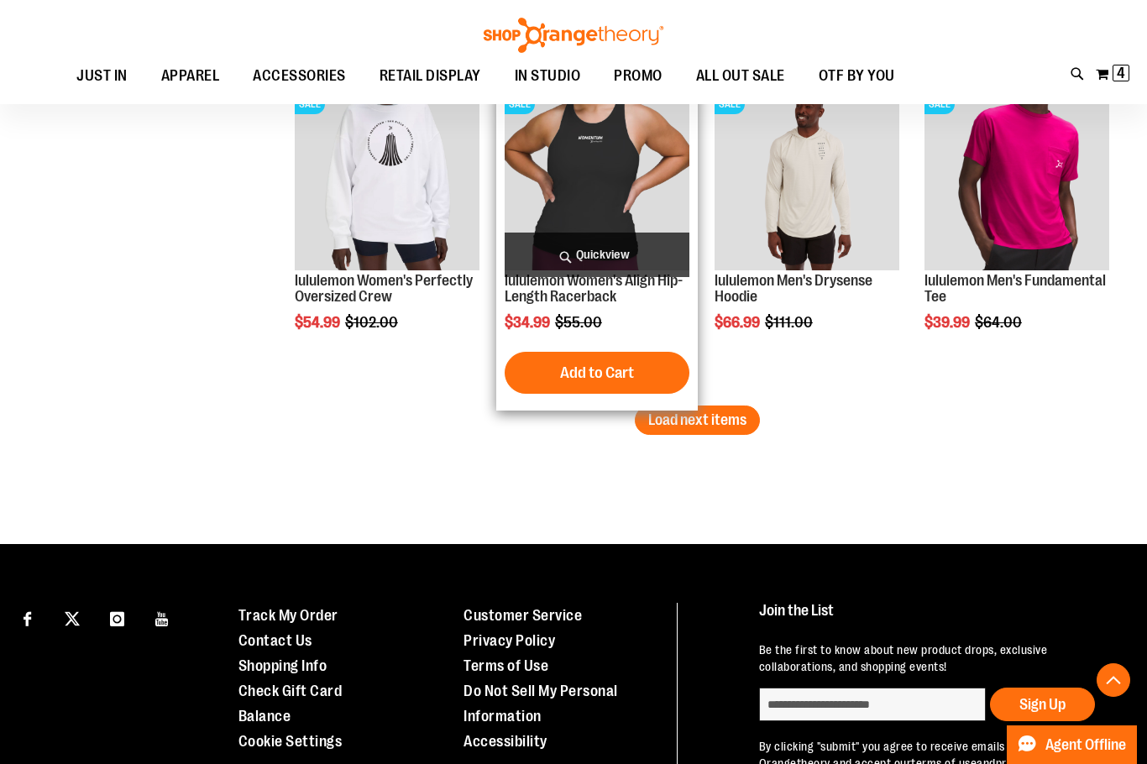
scroll to position [2938, 0]
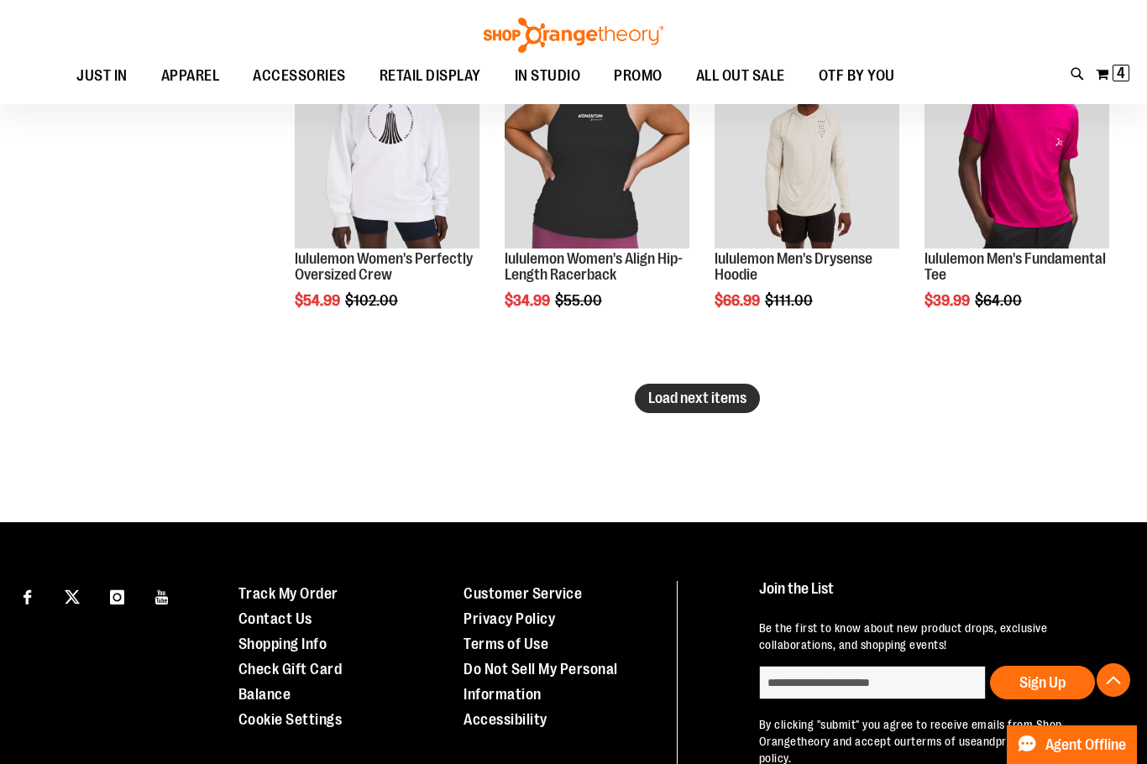
click at [710, 396] on span "Load next items" at bounding box center [697, 398] width 98 height 17
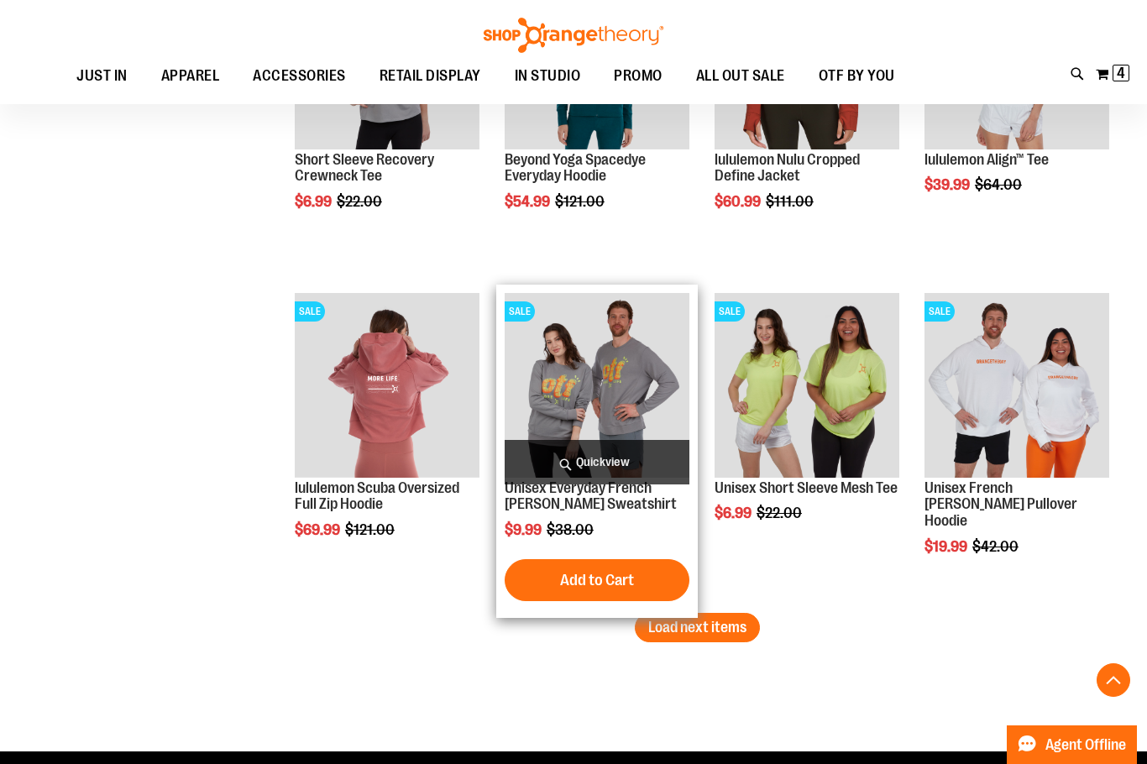
scroll to position [4028, 0]
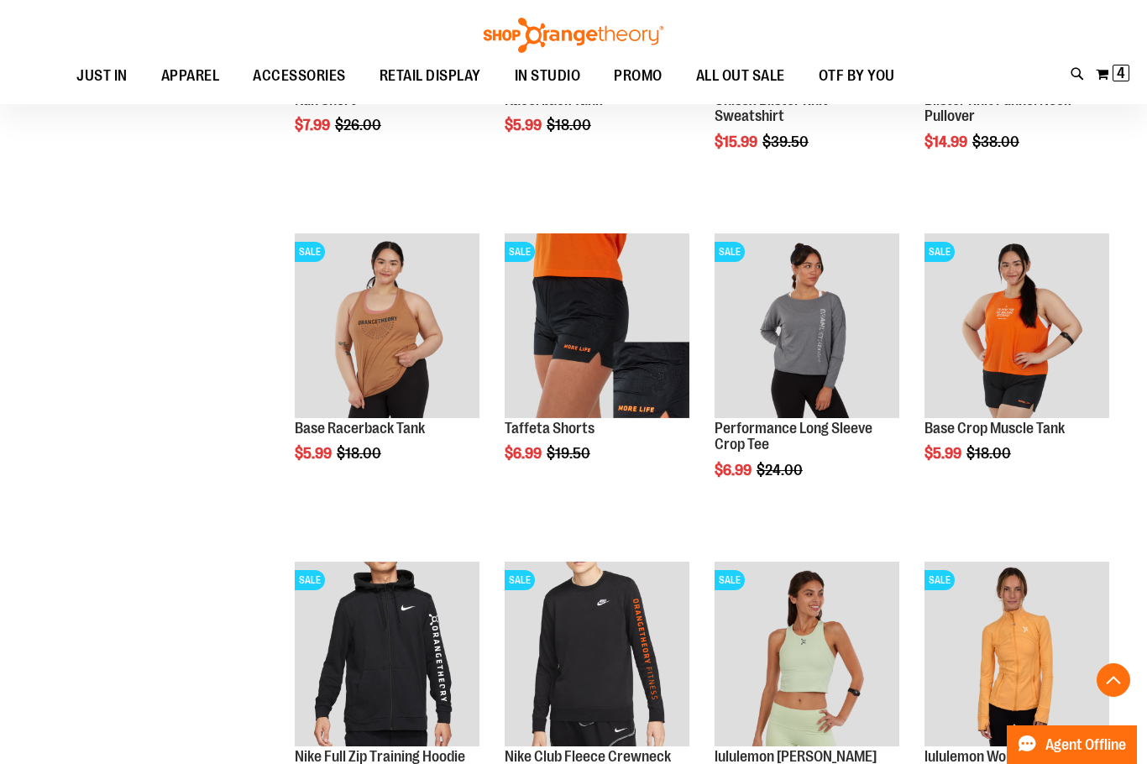
scroll to position [2097, 0]
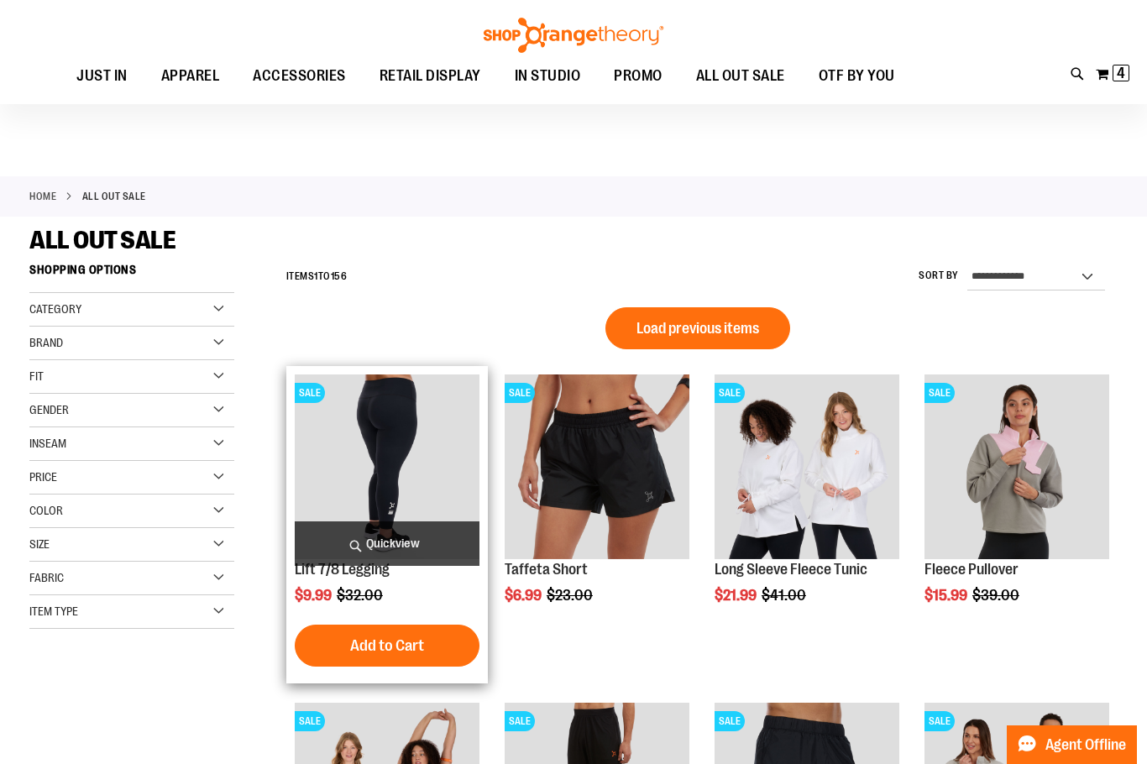
scroll to position [83, 0]
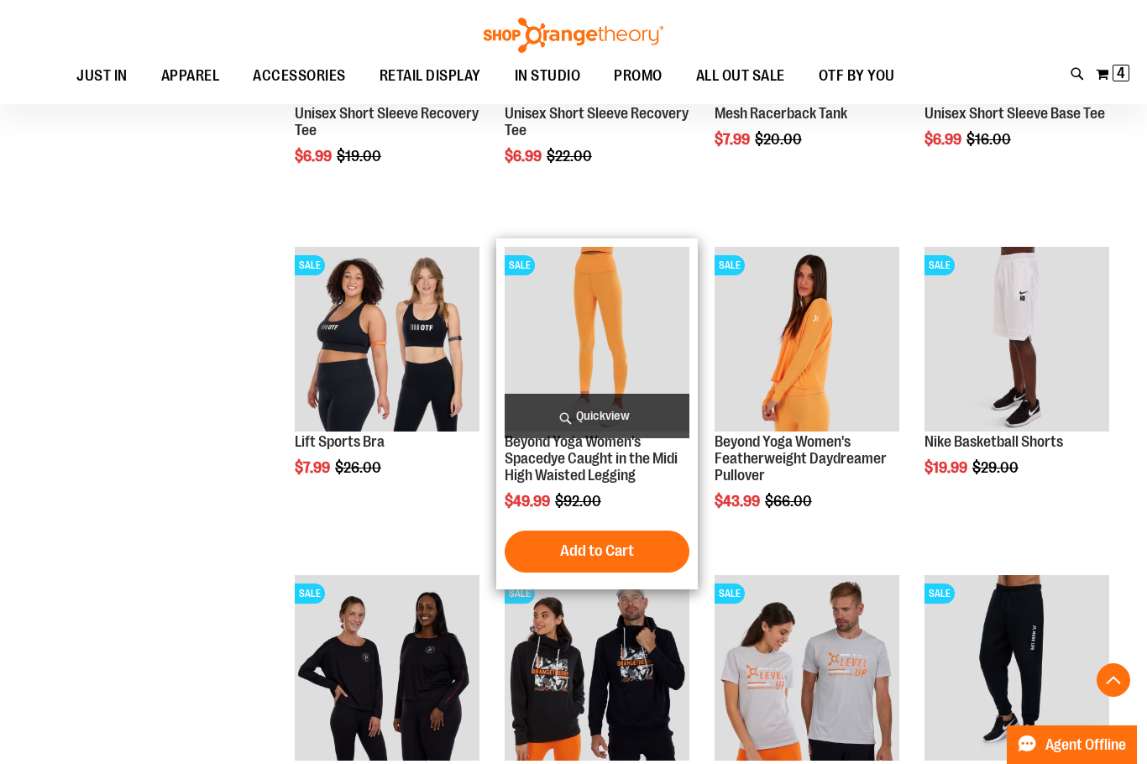
scroll to position [1259, 0]
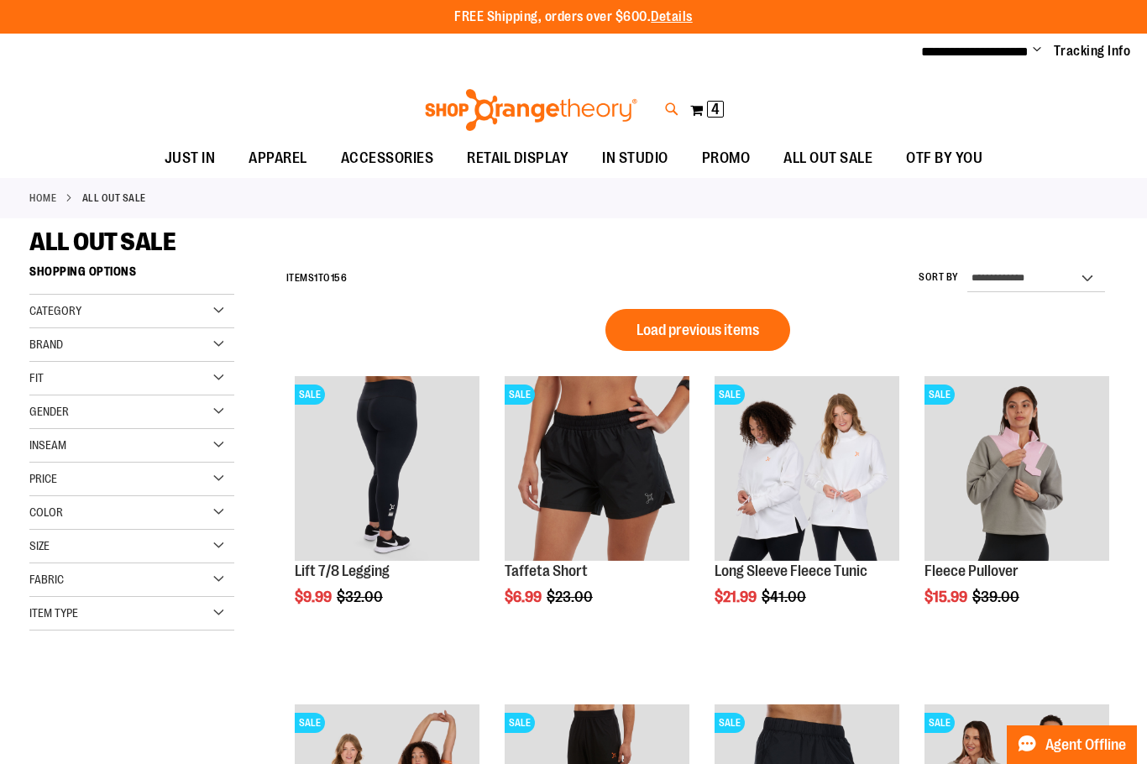
click at [666, 110] on icon at bounding box center [672, 109] width 14 height 19
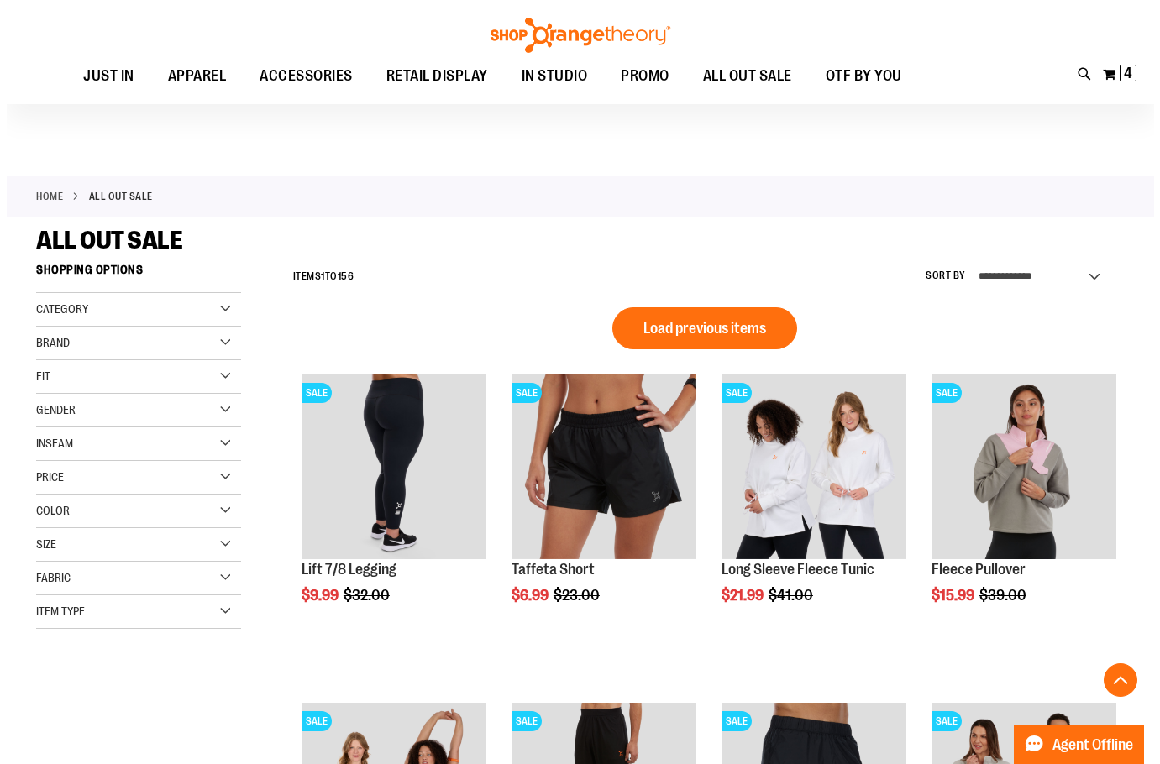
scroll to position [1594, 0]
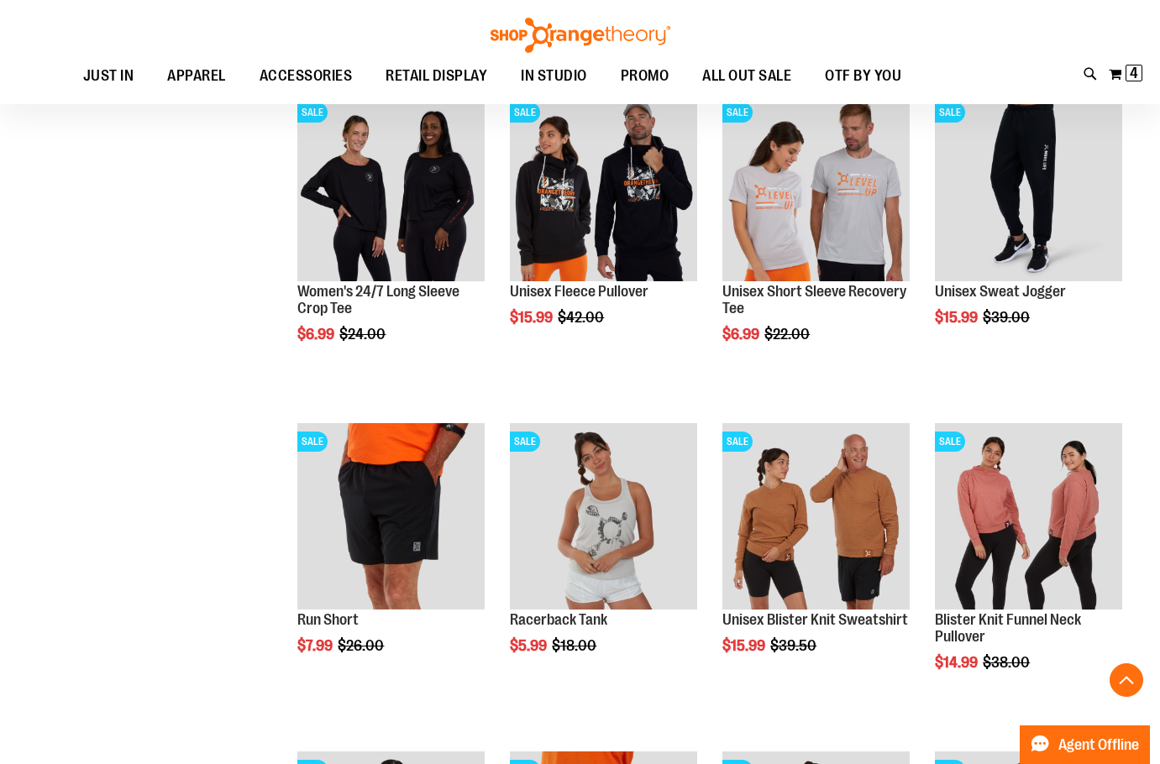
type input "********"
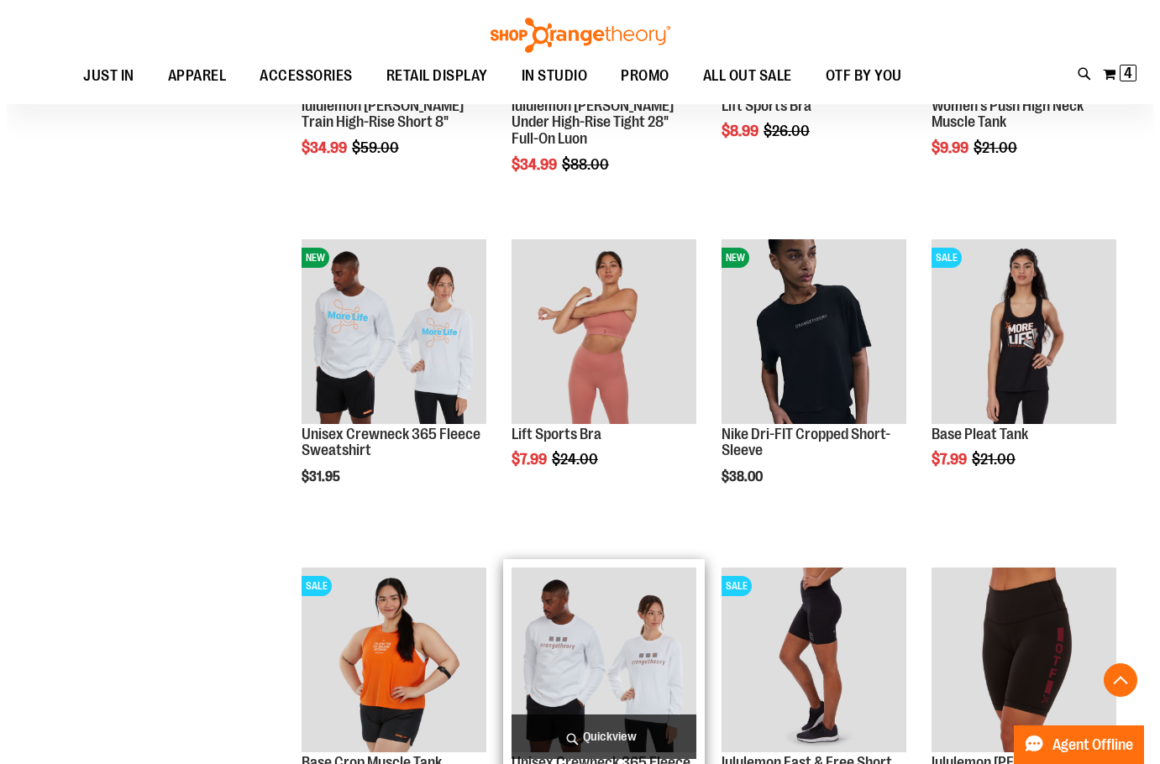
scroll to position [2517, 0]
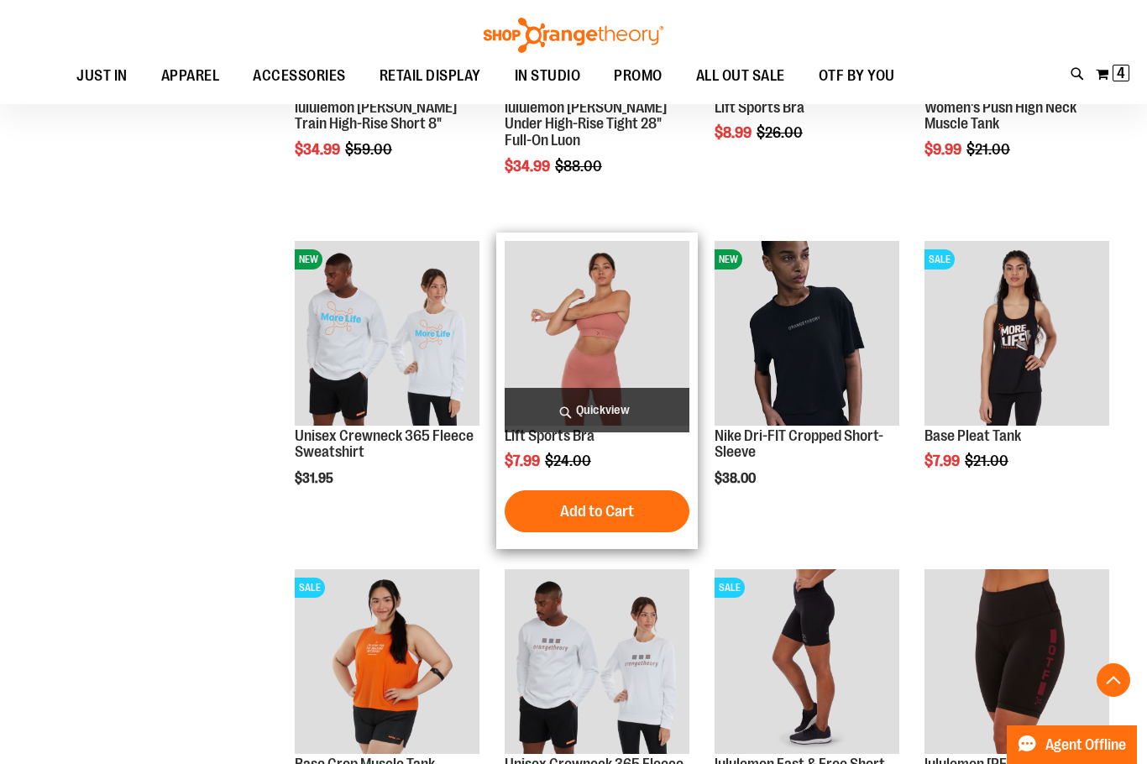
click at [600, 403] on span "Quickview" at bounding box center [597, 410] width 185 height 45
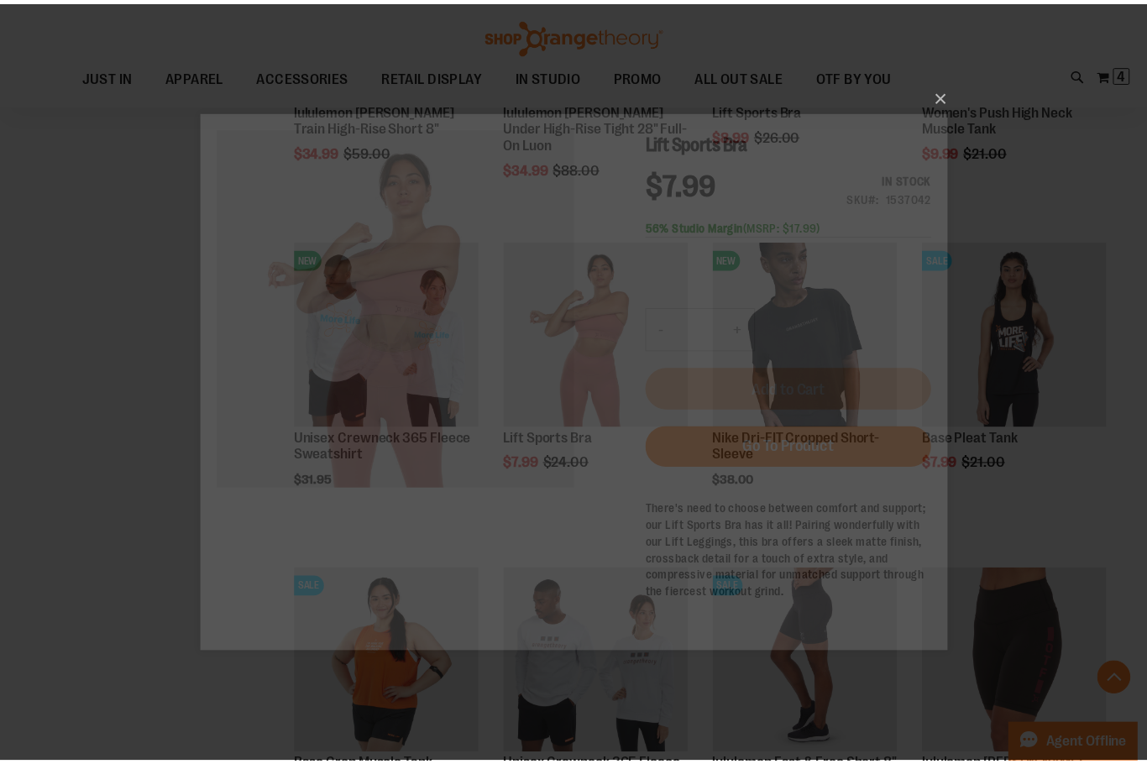
scroll to position [0, 0]
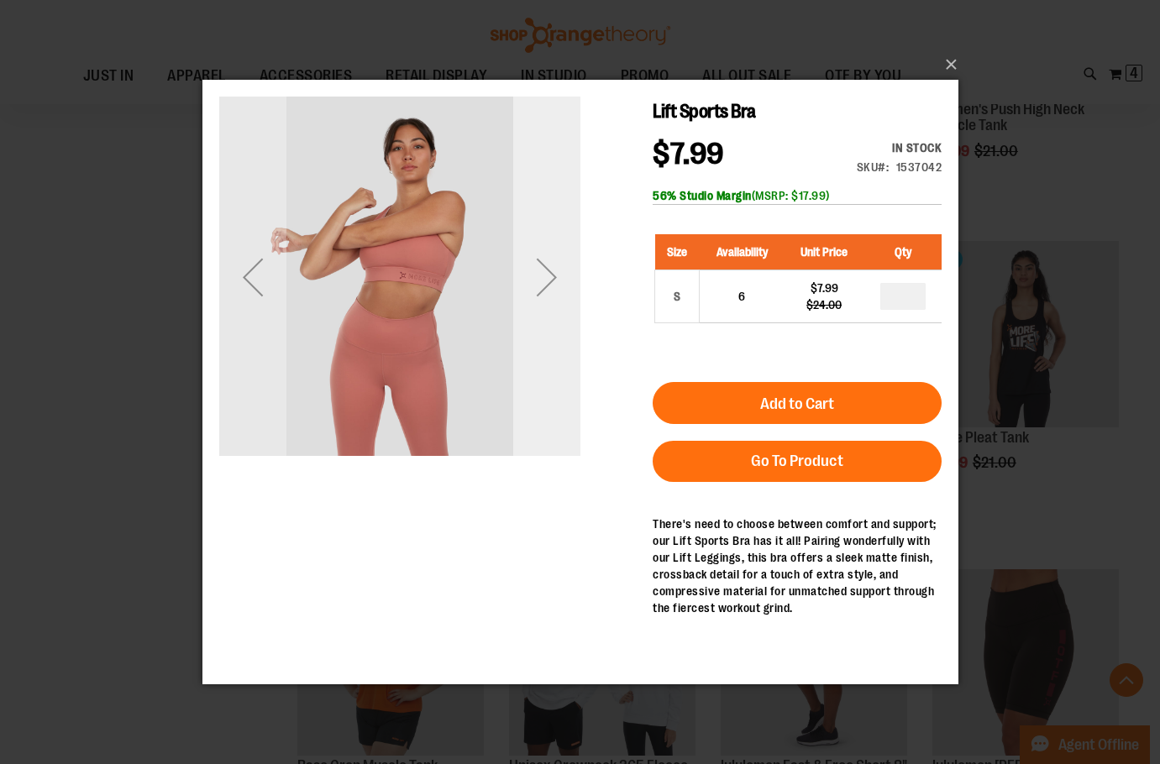
click at [554, 292] on div "Next" at bounding box center [545, 277] width 67 height 67
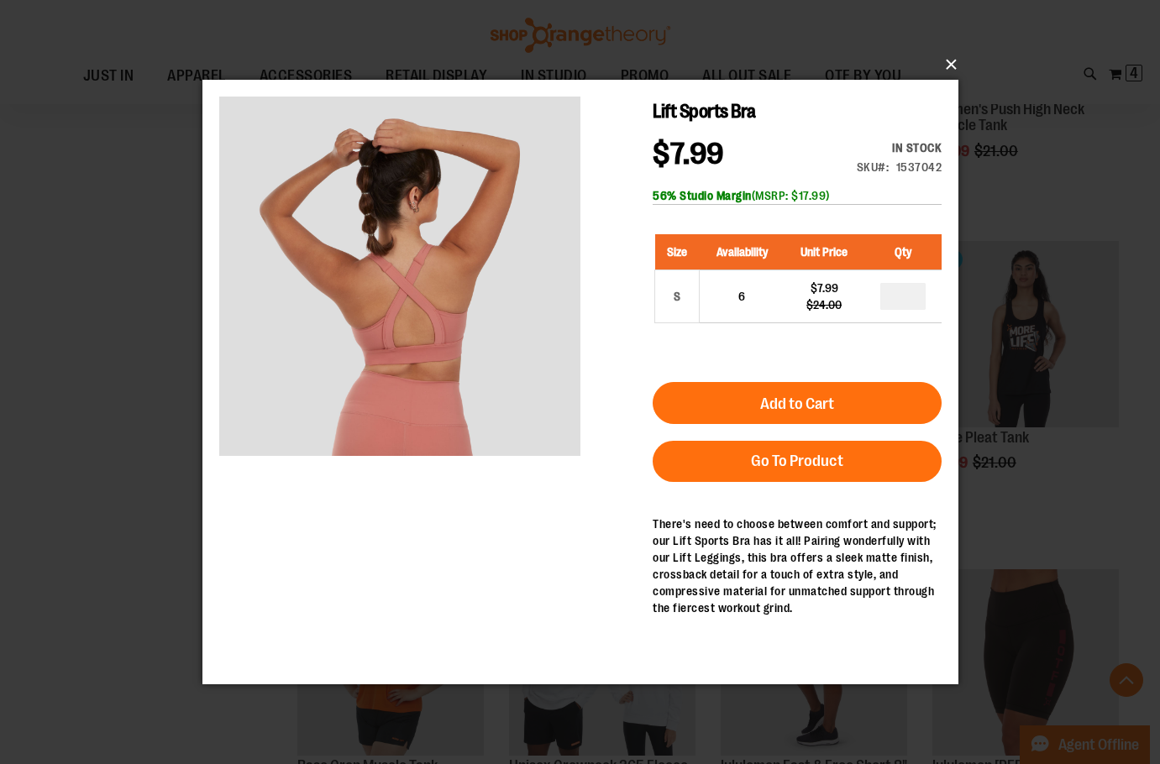
click at [951, 62] on button "×" at bounding box center [585, 64] width 756 height 37
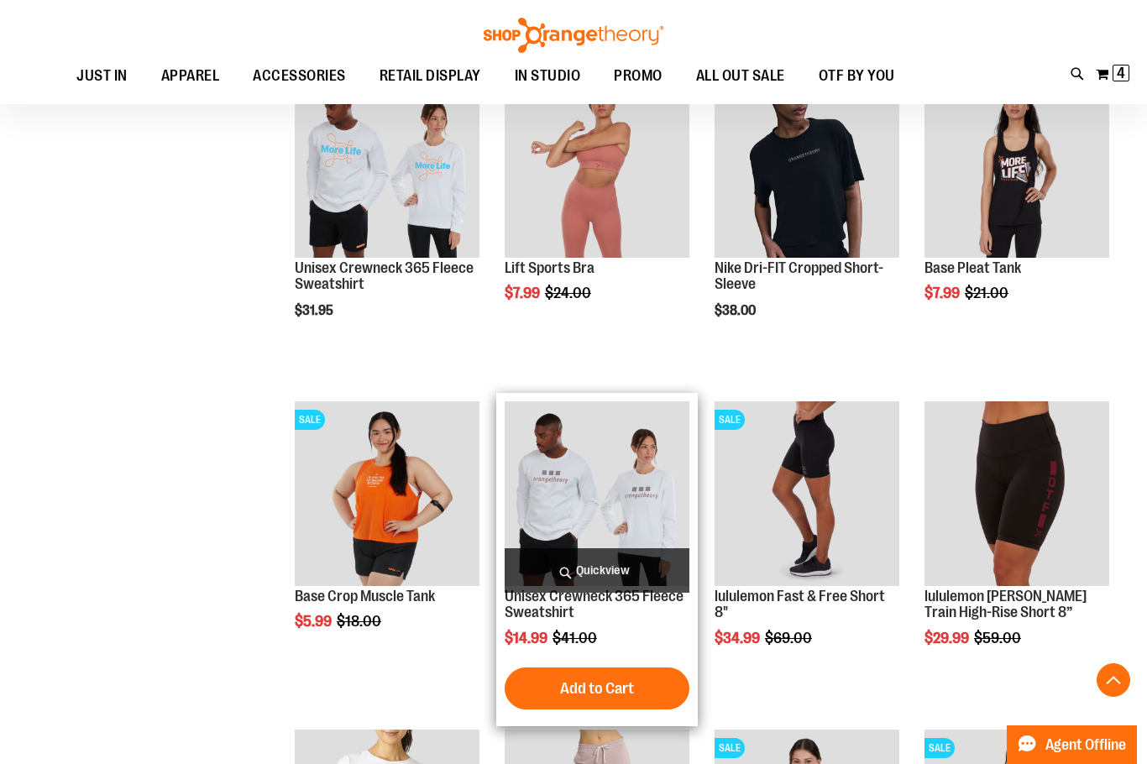
scroll to position [2937, 0]
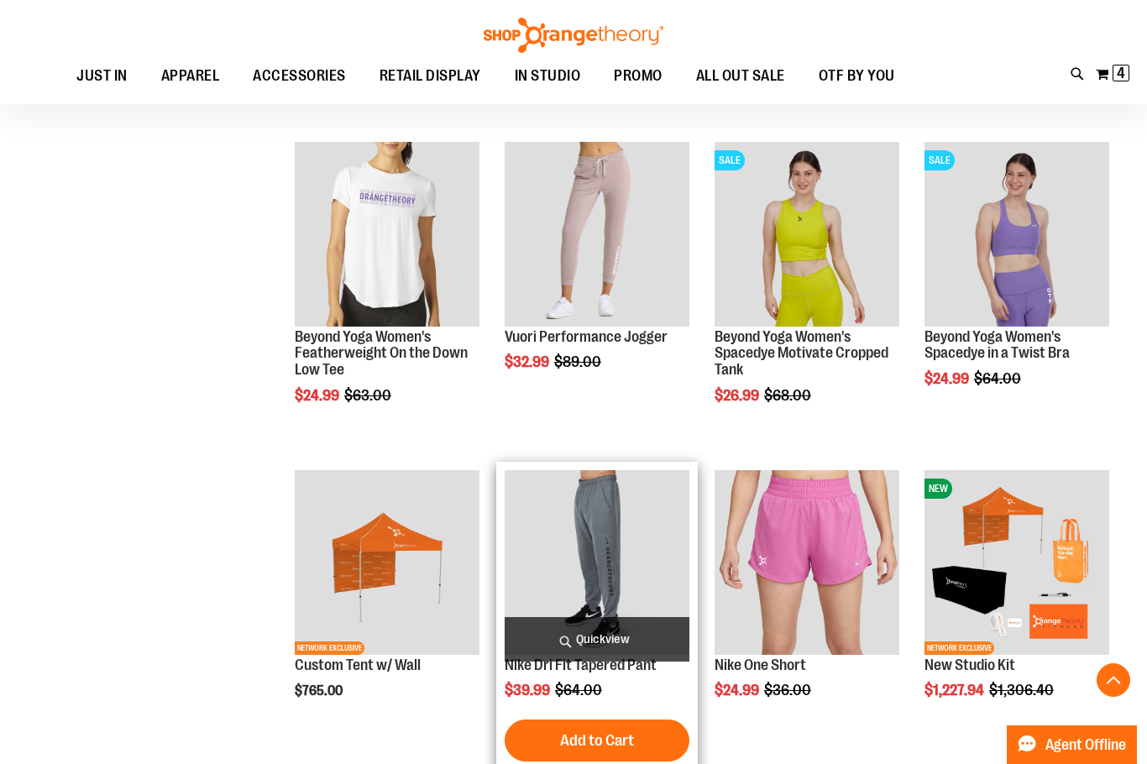
scroll to position [3328, 0]
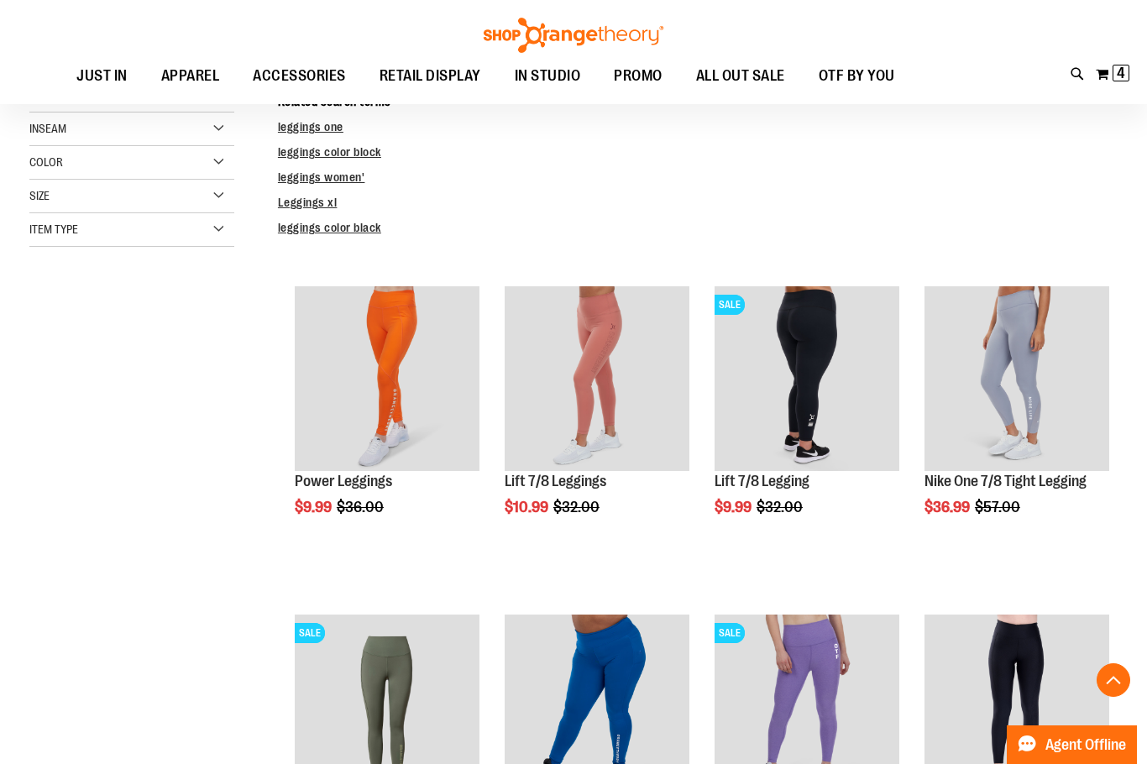
scroll to position [165, 0]
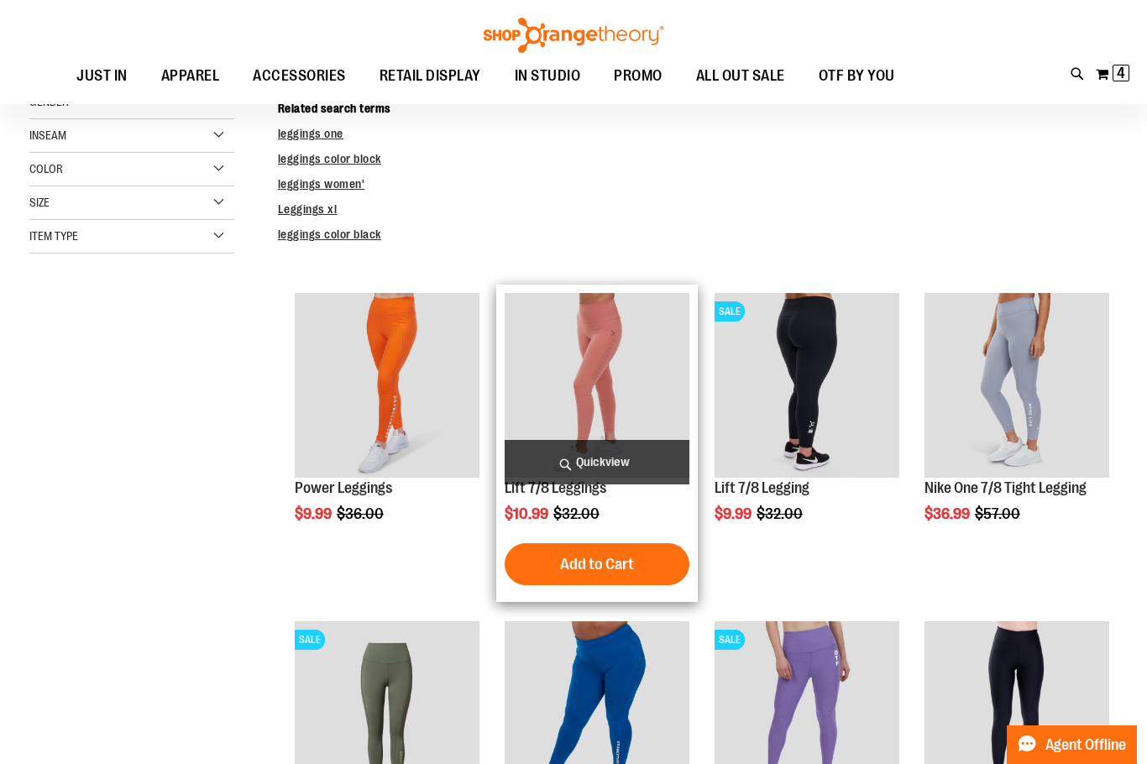
click at [614, 356] on img "product" at bounding box center [597, 385] width 185 height 185
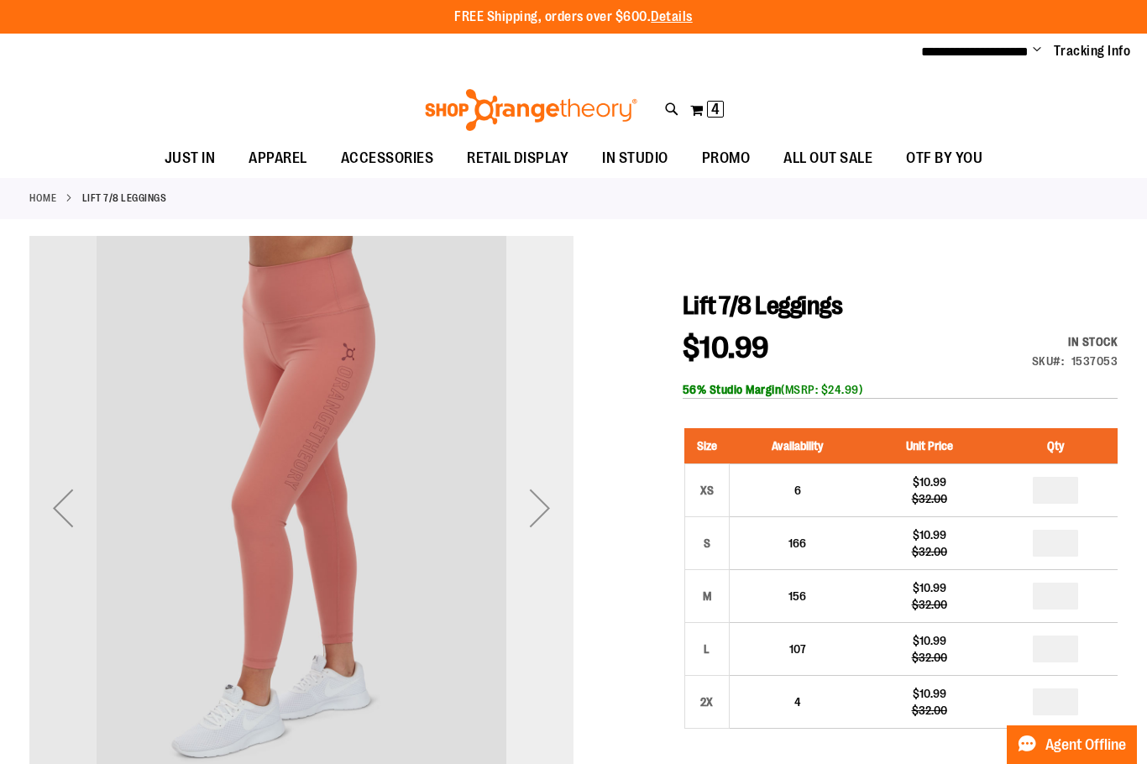
click at [521, 506] on div "Next" at bounding box center [539, 507] width 67 height 67
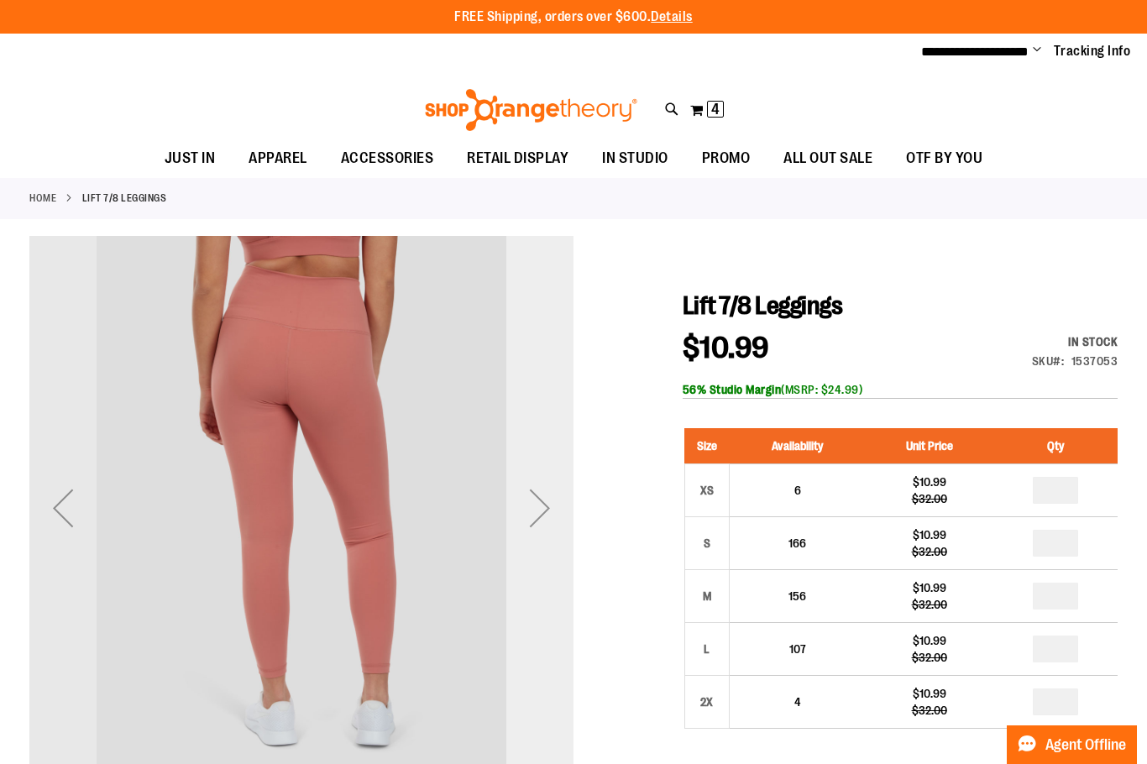
click at [528, 506] on div "Next" at bounding box center [539, 507] width 67 height 67
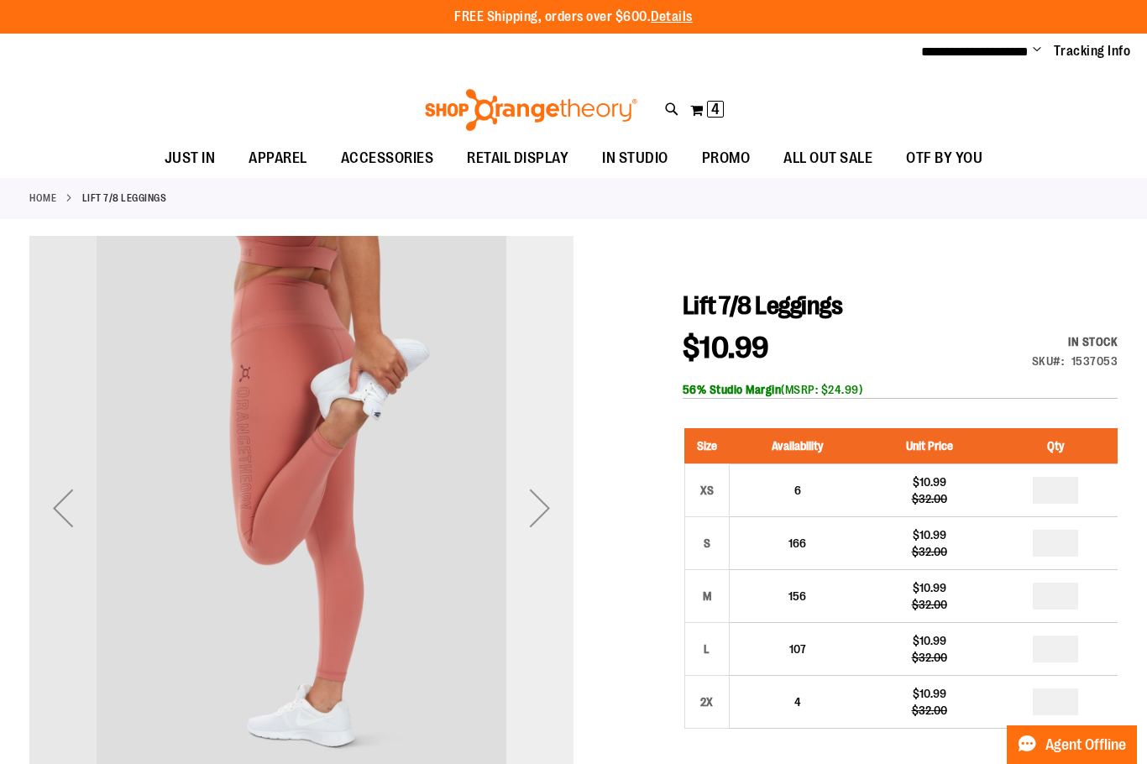
click at [528, 506] on div "Next" at bounding box center [539, 507] width 67 height 67
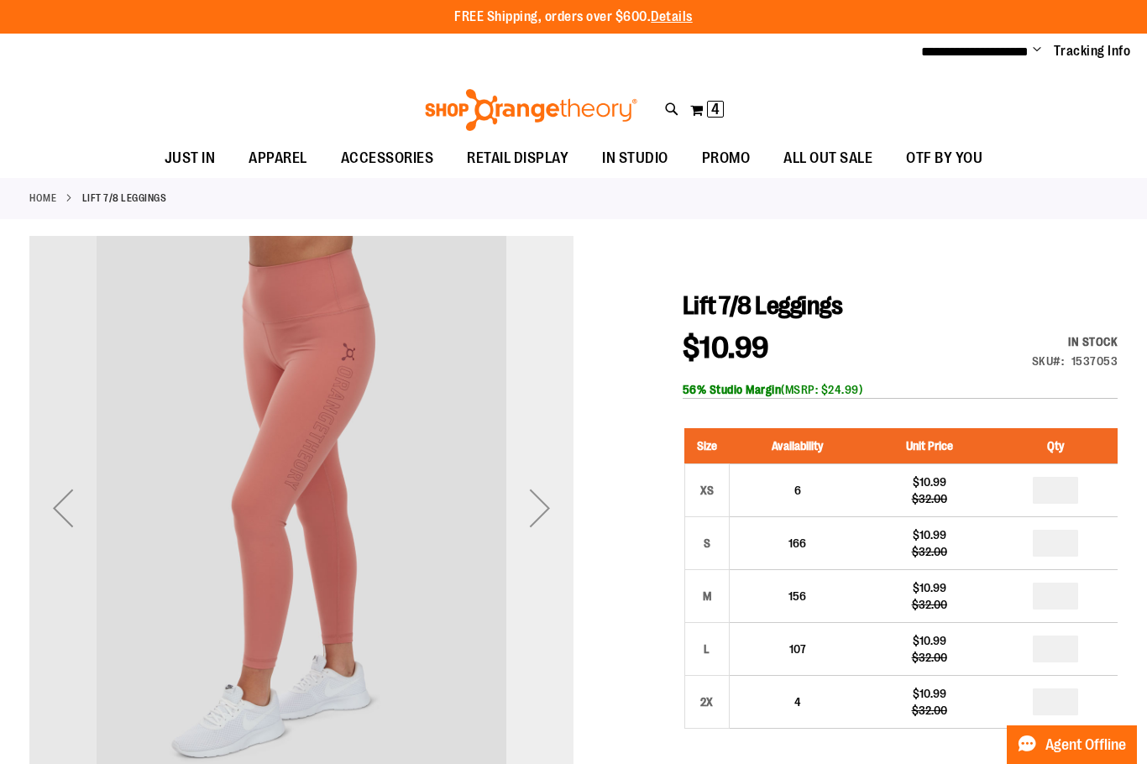
click at [528, 506] on div "Next" at bounding box center [539, 507] width 67 height 67
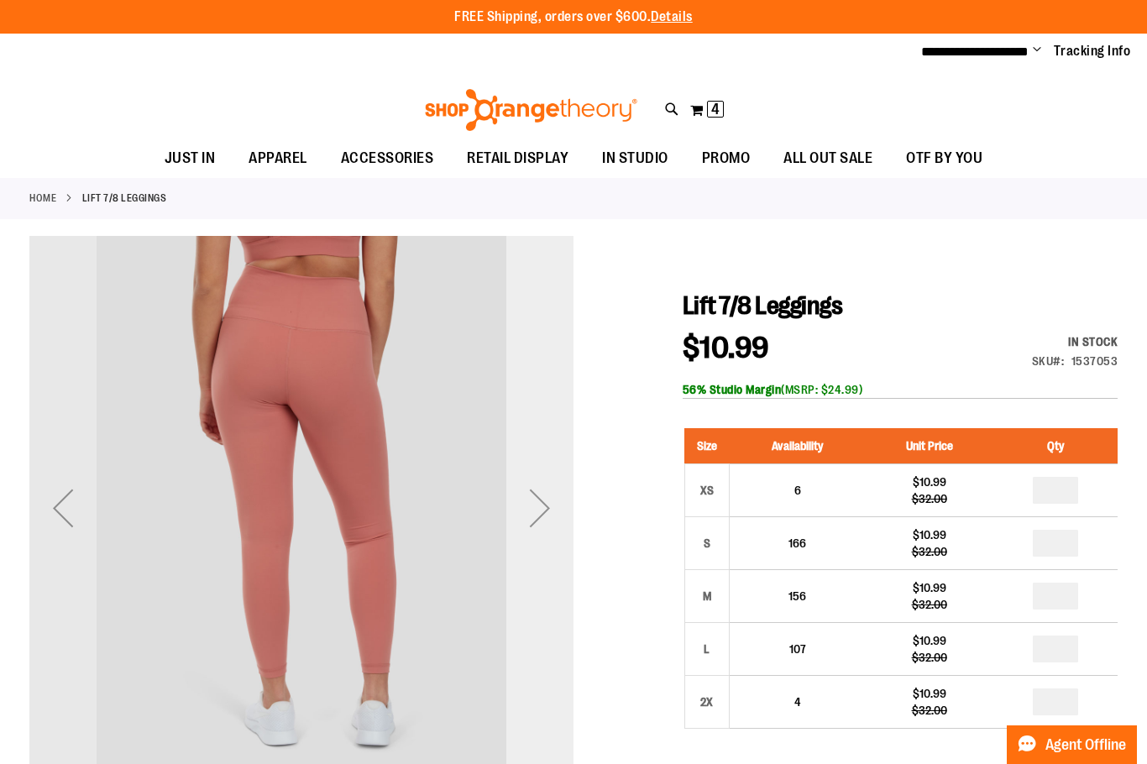
click at [528, 506] on div "Next" at bounding box center [539, 507] width 67 height 67
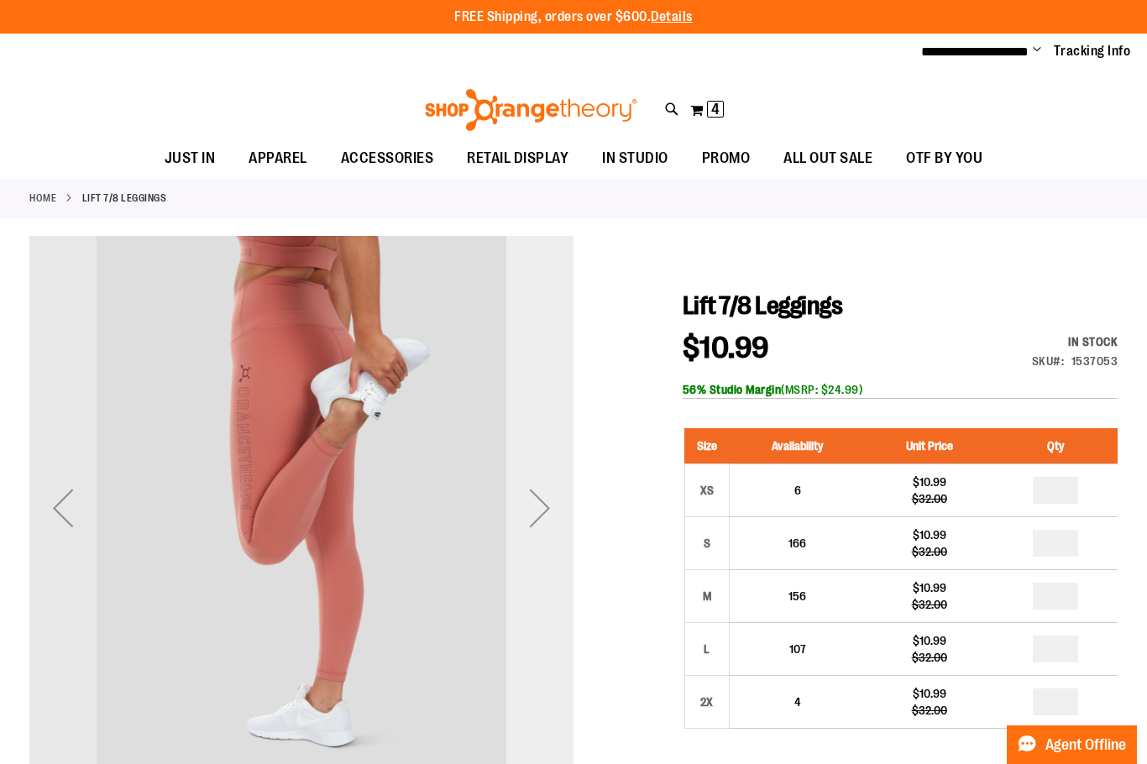
click at [528, 506] on div "Next" at bounding box center [539, 507] width 67 height 67
